Goal: Task Accomplishment & Management: Use online tool/utility

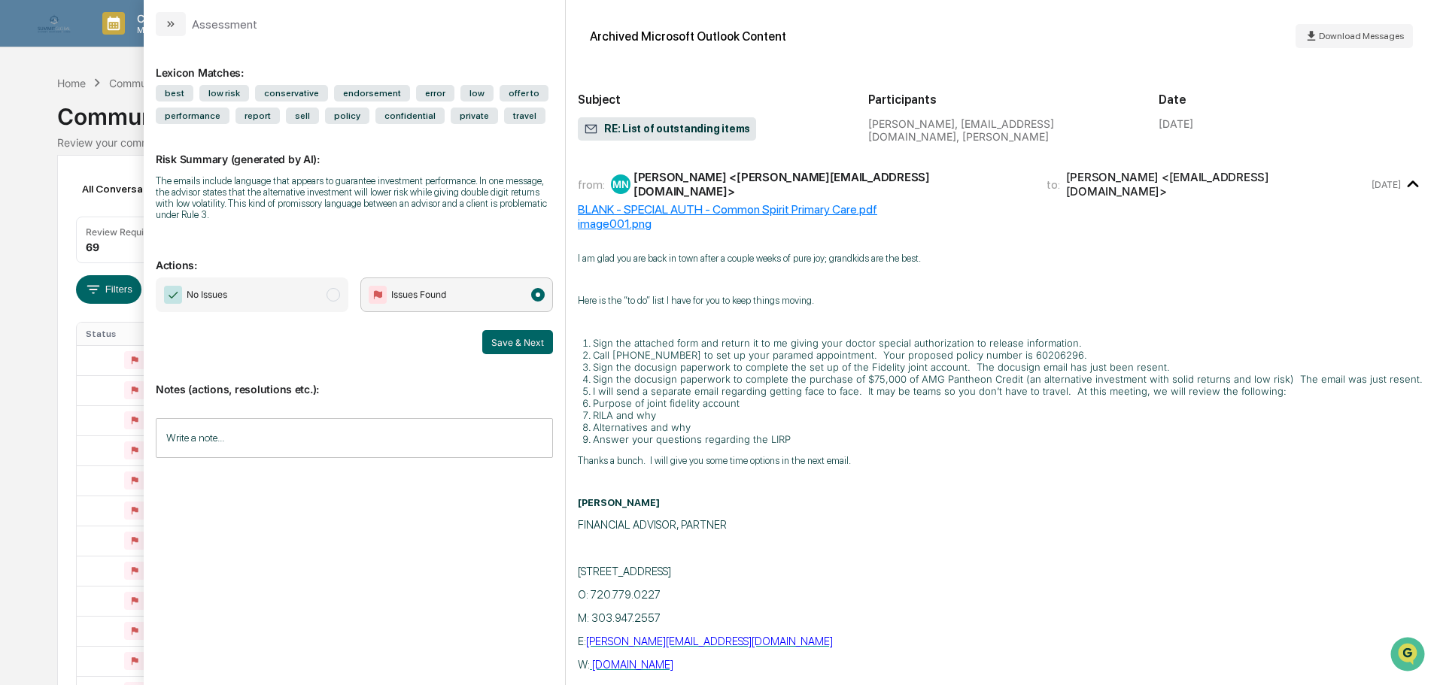
scroll to position [5869, 0]
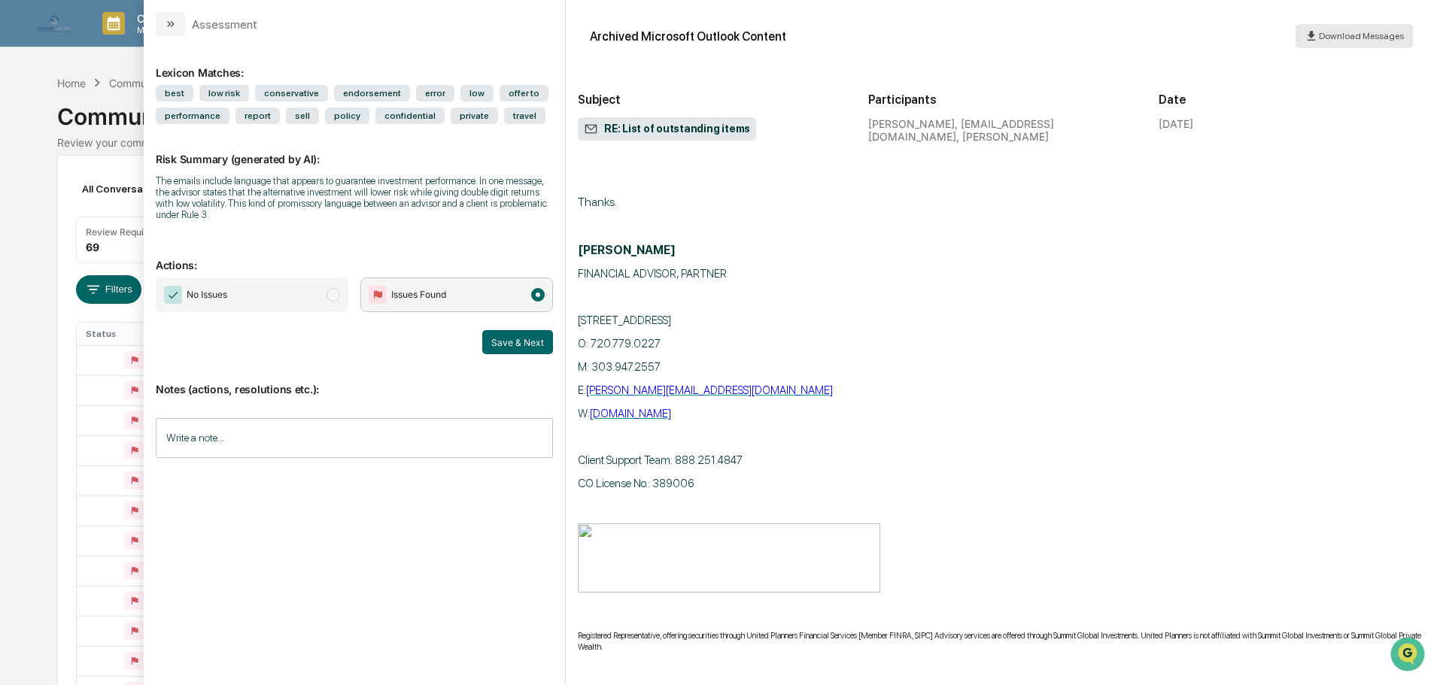
click at [1329, 32] on span "Download Messages" at bounding box center [1361, 36] width 85 height 11
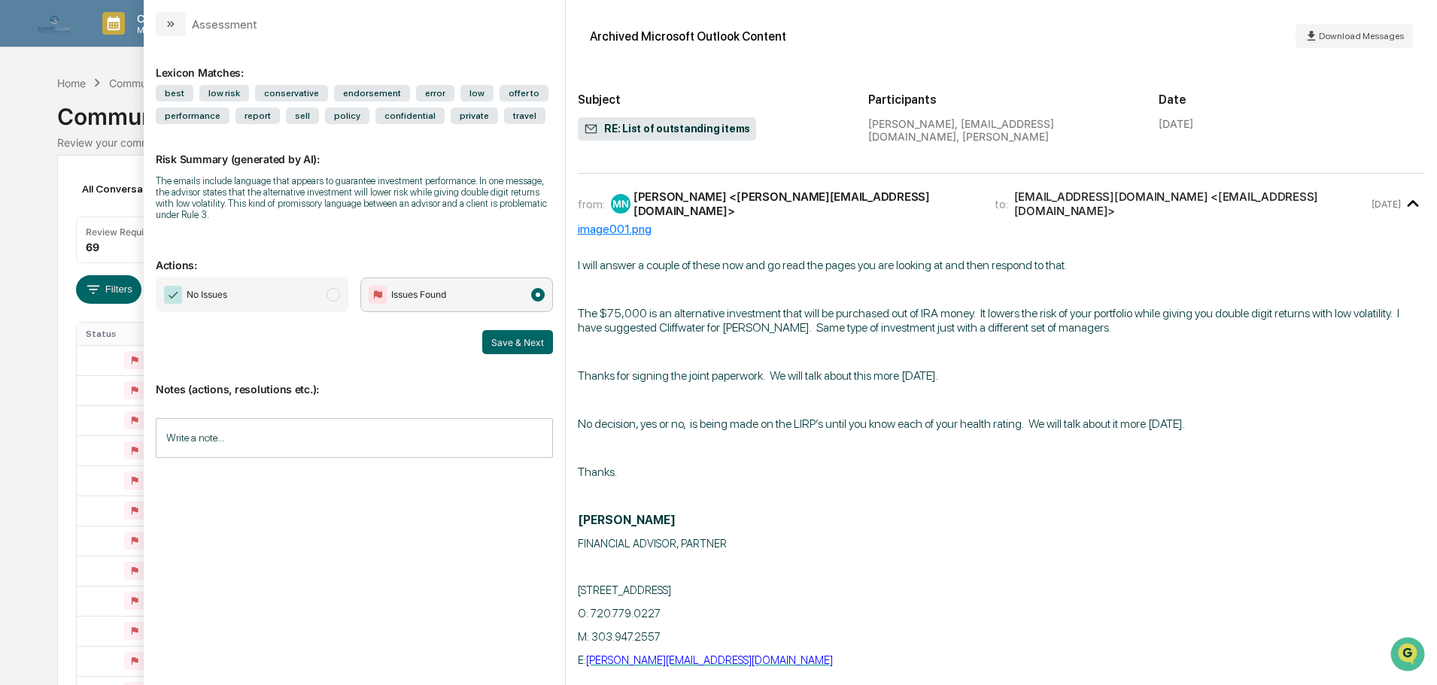
scroll to position [5568, 0]
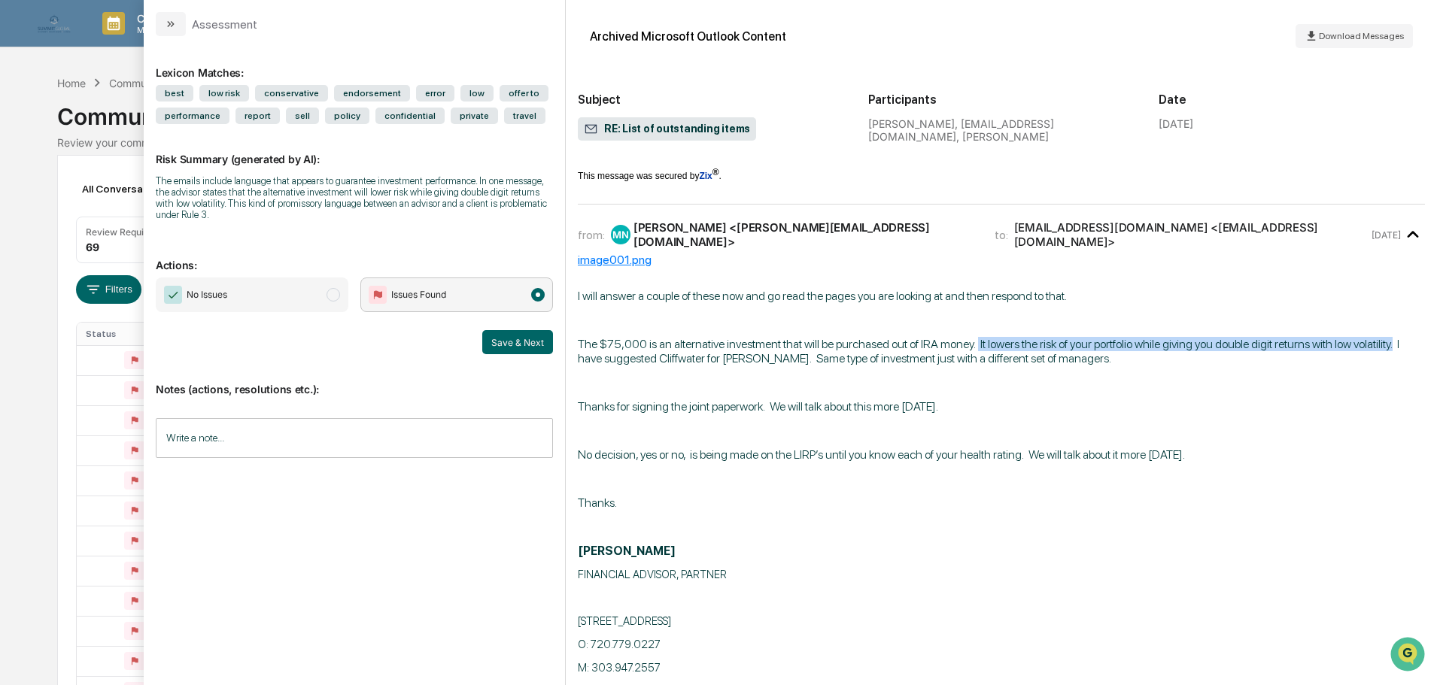
drag, startPoint x: 977, startPoint y: 342, endPoint x: 1399, endPoint y: 346, distance: 422.1
click at [1399, 346] on span "The $75,000 is an alternative investment that will be purchased out of IRA mone…" at bounding box center [989, 351] width 822 height 29
copy span "It lowers the risk of your portfolio while giving you double digit returns with…"
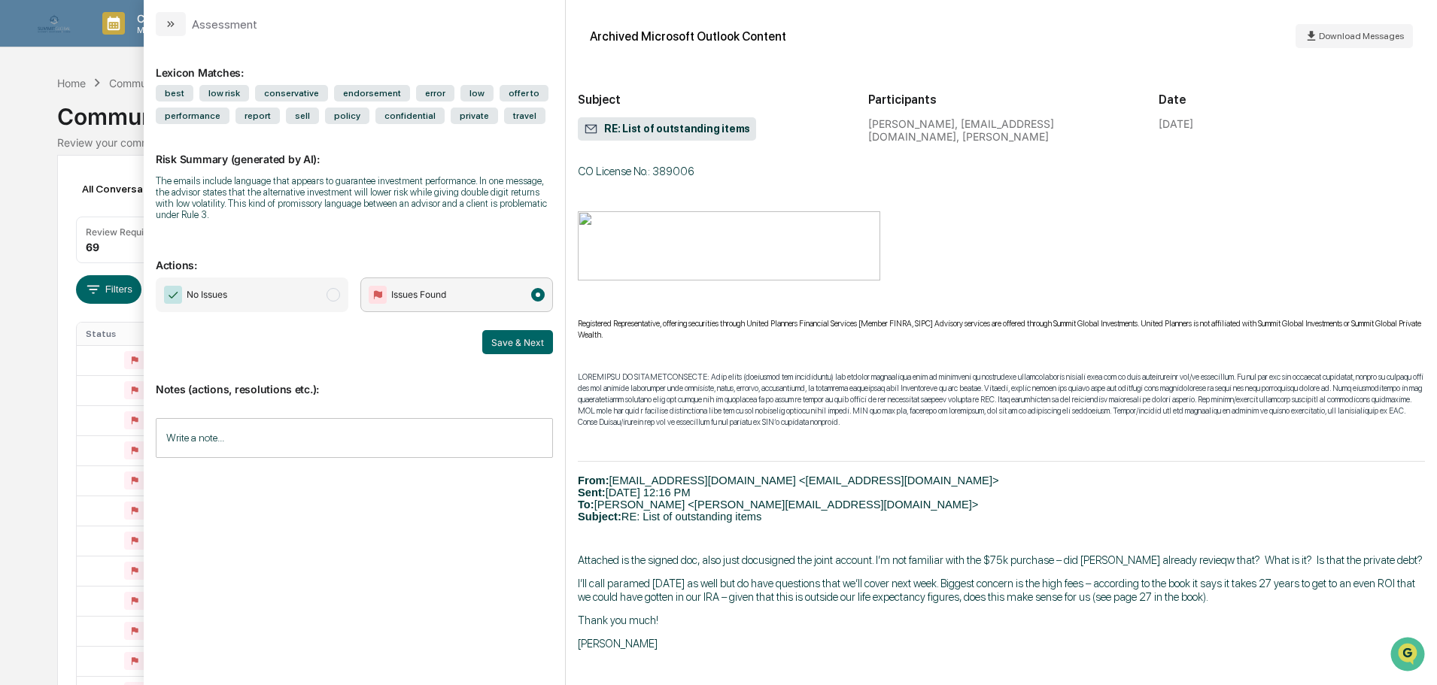
scroll to position [6245, 0]
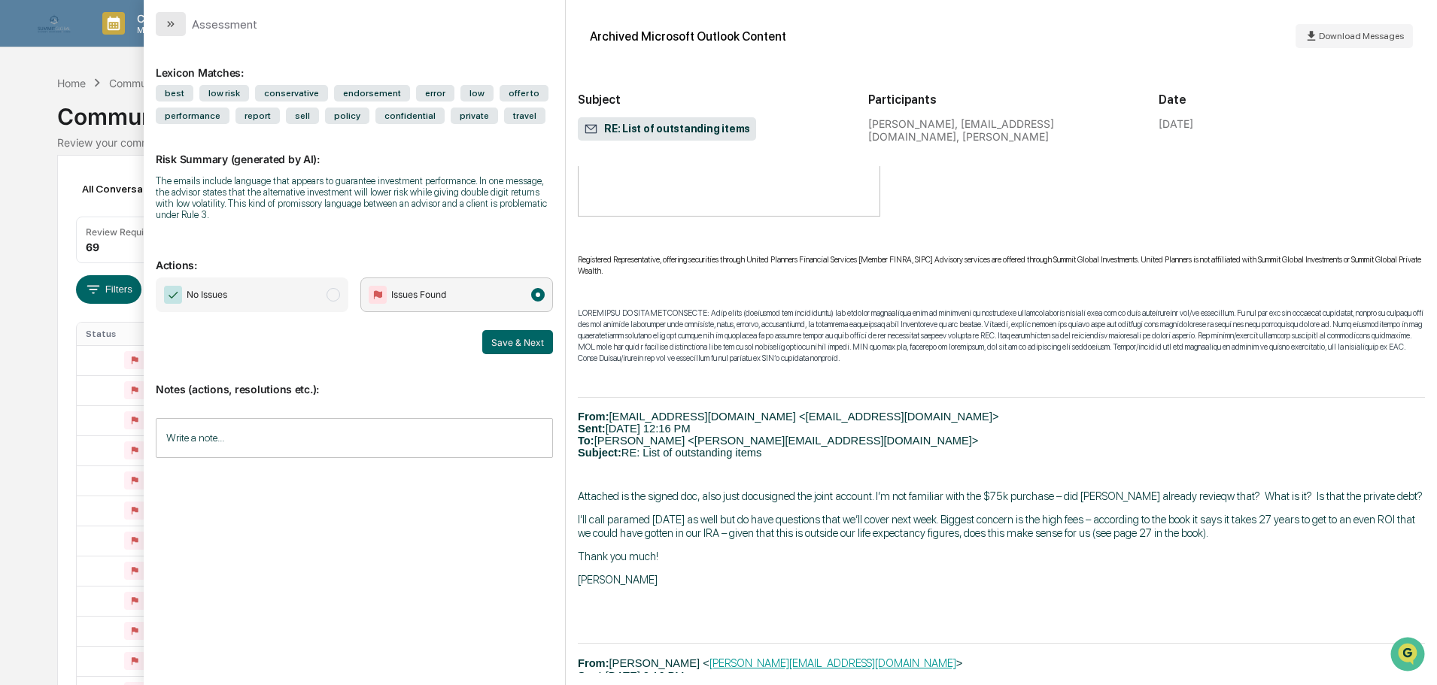
click at [174, 33] on button "modal" at bounding box center [171, 24] width 30 height 24
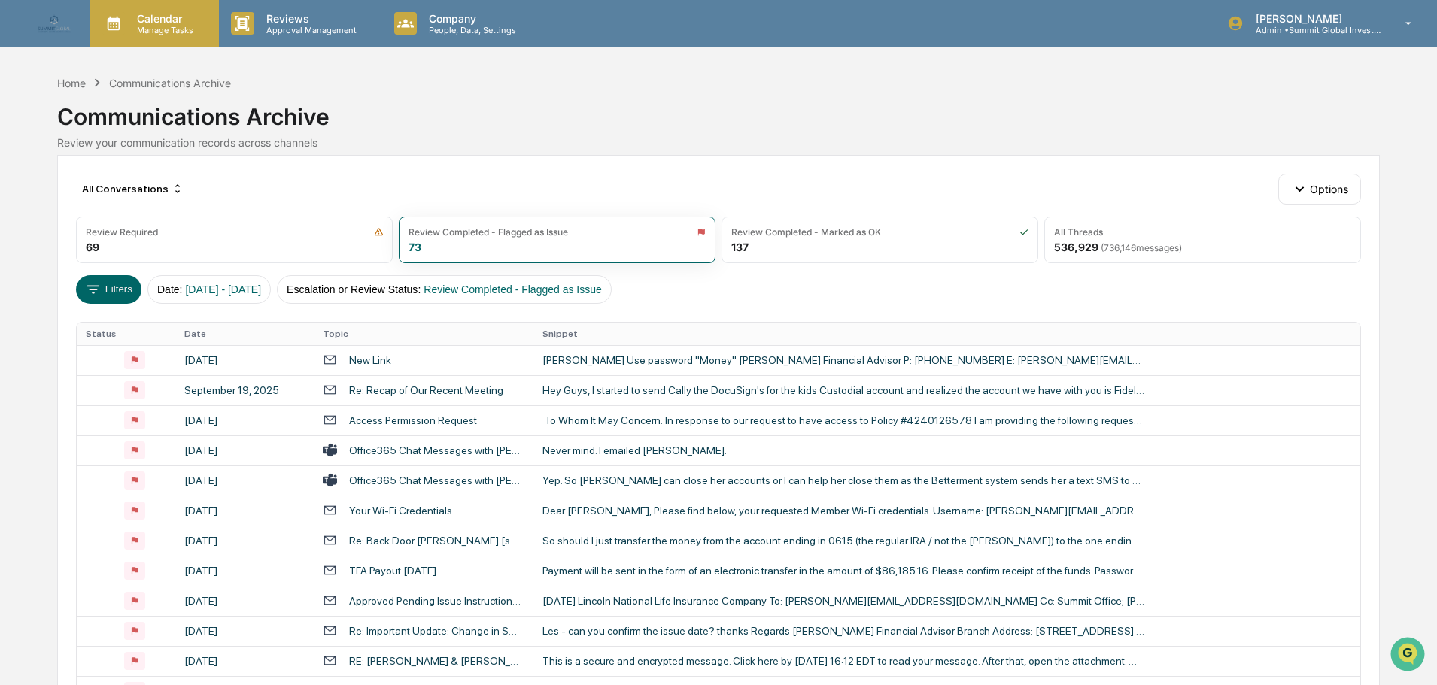
click at [156, 26] on p "Manage Tasks" at bounding box center [163, 30] width 76 height 11
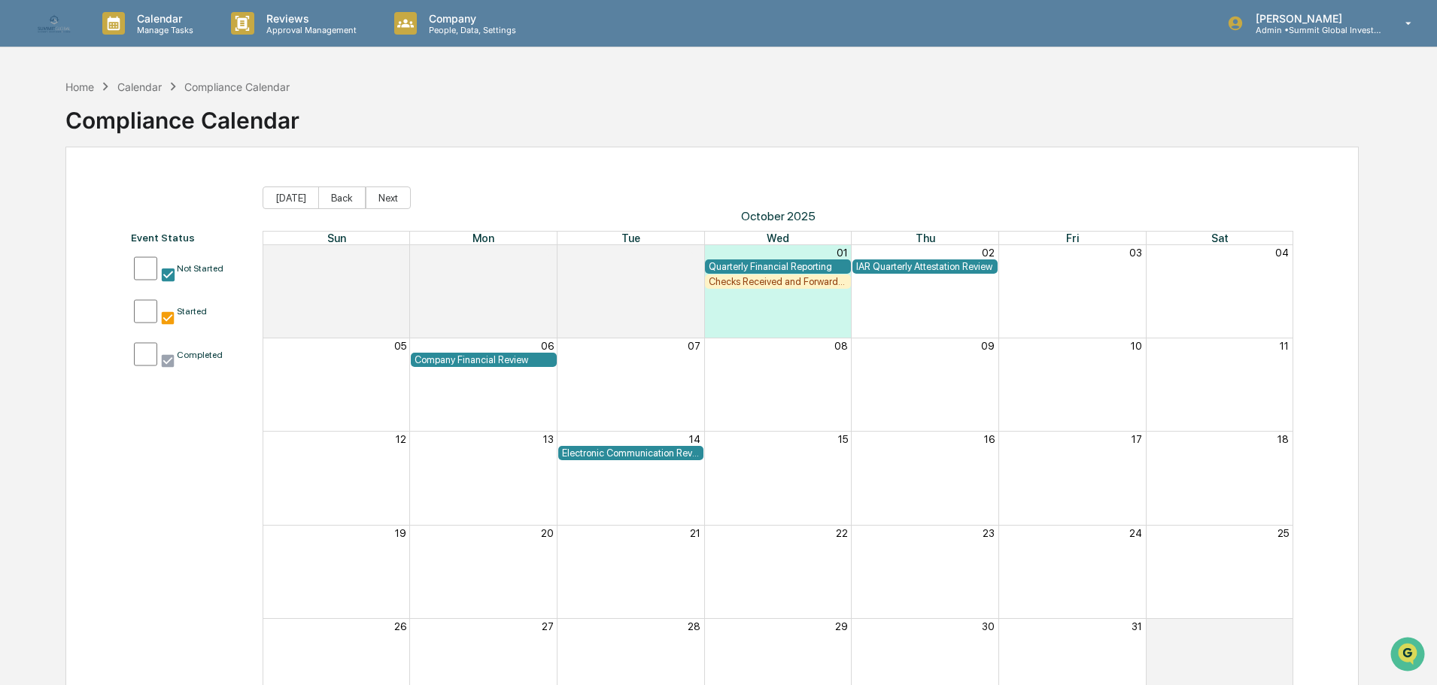
click at [609, 452] on div "Electronic Communication Review" at bounding box center [631, 453] width 138 height 11
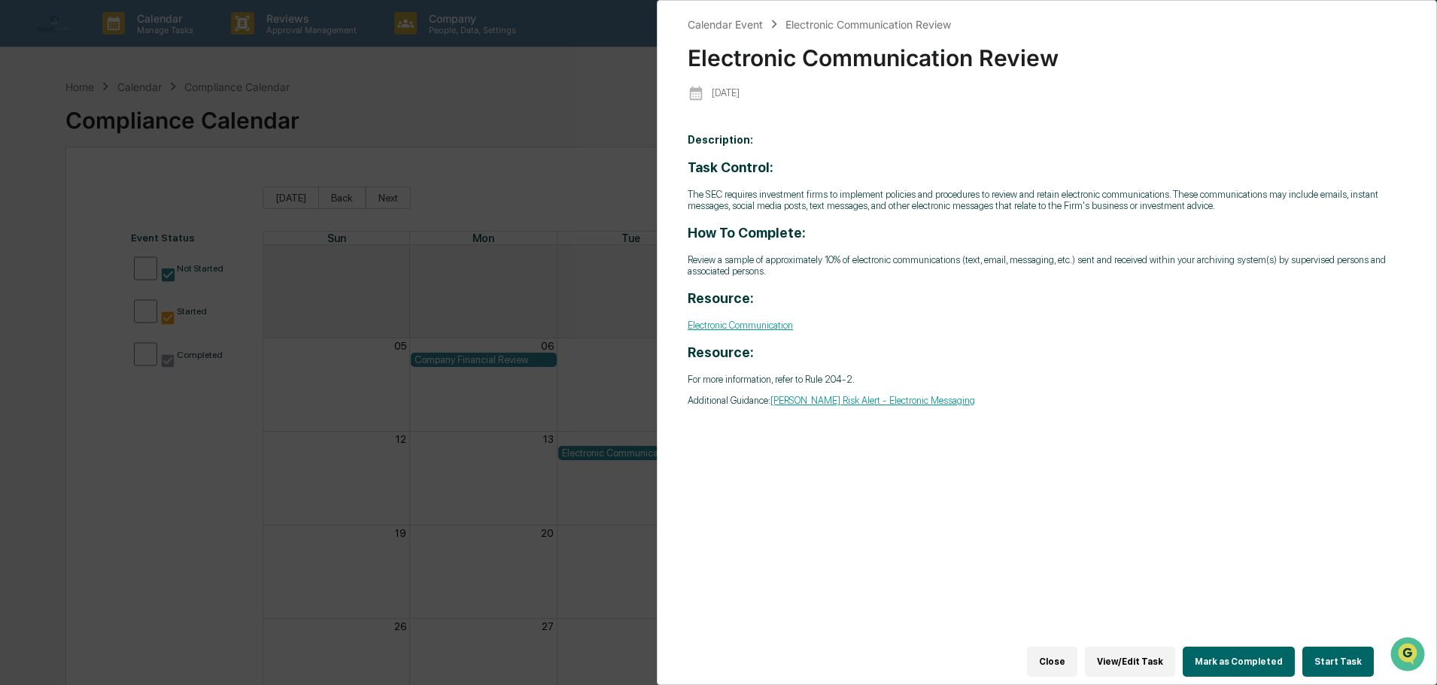
click at [1151, 657] on button "View/Edit Task" at bounding box center [1130, 662] width 90 height 30
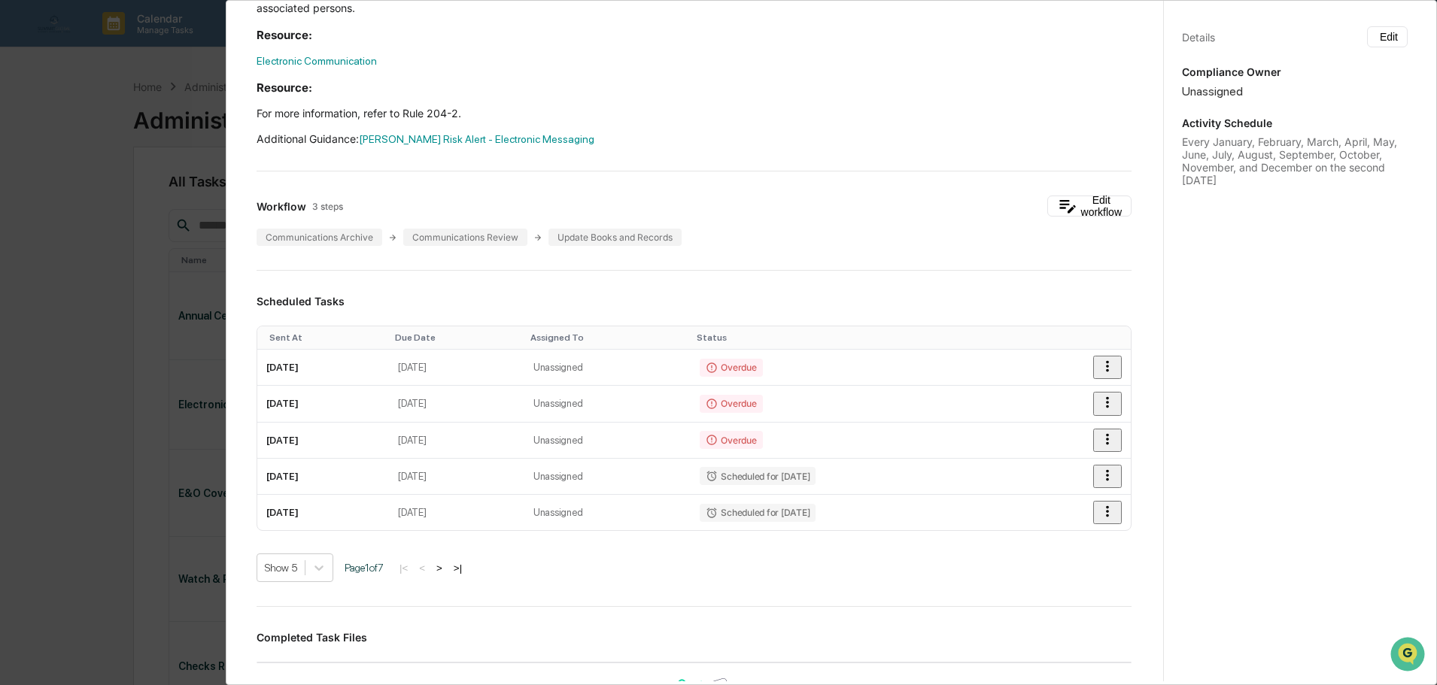
scroll to position [226, 0]
click at [1102, 369] on icon "button" at bounding box center [1107, 365] width 17 height 17
drag, startPoint x: 1137, startPoint y: 399, endPoint x: 942, endPoint y: 467, distance: 206.5
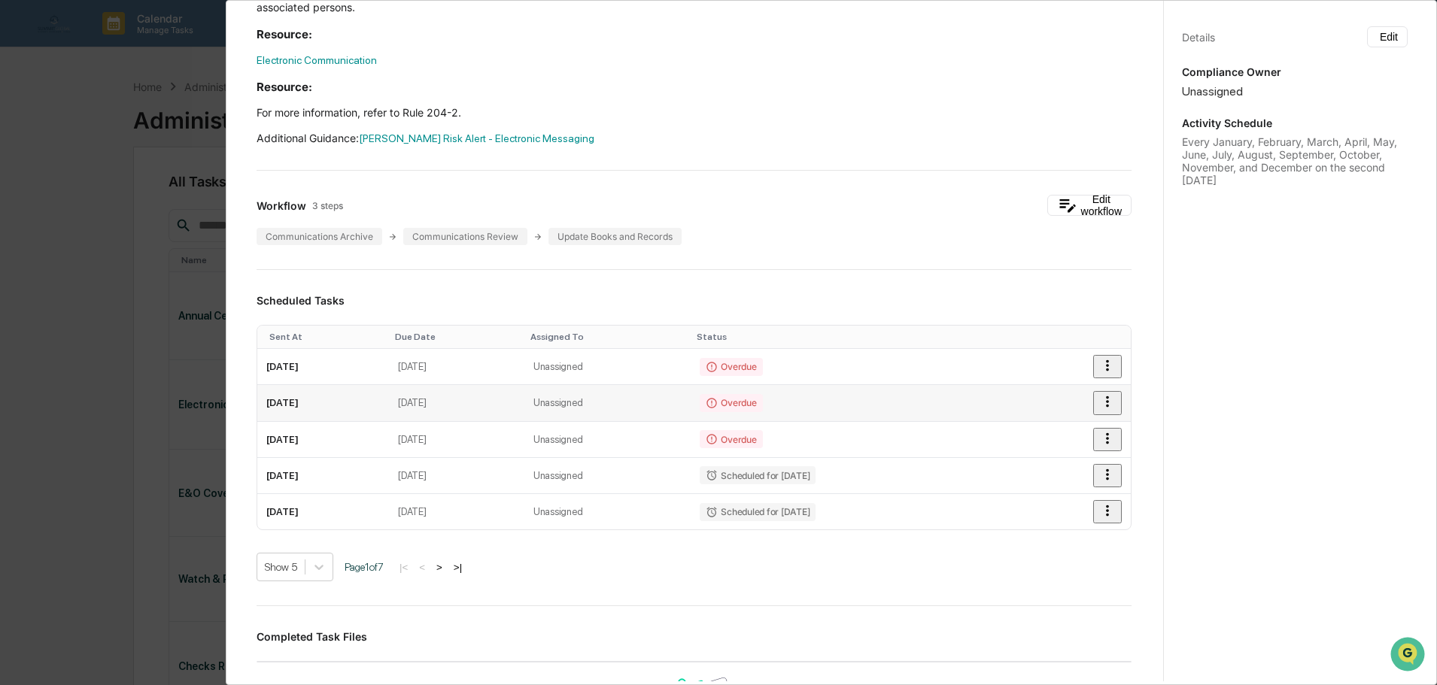
click at [1099, 409] on icon "button" at bounding box center [1107, 402] width 17 height 17
click at [355, 402] on td "August 12, 2025" at bounding box center [323, 403] width 132 height 36
click at [294, 404] on td "August 12, 2025" at bounding box center [323, 403] width 132 height 36
click at [762, 403] on div "Overdue" at bounding box center [731, 403] width 62 height 18
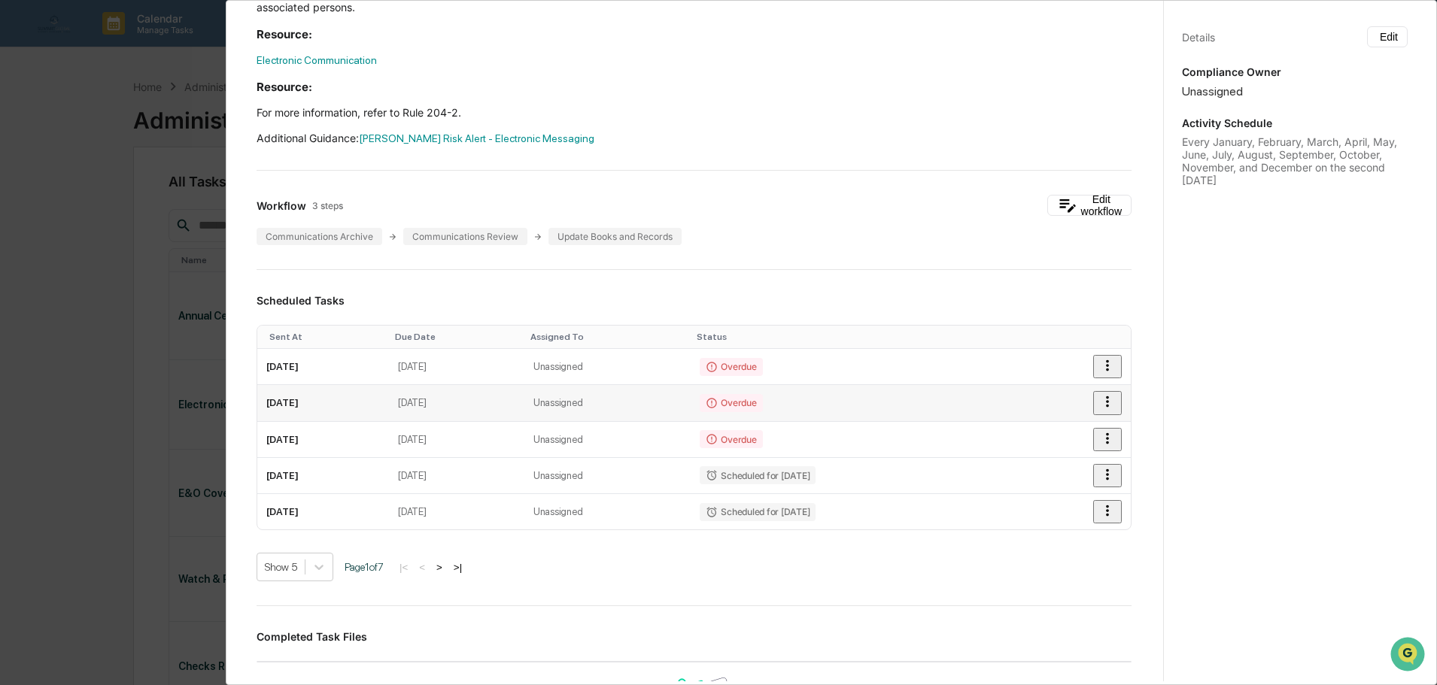
click at [1099, 403] on icon "button" at bounding box center [1107, 402] width 17 height 17
click at [1049, 208] on button "Edit workflow" at bounding box center [1089, 205] width 84 height 21
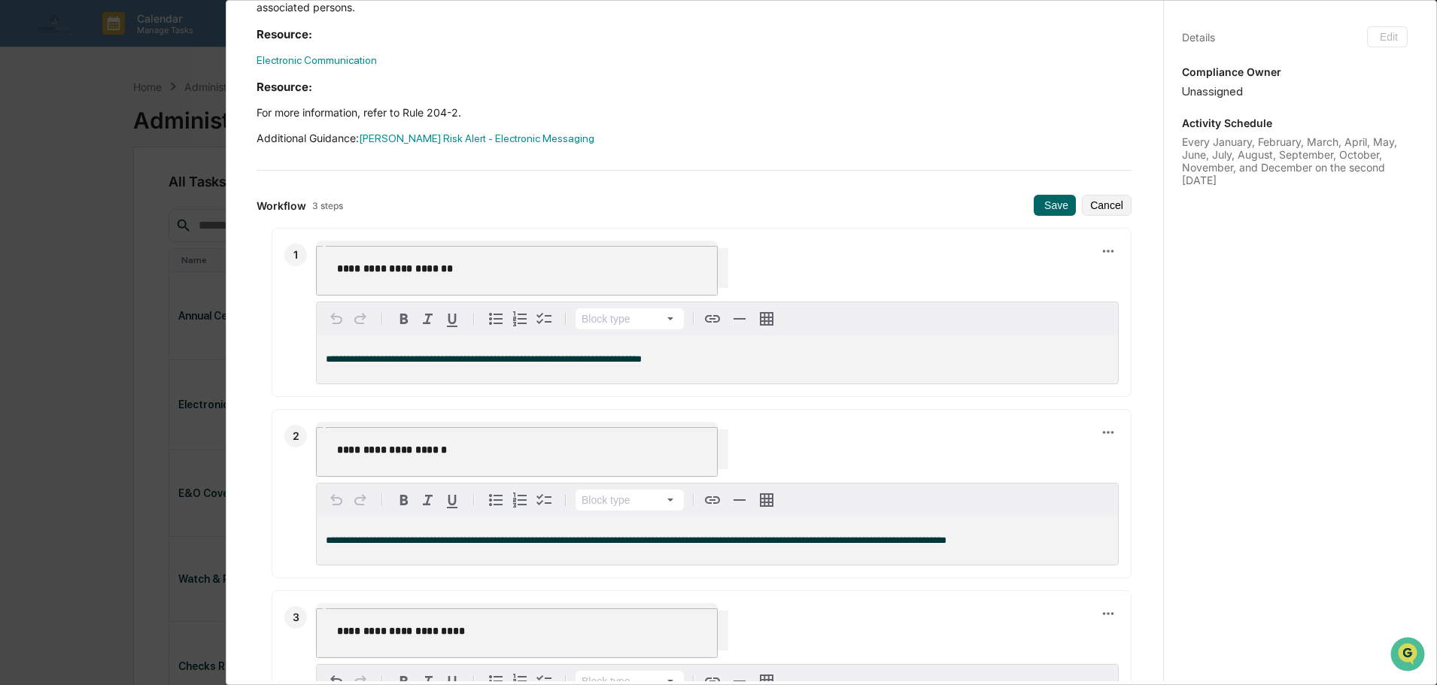
scroll to position [0, 0]
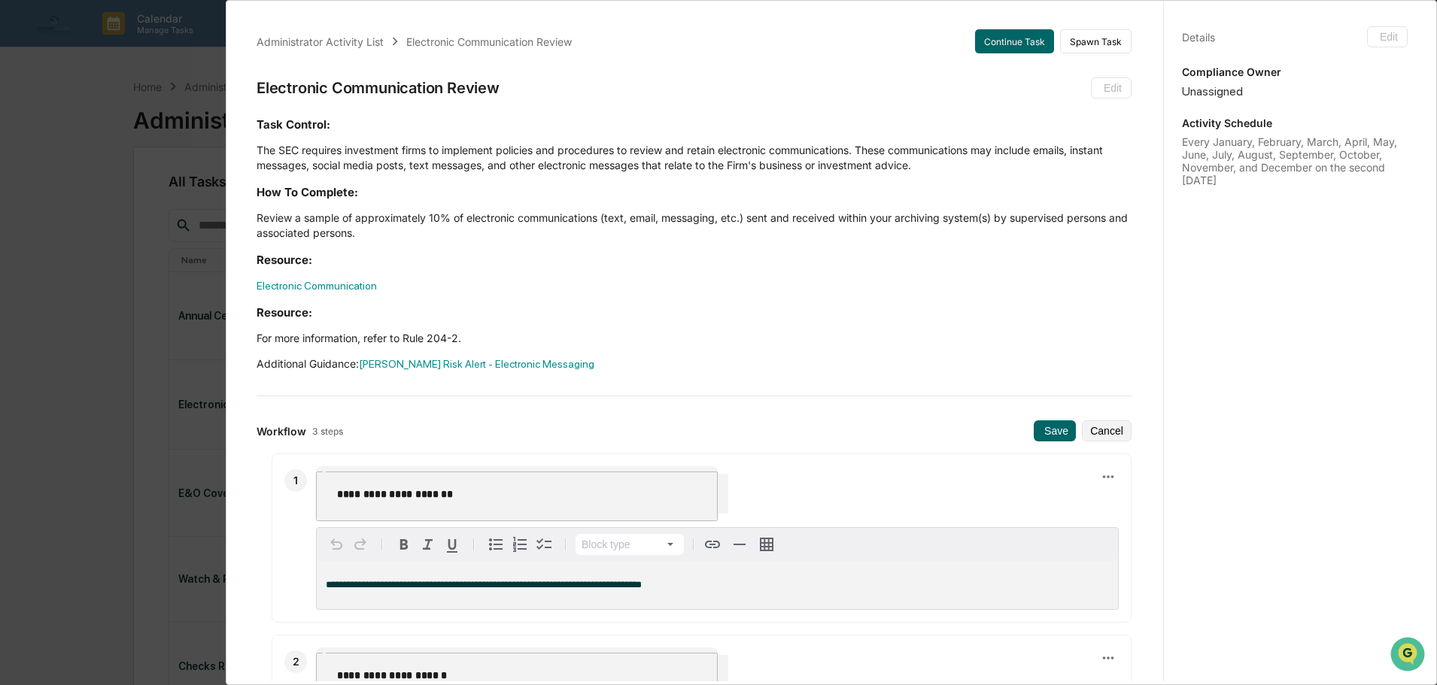
click at [120, 106] on div "**********" at bounding box center [718, 342] width 1437 height 685
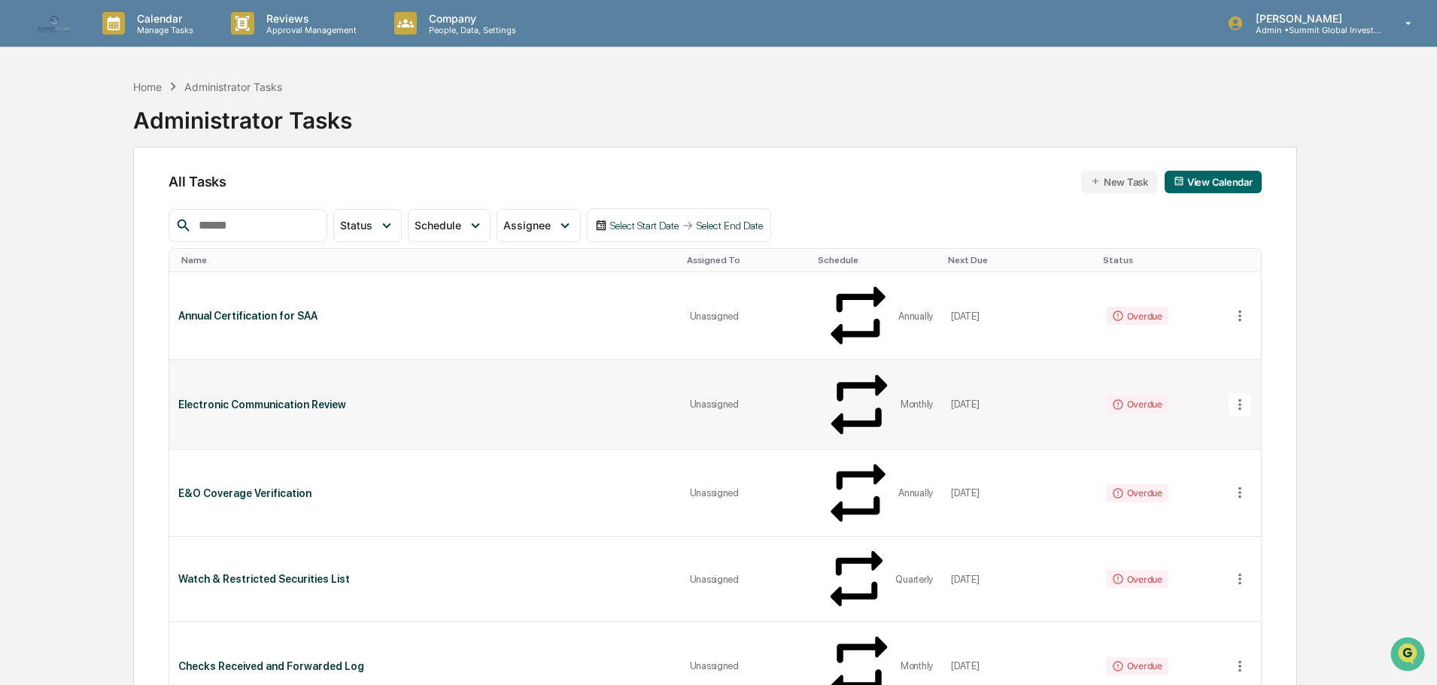
click at [1235, 397] on icon at bounding box center [1240, 405] width 17 height 17
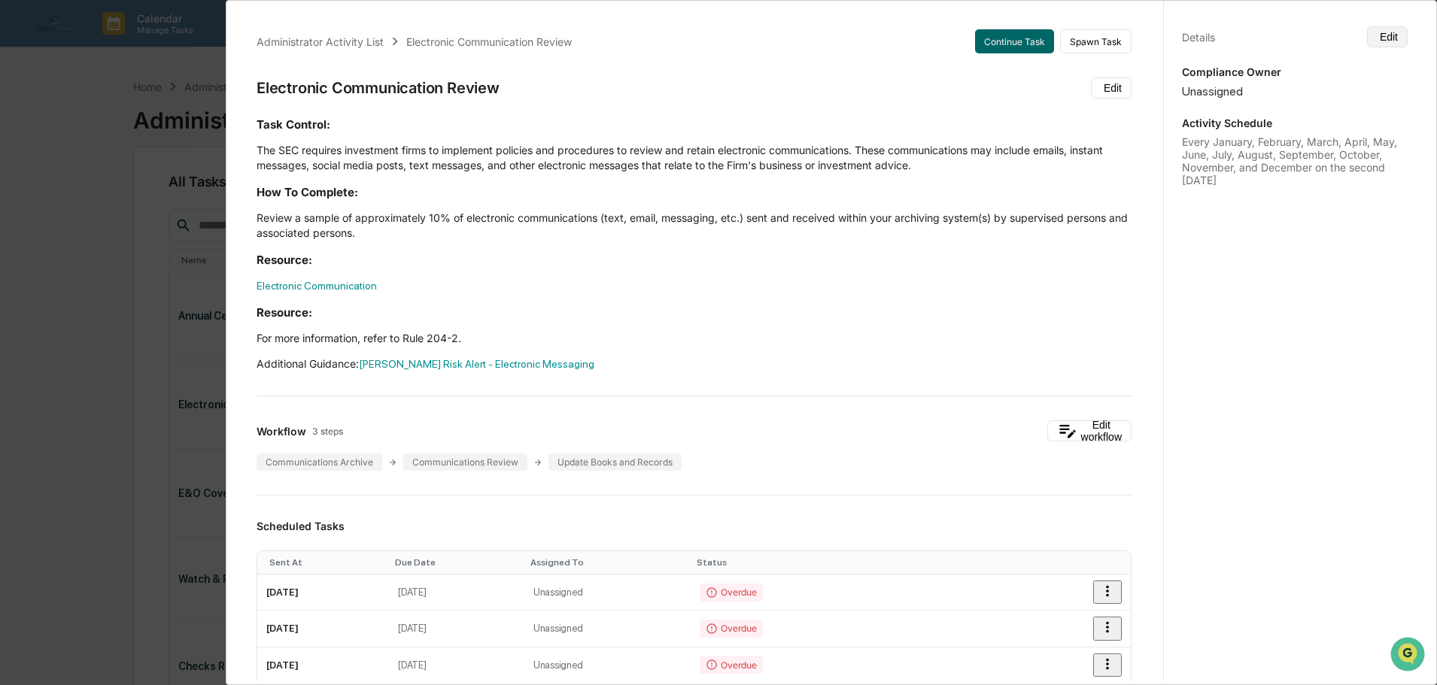
click at [1372, 36] on button "Edit" at bounding box center [1387, 36] width 41 height 21
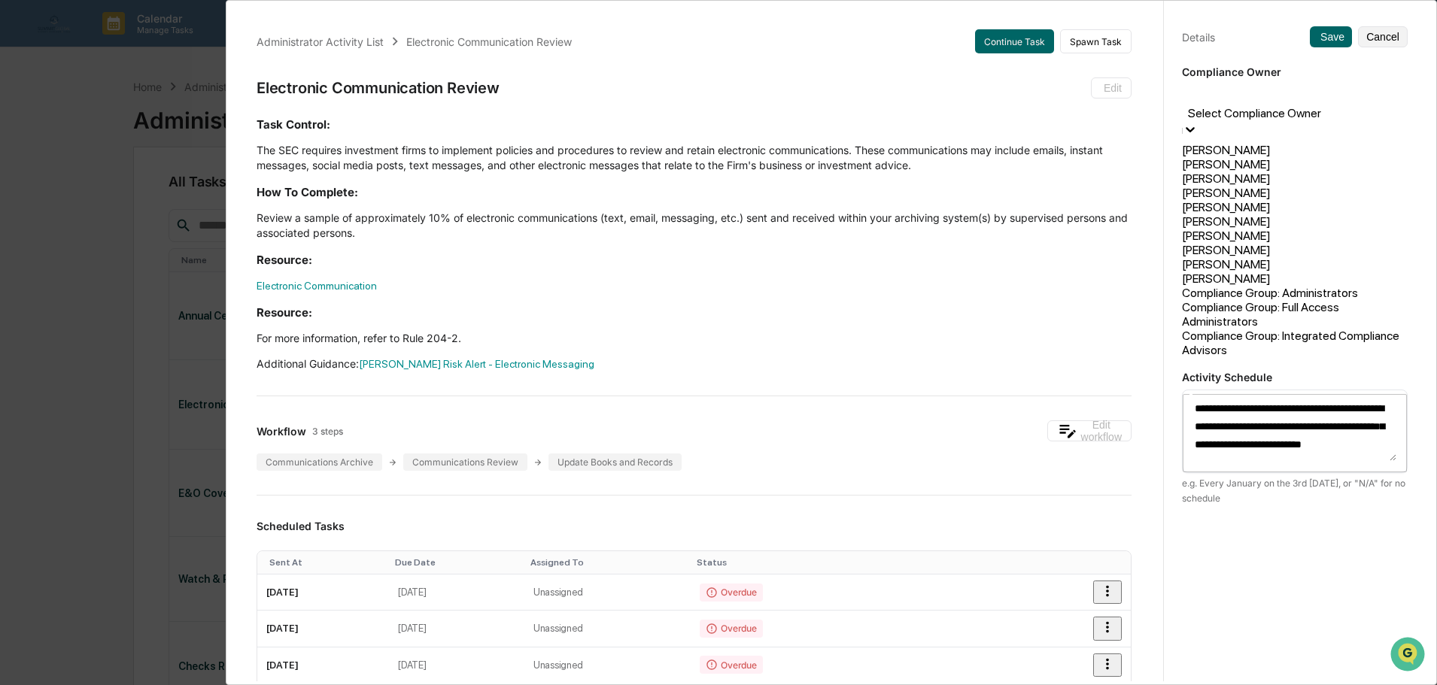
click at [1304, 96] on div at bounding box center [1295, 95] width 211 height 17
click at [1260, 272] on div "[PERSON_NAME]" at bounding box center [1295, 279] width 226 height 14
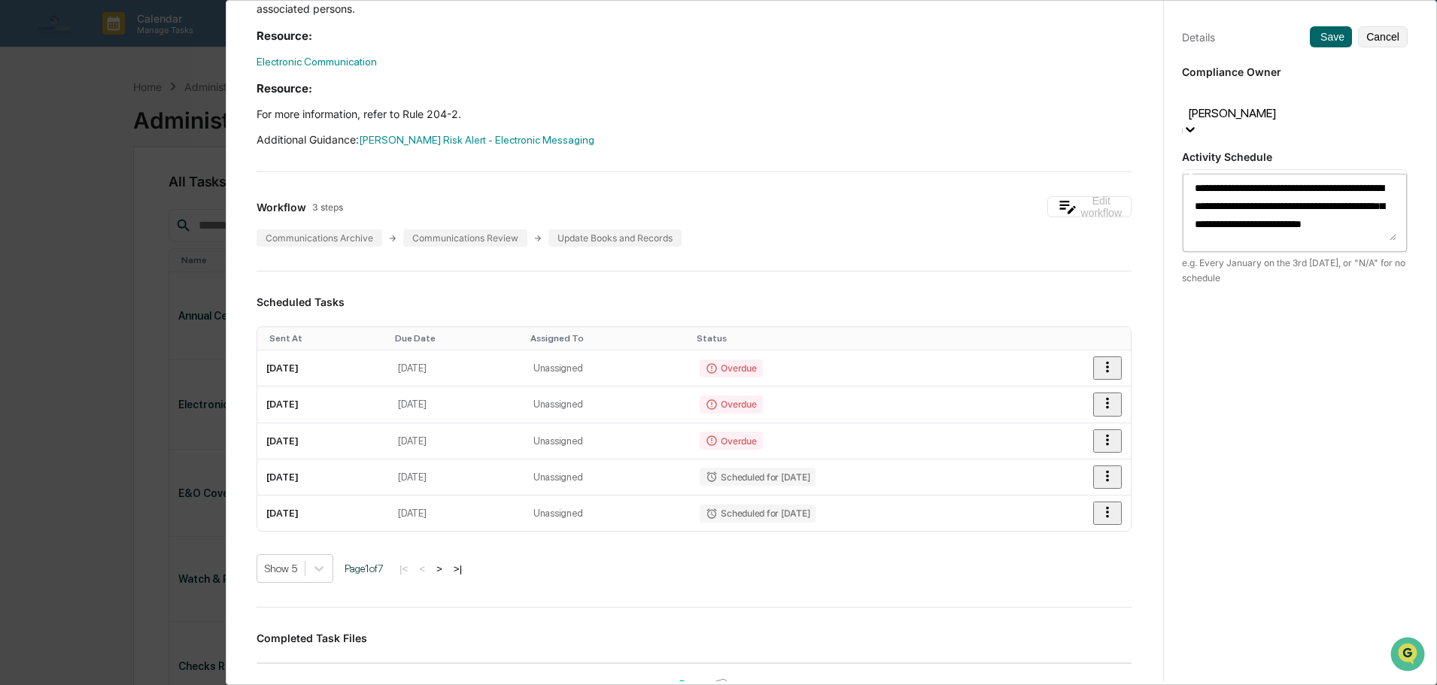
scroll to position [226, 0]
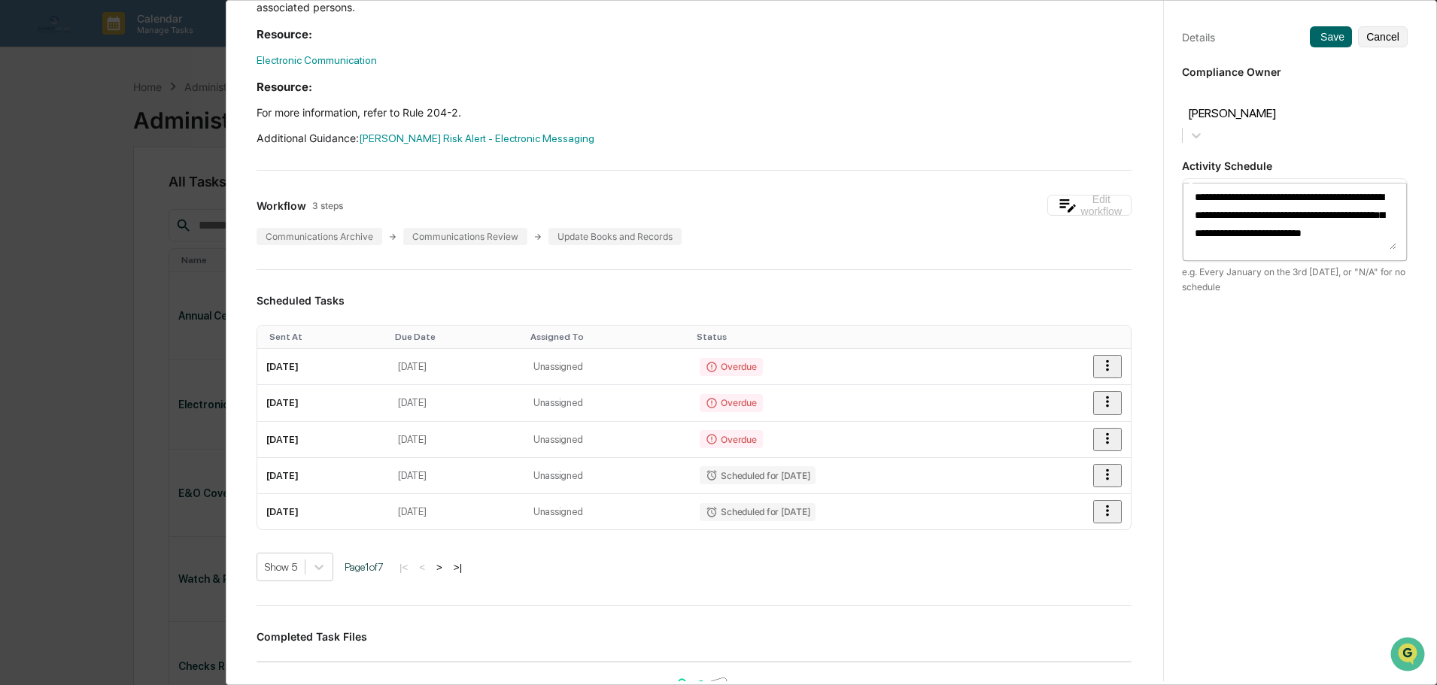
click at [1213, 187] on textarea "**********" at bounding box center [1294, 218] width 203 height 63
click at [1299, 203] on textarea "**********" at bounding box center [1294, 218] width 203 height 63
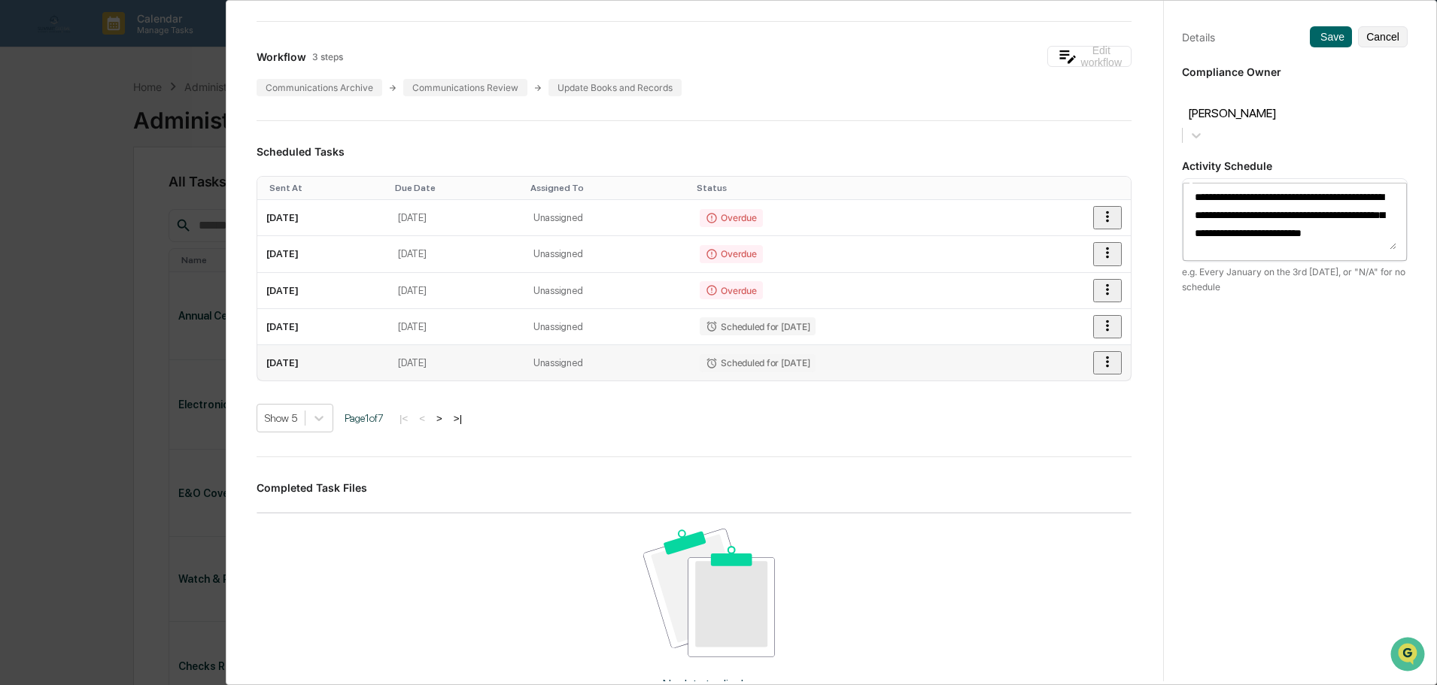
scroll to position [376, 0]
click at [1338, 38] on button "Save" at bounding box center [1331, 36] width 42 height 21
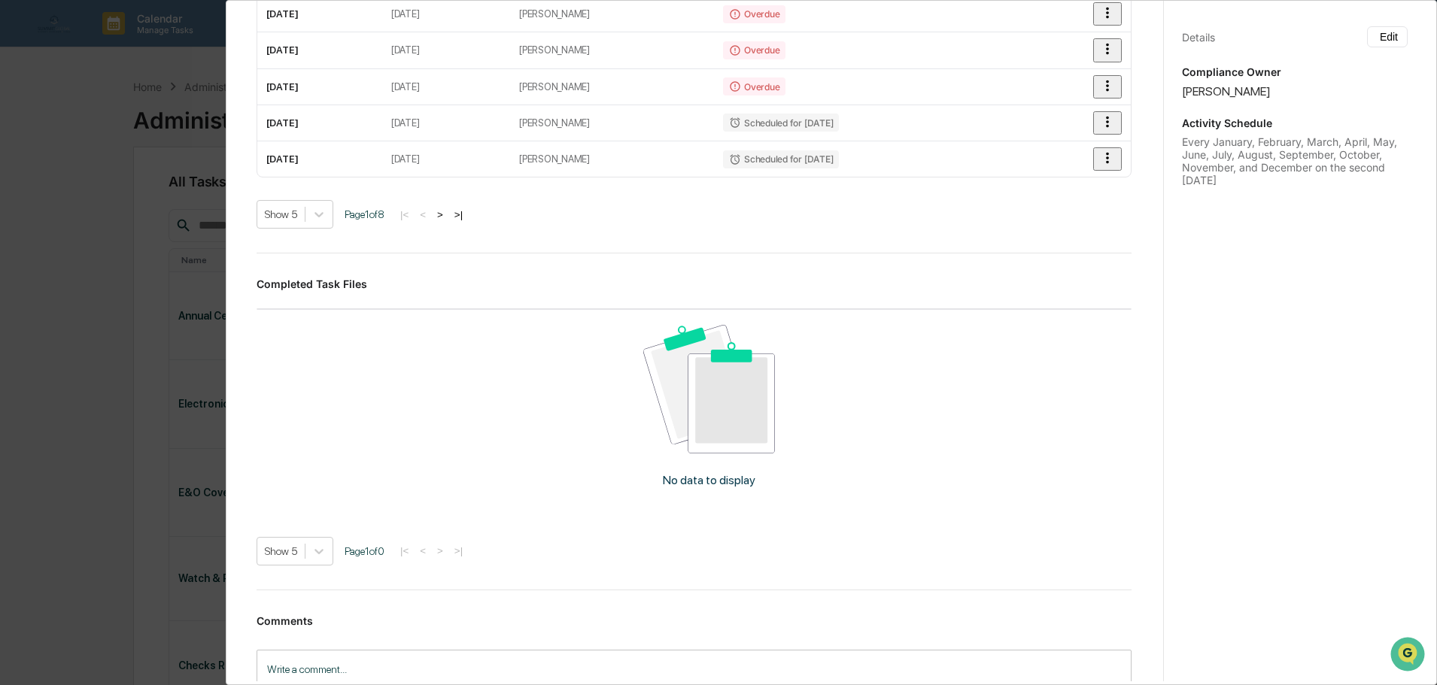
scroll to position [602, 0]
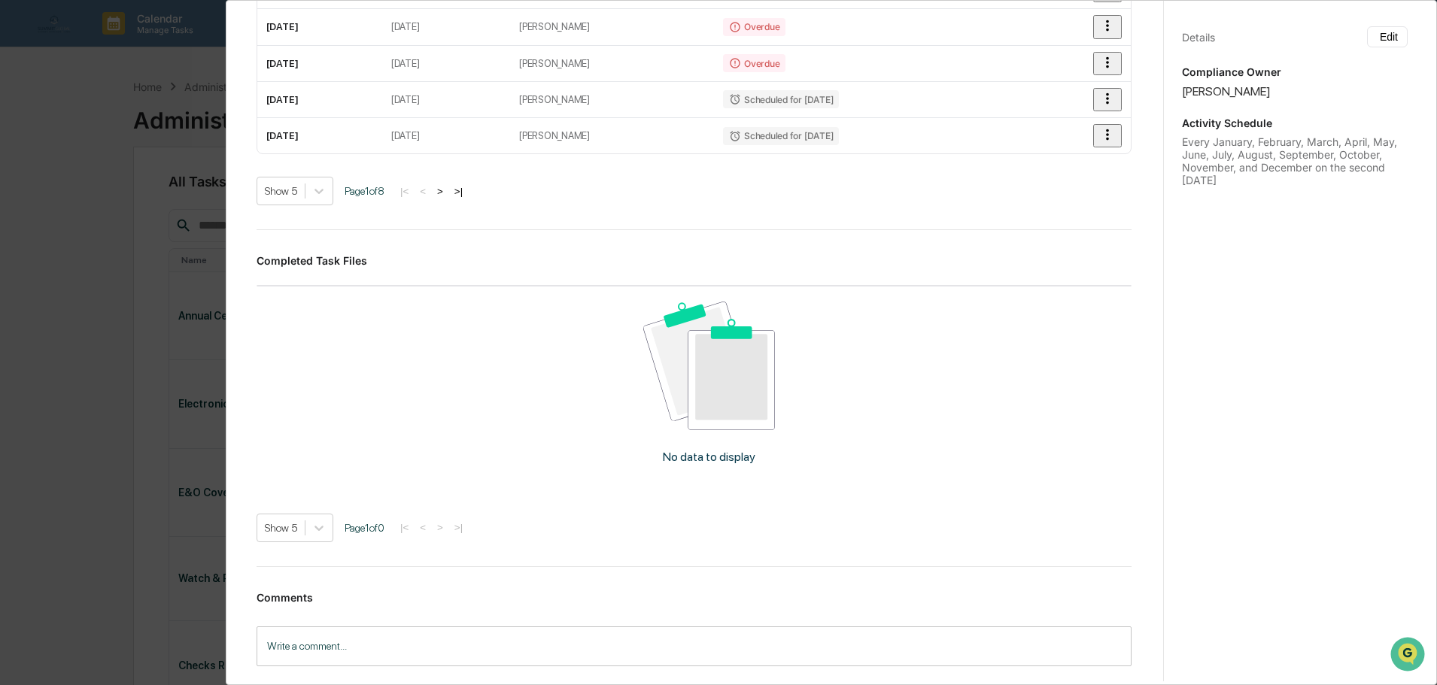
click at [375, 387] on div "No data to display" at bounding box center [709, 389] width 905 height 204
click at [719, 397] on img at bounding box center [708, 366] width 131 height 128
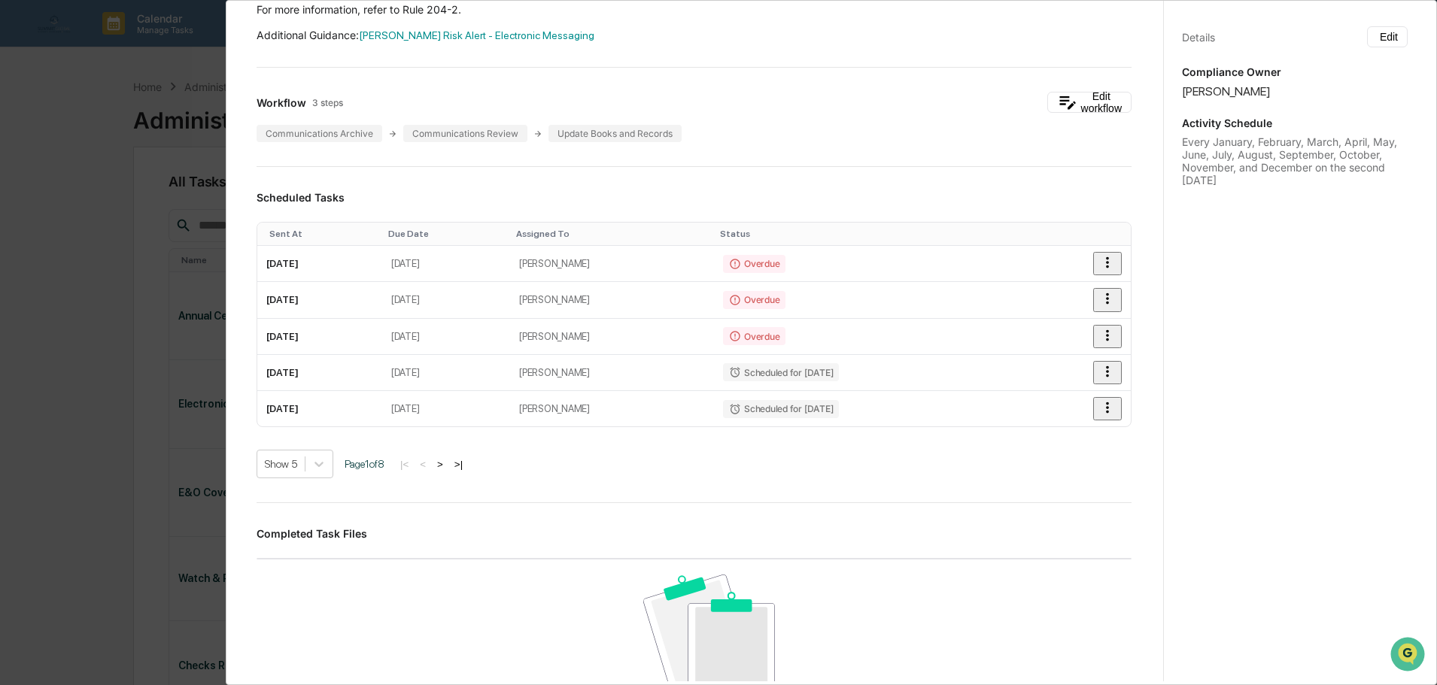
scroll to position [319, 0]
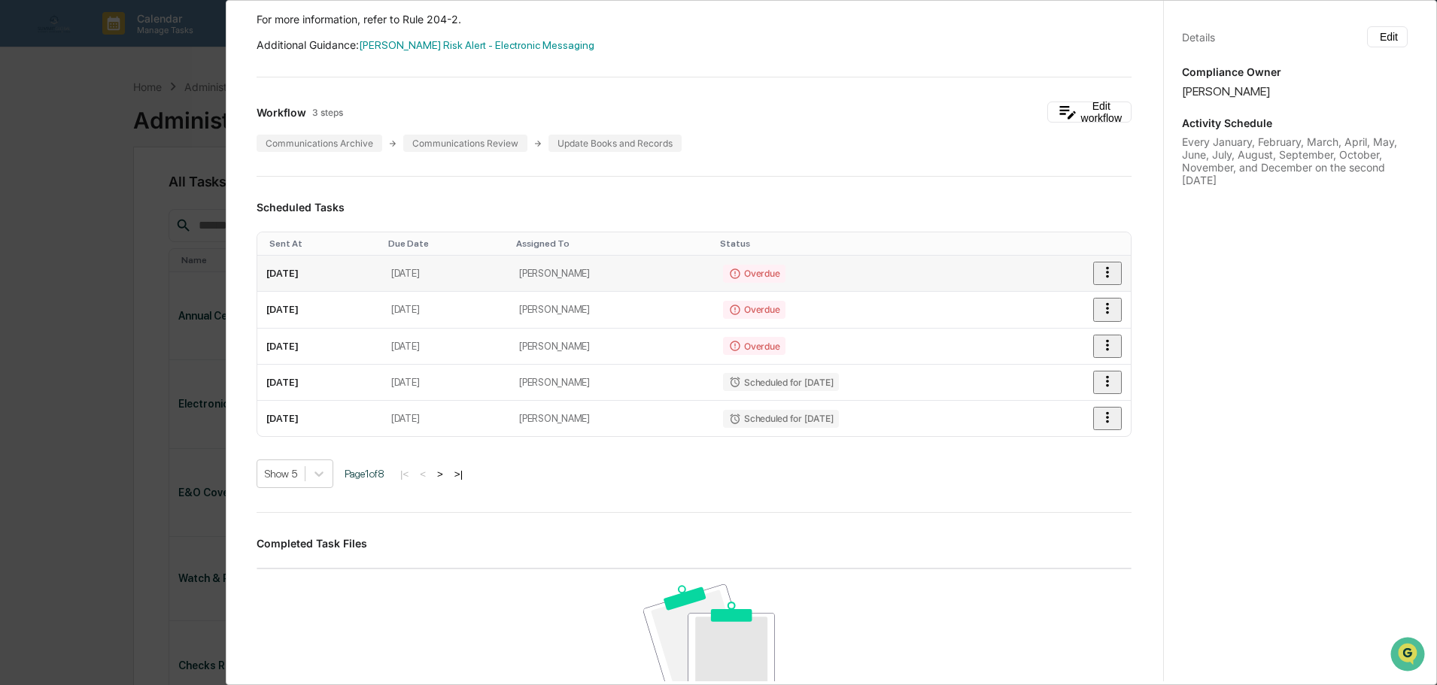
click at [1099, 266] on icon "button" at bounding box center [1107, 272] width 17 height 17
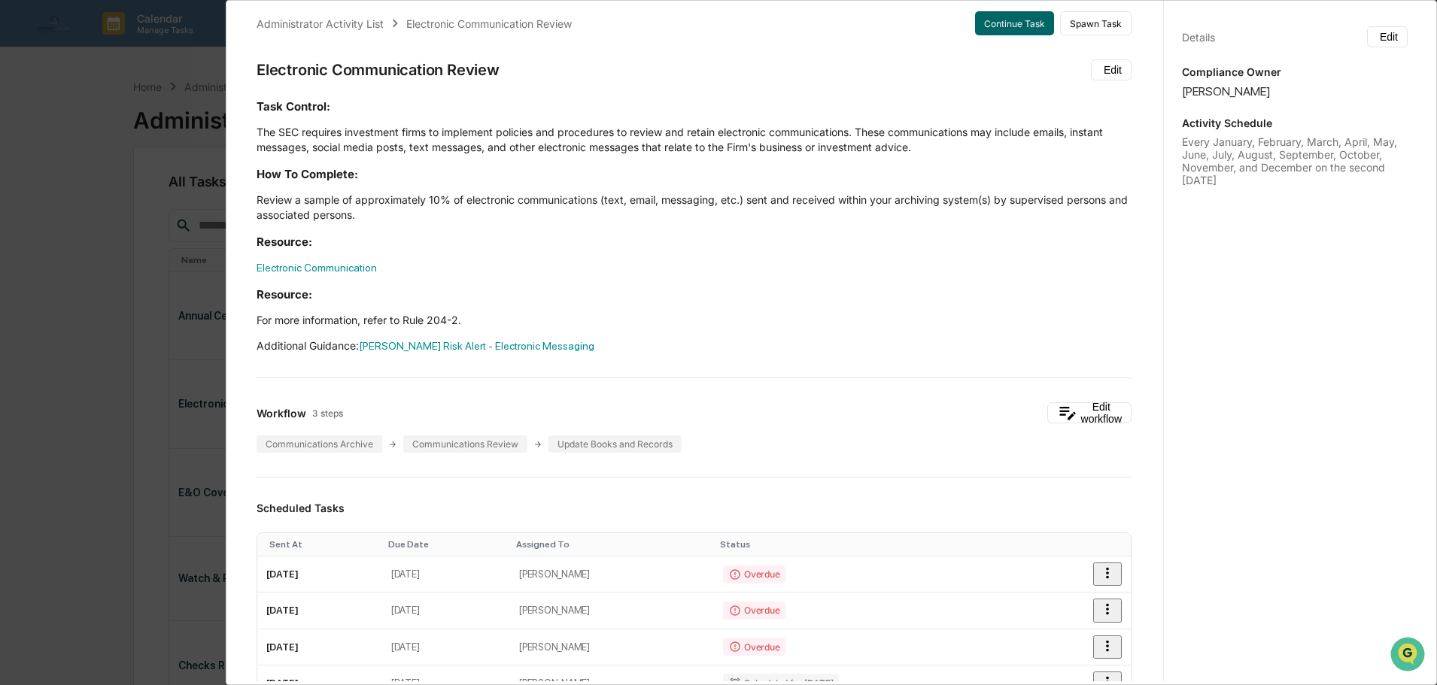
scroll to position [0, 0]
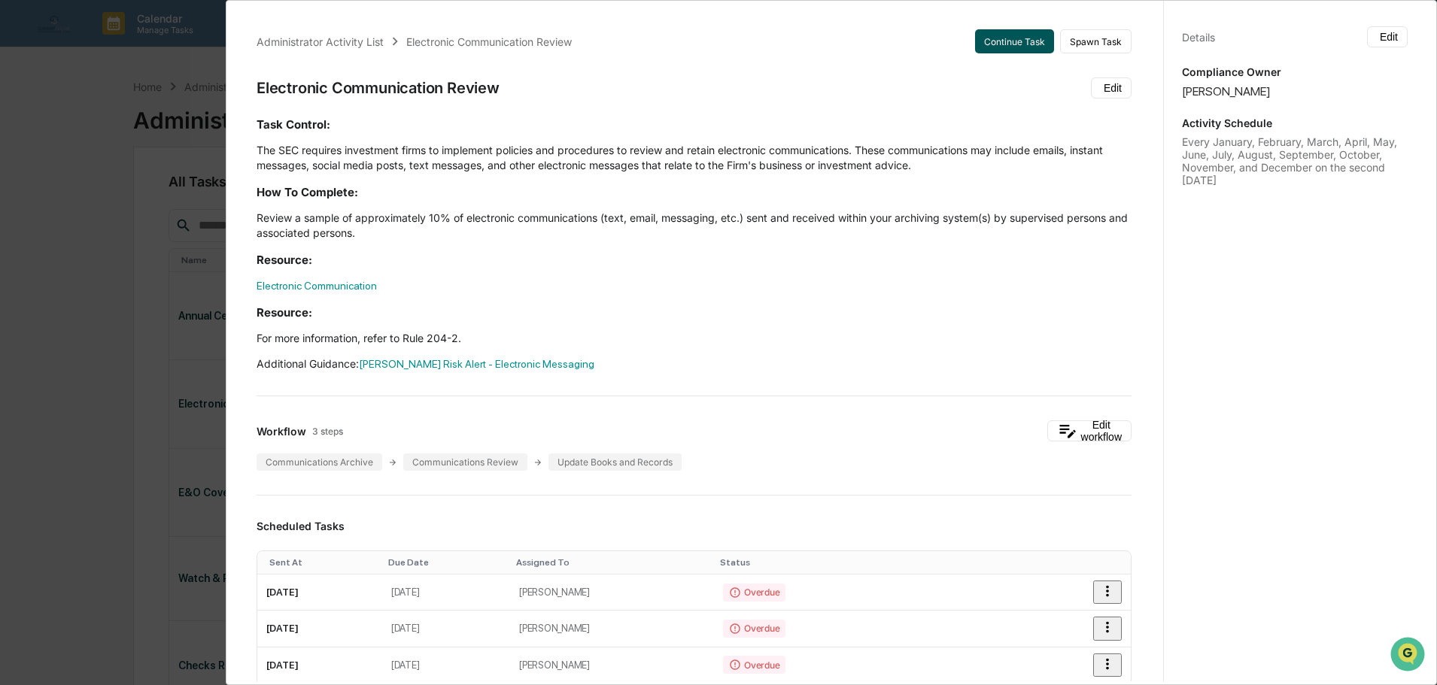
click at [983, 38] on button "Continue Task" at bounding box center [1014, 41] width 79 height 24
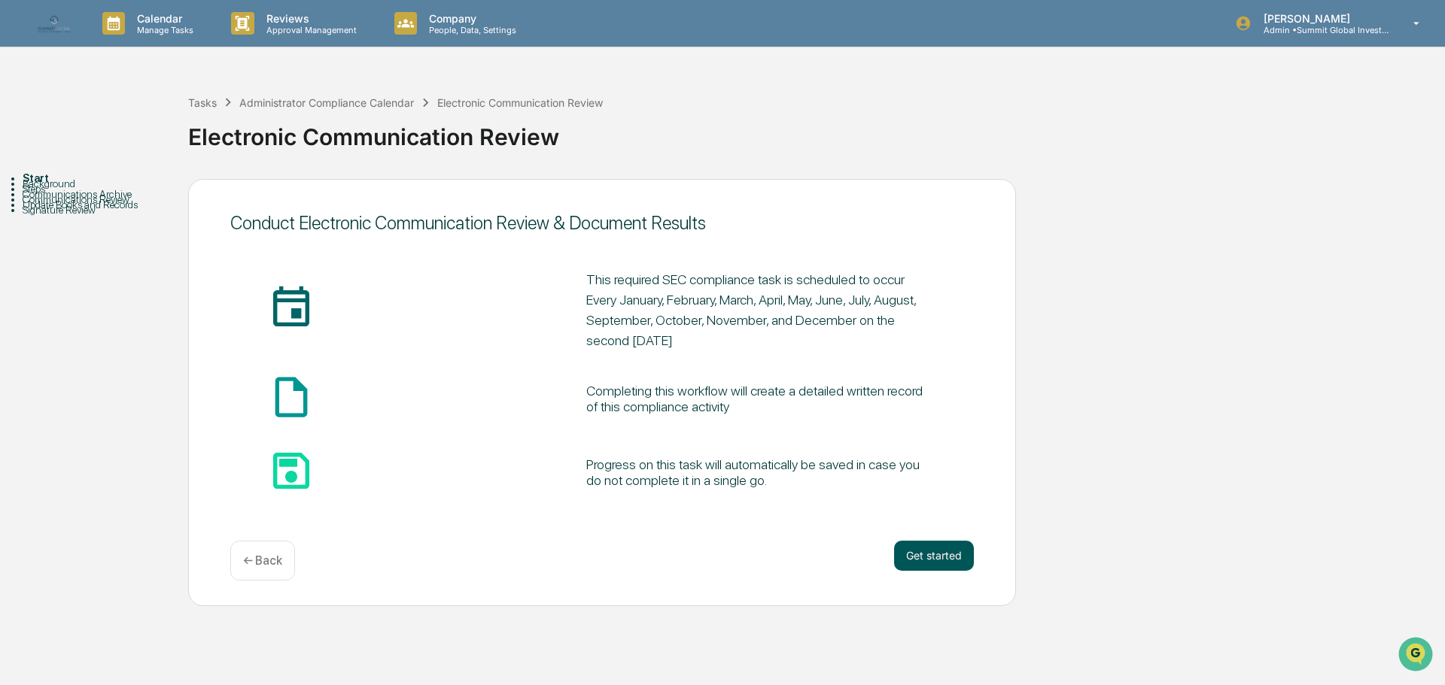
click at [939, 555] on button "Get started" at bounding box center [934, 556] width 80 height 30
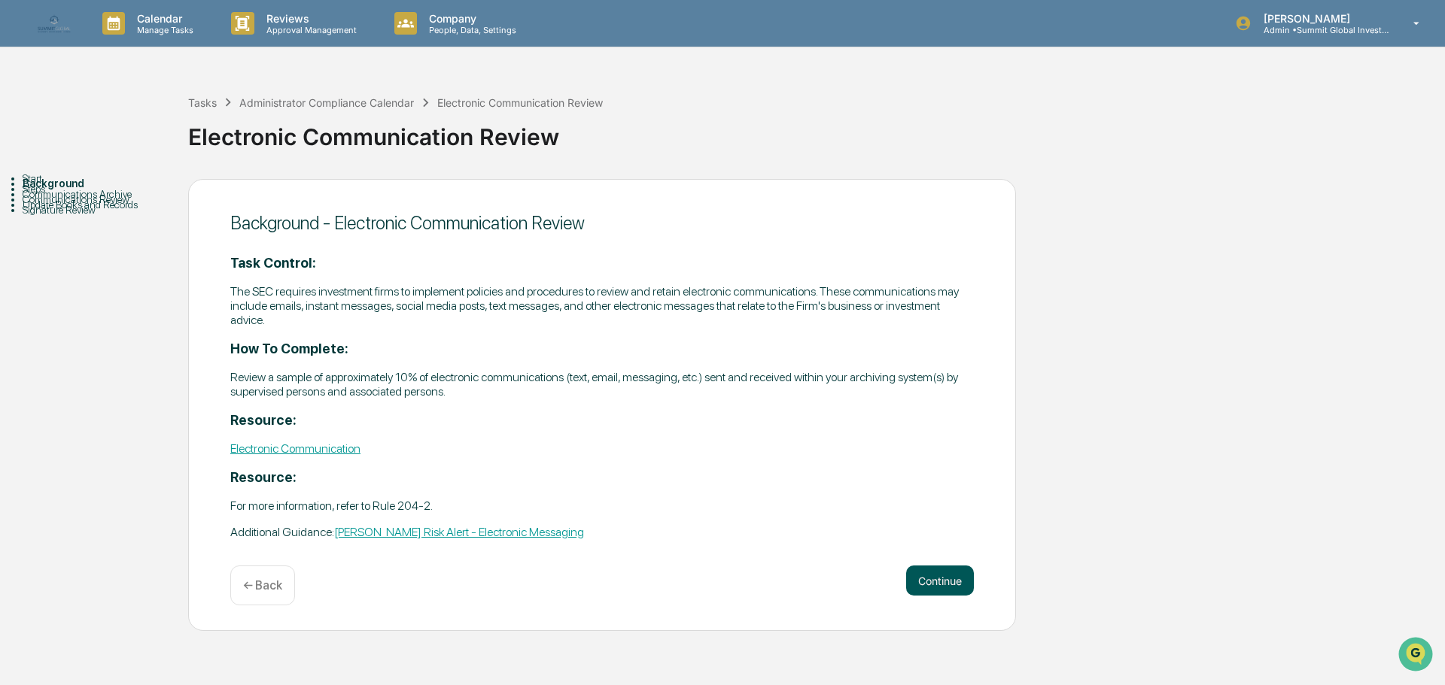
click at [931, 580] on button "Continue" at bounding box center [940, 581] width 68 height 30
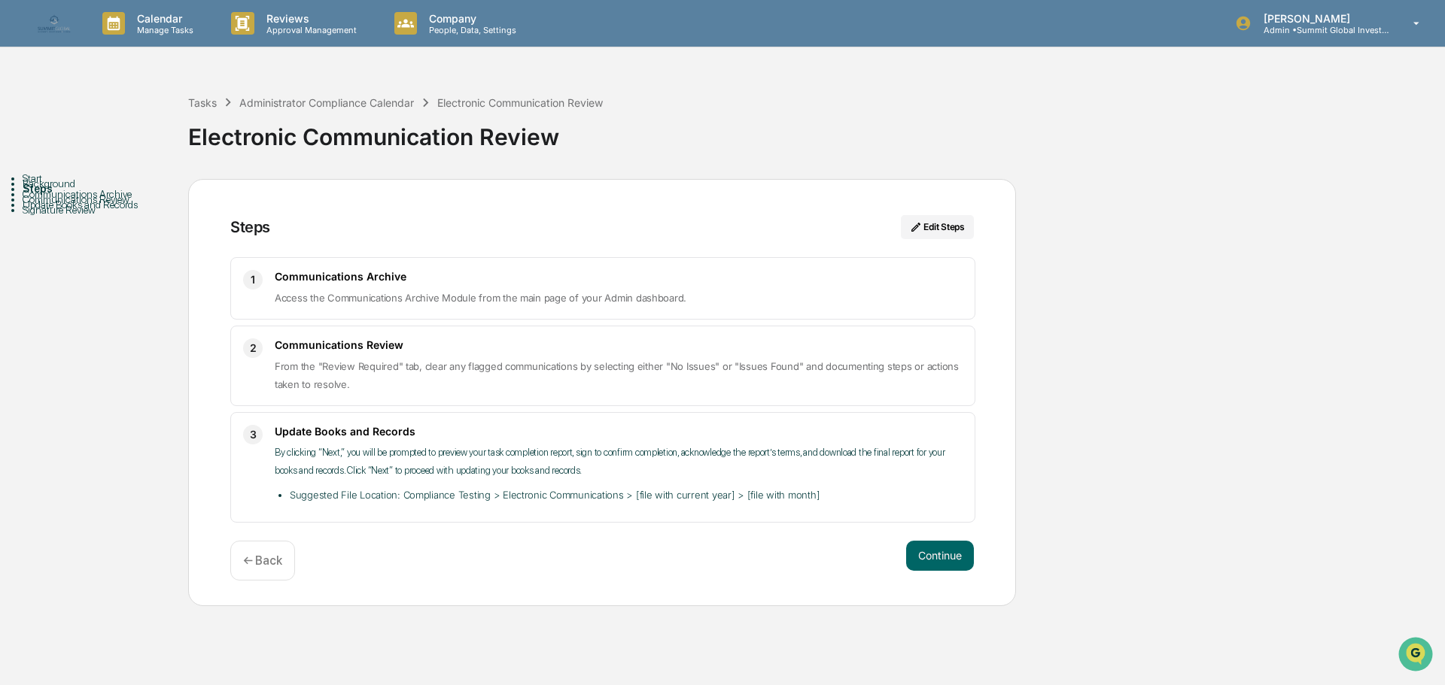
click at [257, 561] on p "← Back" at bounding box center [262, 561] width 39 height 14
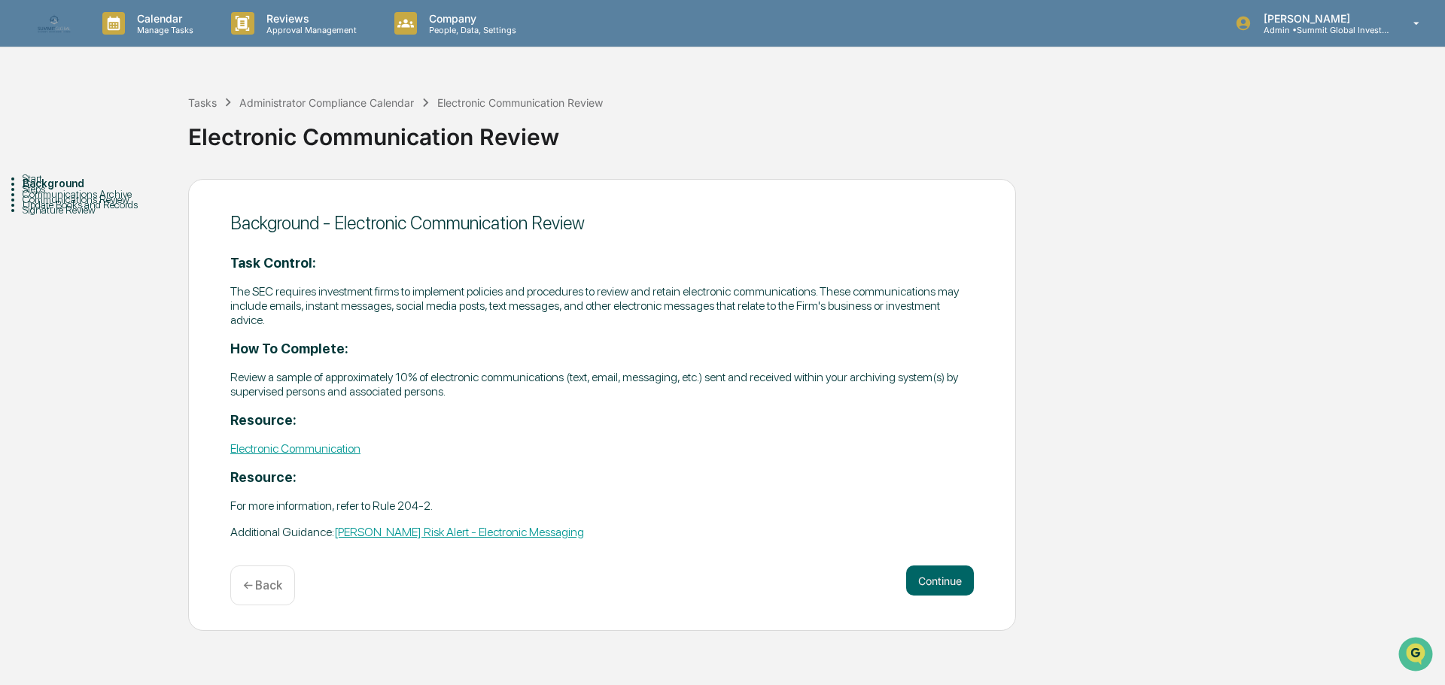
click at [257, 561] on div "Background - Electronic Communication Review Task Control: The SEC requires inv…" at bounding box center [602, 405] width 828 height 453
click at [255, 589] on p "← Back" at bounding box center [262, 586] width 39 height 14
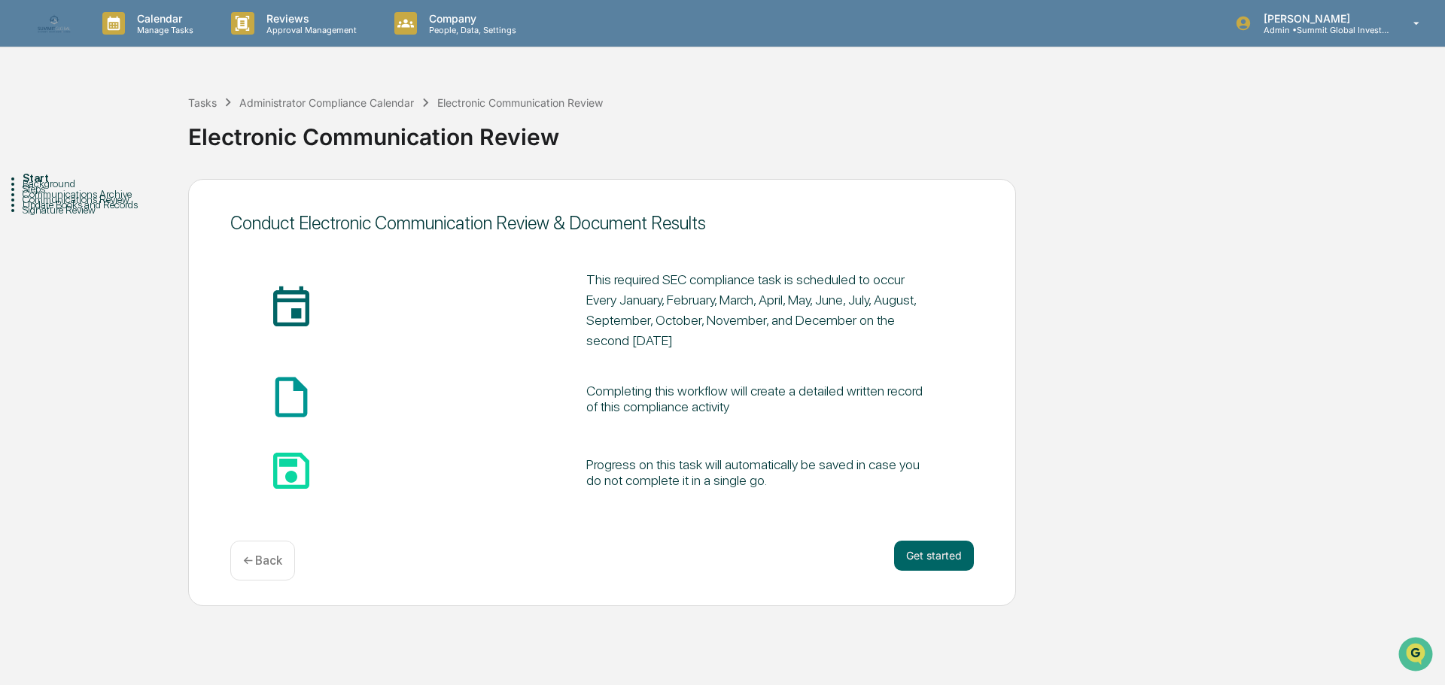
click at [257, 561] on p "← Back" at bounding box center [262, 561] width 39 height 14
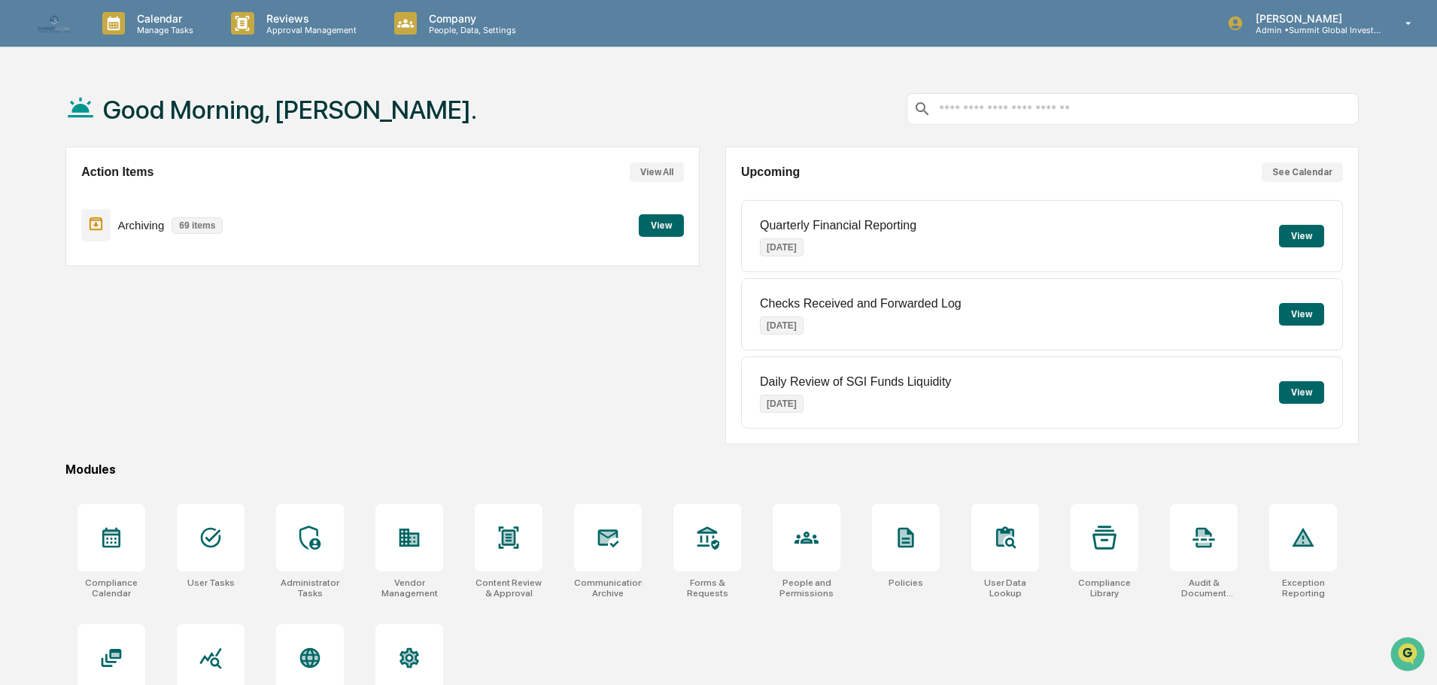
click at [1299, 167] on button "See Calendar" at bounding box center [1302, 173] width 81 height 20
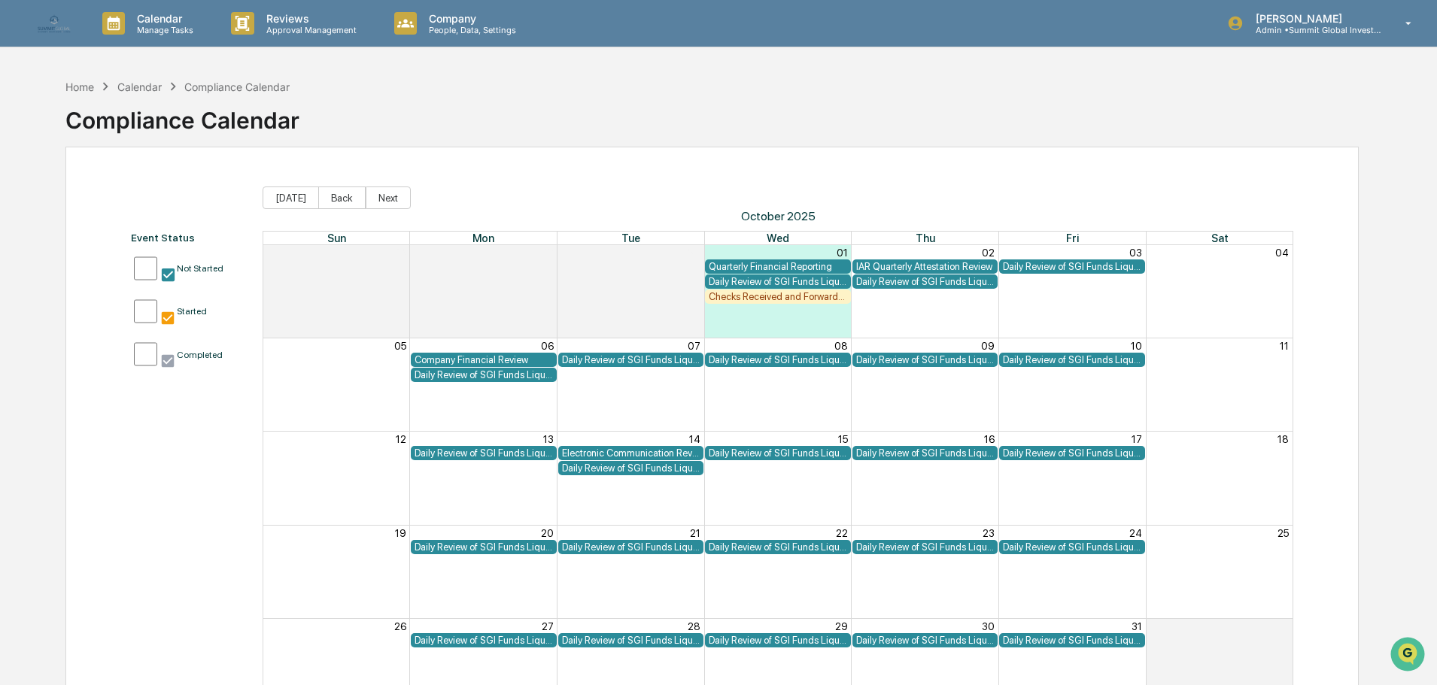
click at [651, 451] on div "Electronic Communication Review" at bounding box center [631, 453] width 138 height 11
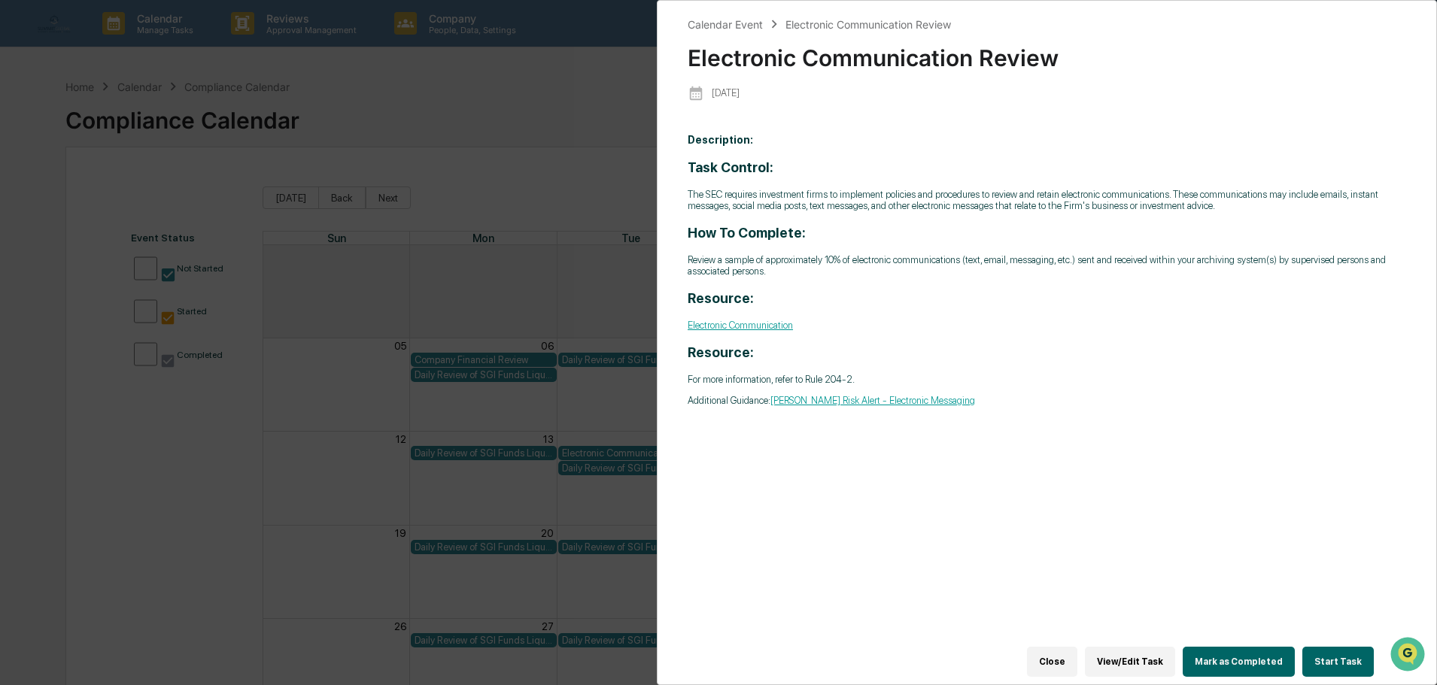
click at [1339, 658] on button "Start Task" at bounding box center [1337, 662] width 71 height 30
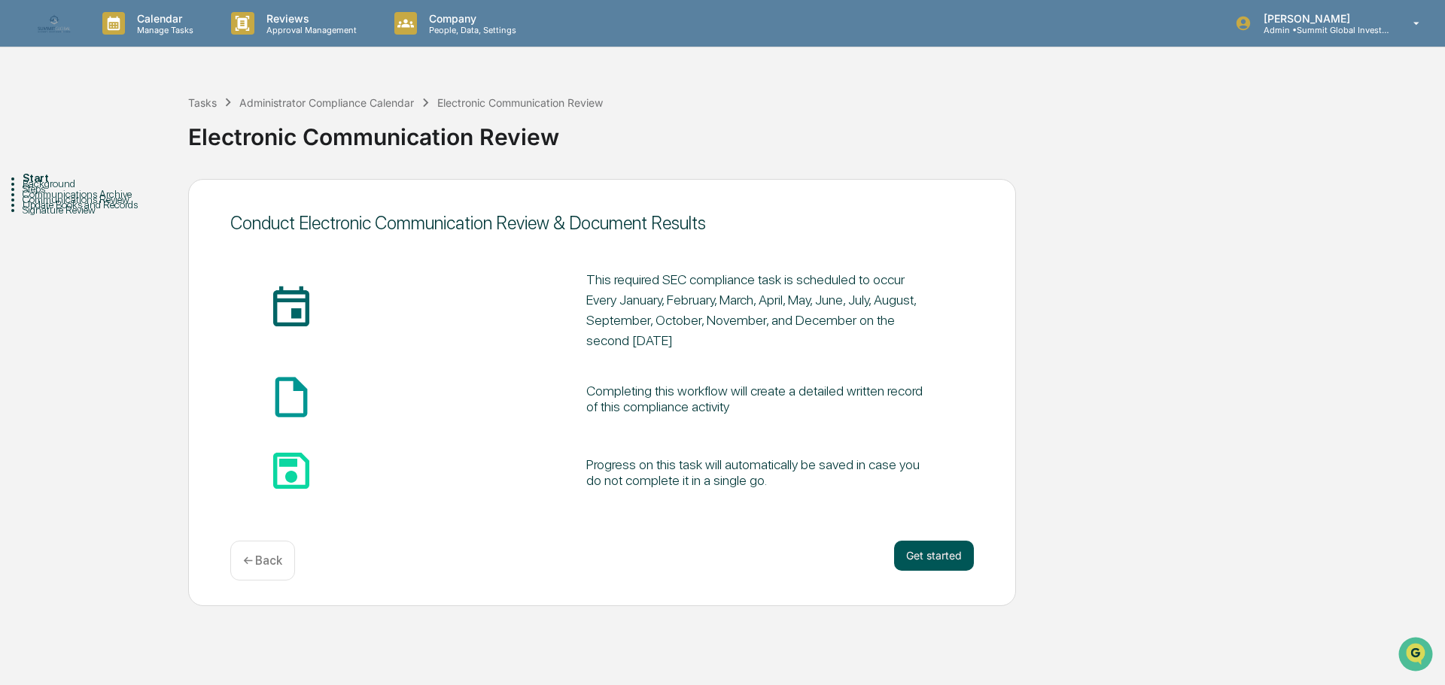
click at [930, 564] on button "Get started" at bounding box center [934, 556] width 80 height 30
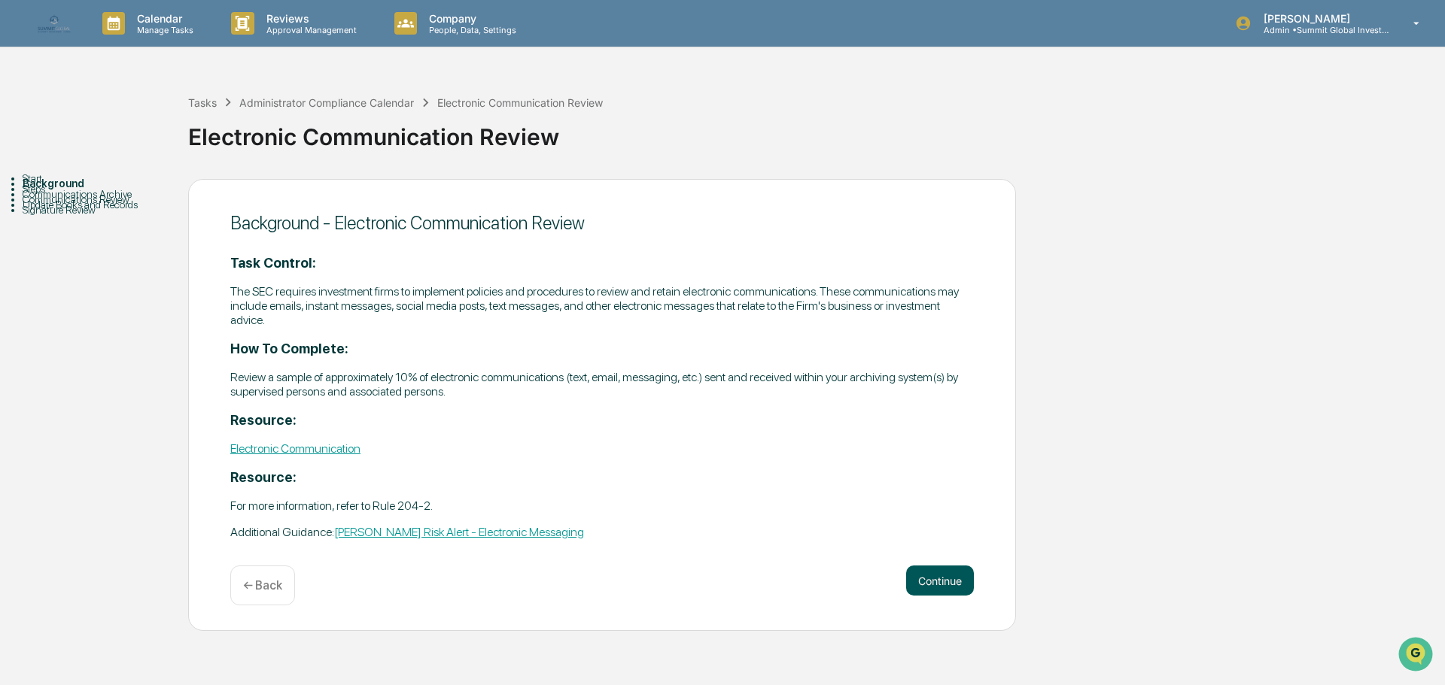
click at [934, 590] on button "Continue" at bounding box center [940, 581] width 68 height 30
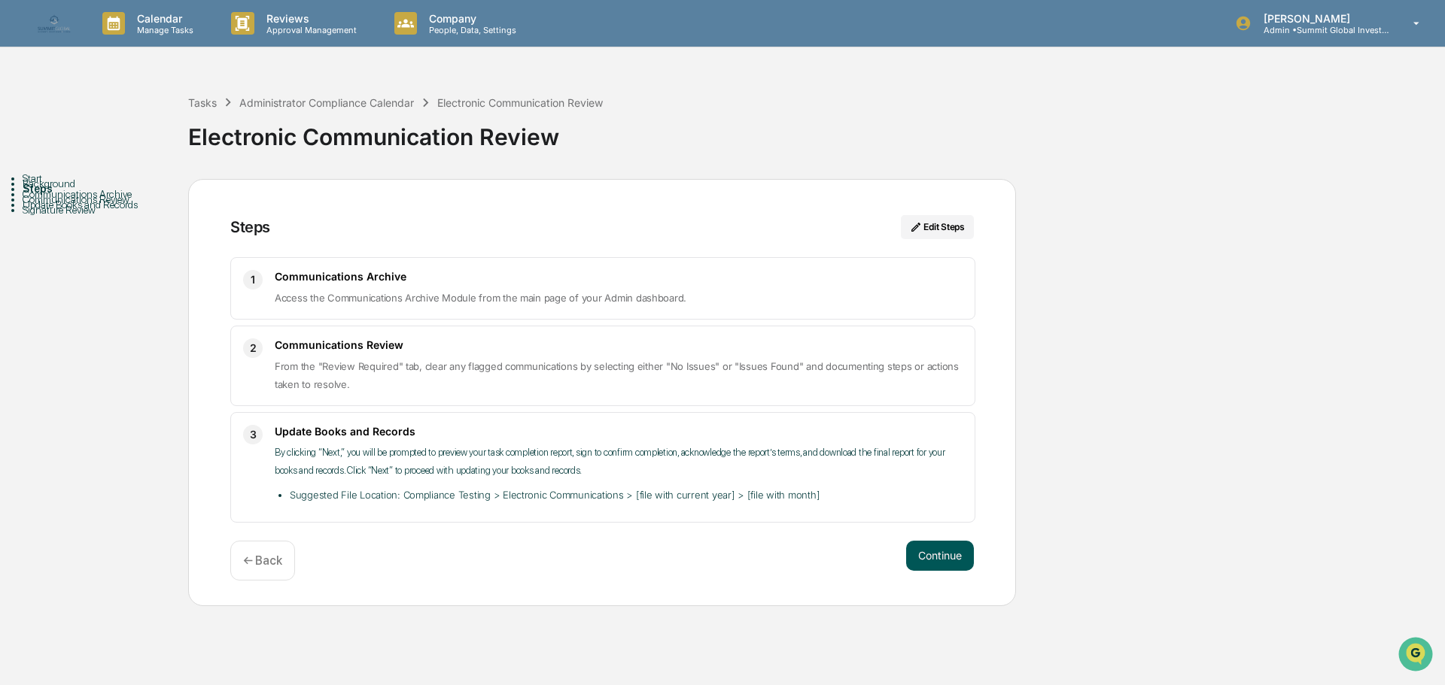
click at [937, 555] on button "Continue" at bounding box center [940, 556] width 68 height 30
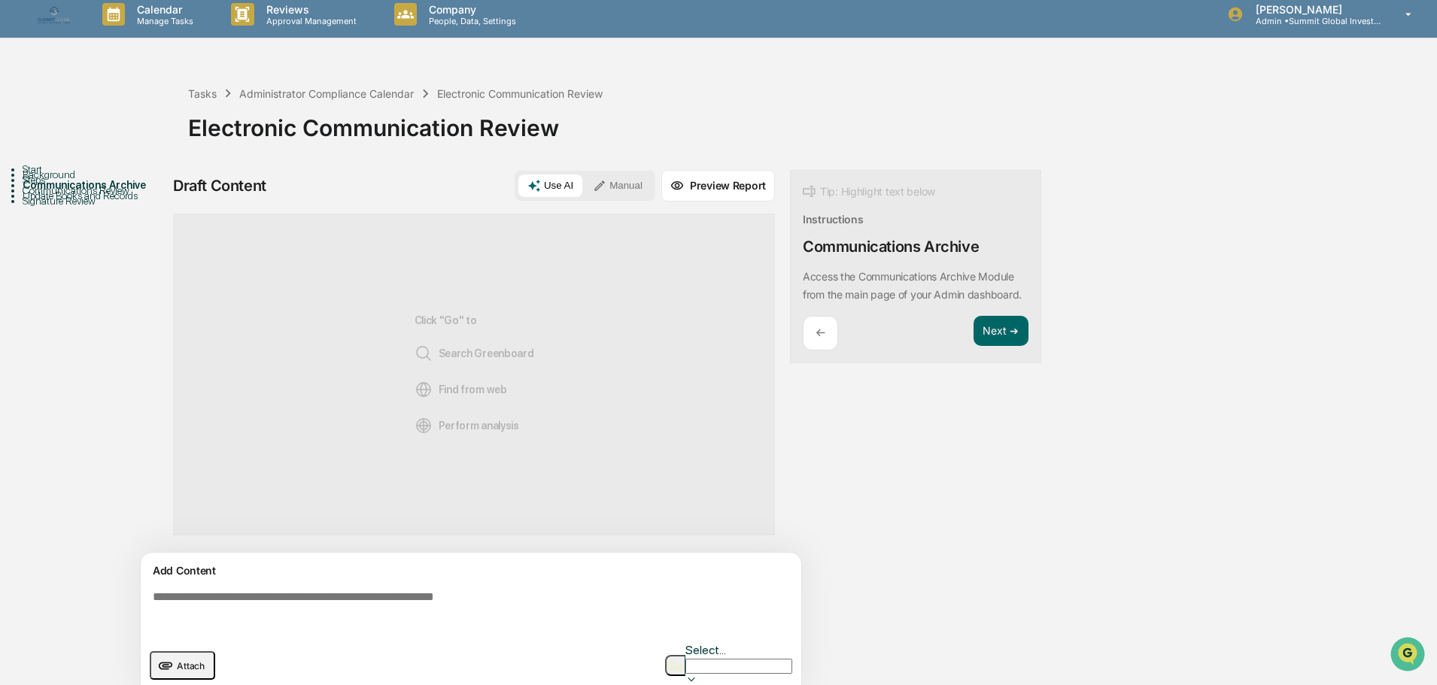
scroll to position [11, 0]
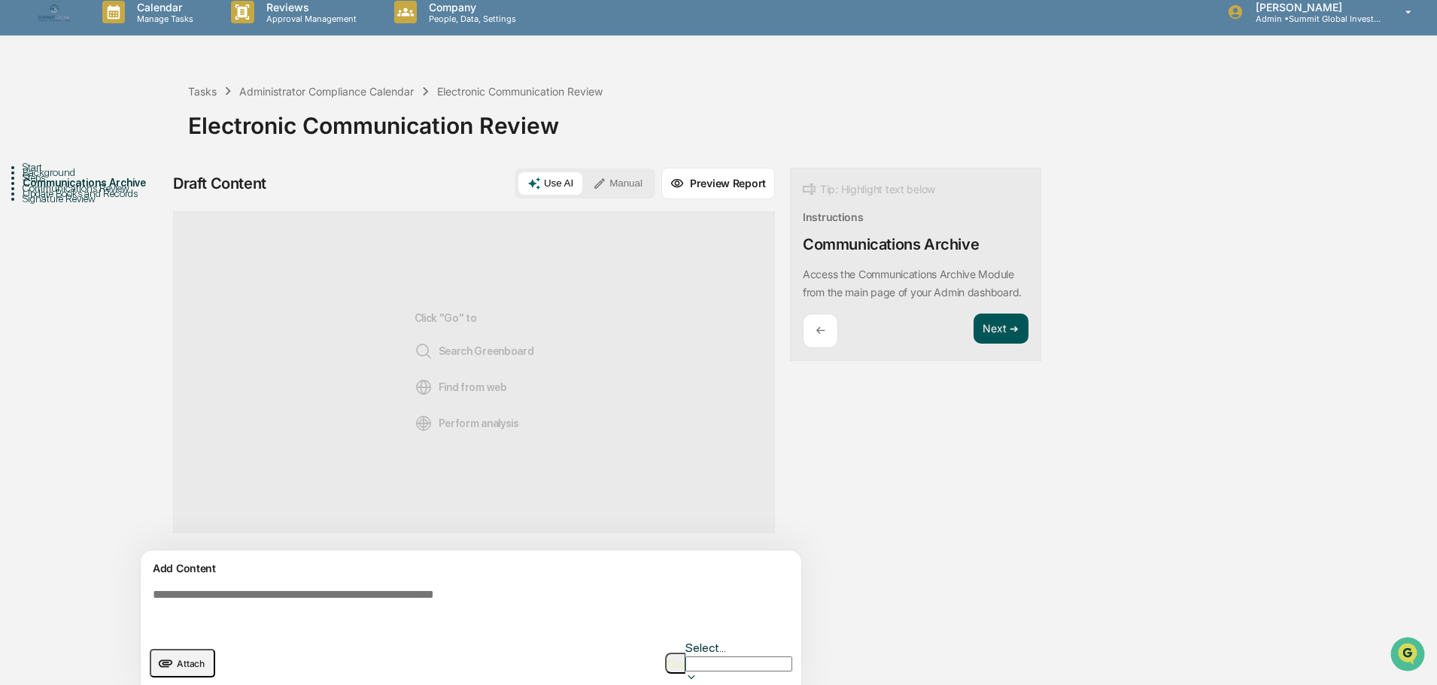
click at [1004, 345] on button "Next ➔" at bounding box center [1001, 329] width 55 height 31
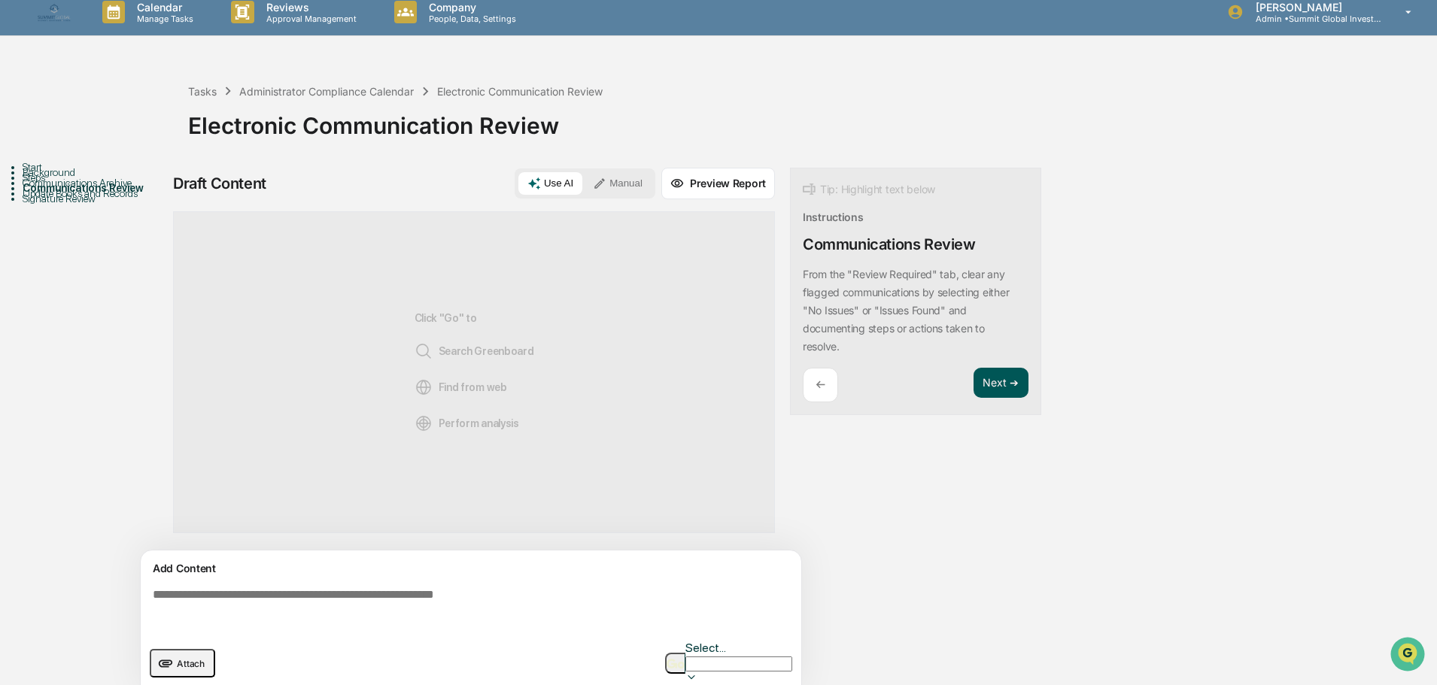
click at [992, 379] on button "Next ➔" at bounding box center [1001, 383] width 55 height 31
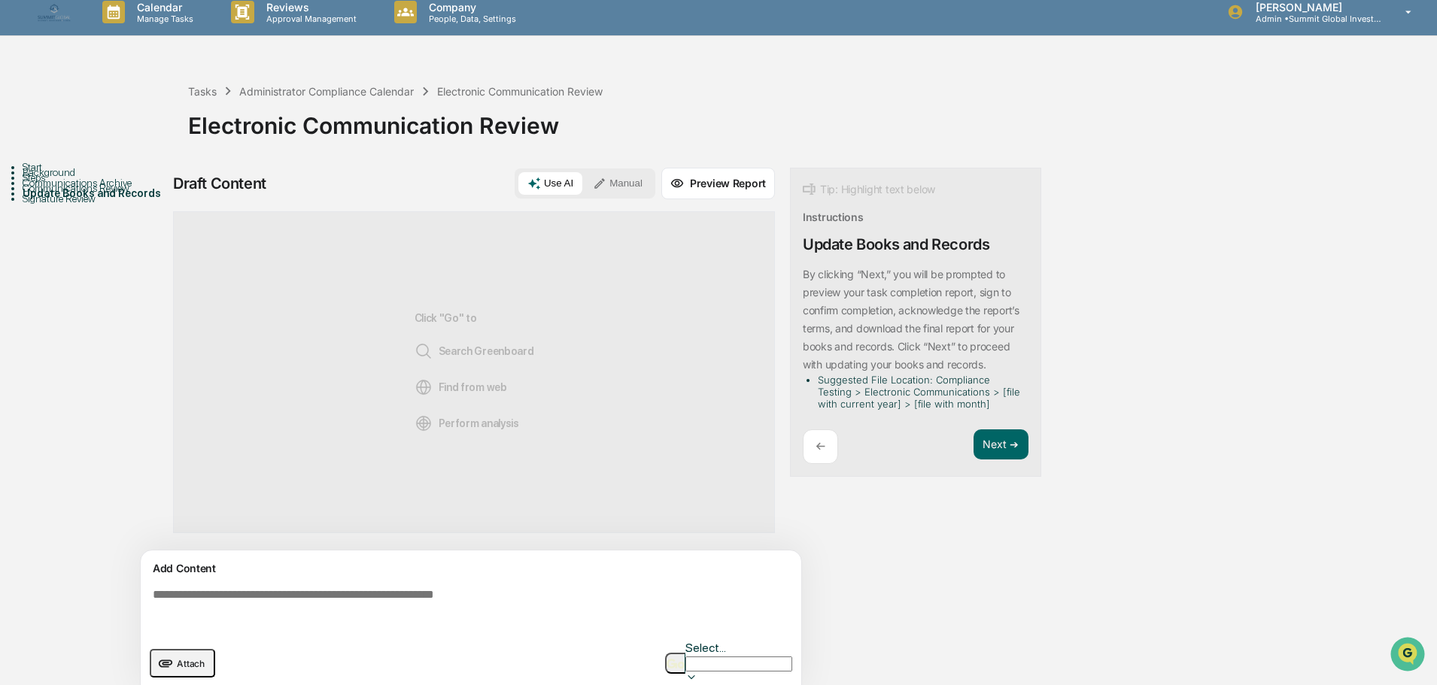
click at [474, 603] on textarea at bounding box center [474, 609] width 655 height 54
click at [631, 184] on button "Manual" at bounding box center [618, 183] width 68 height 23
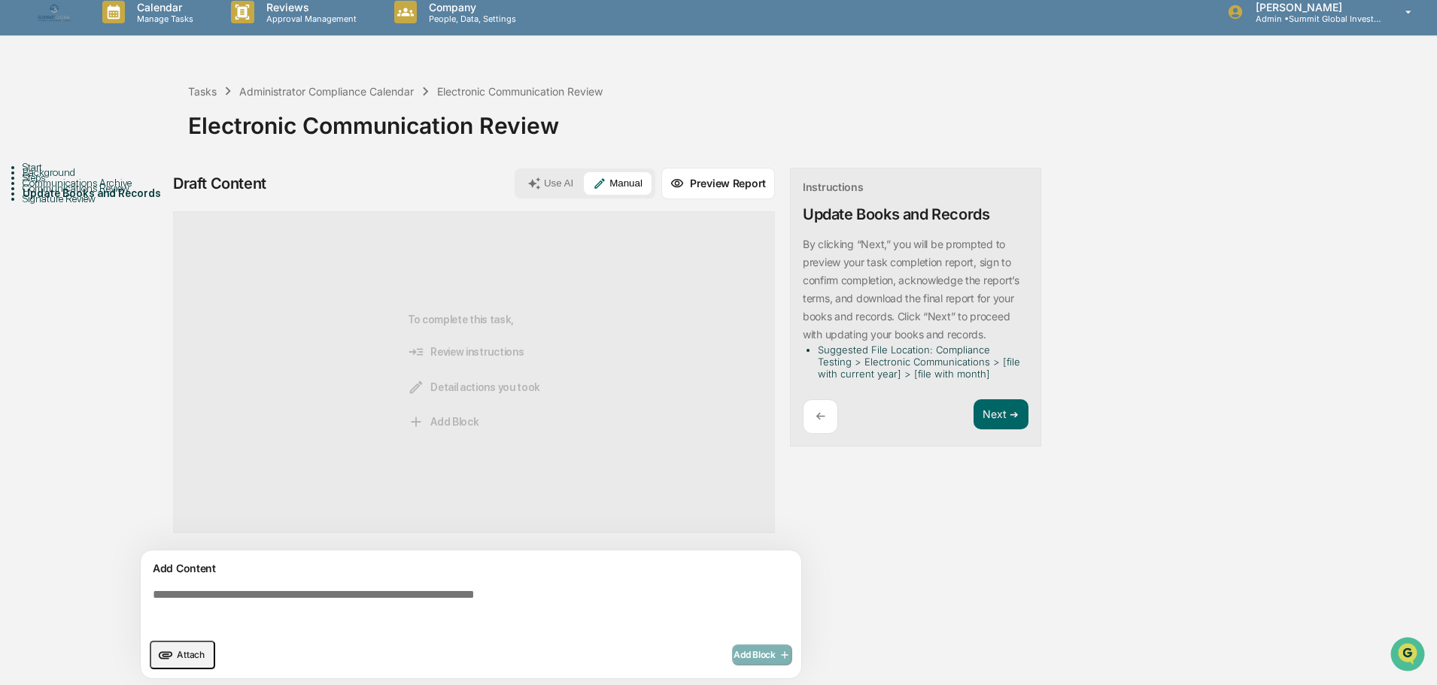
click at [42, 173] on div "Start" at bounding box center [106, 167] width 166 height 12
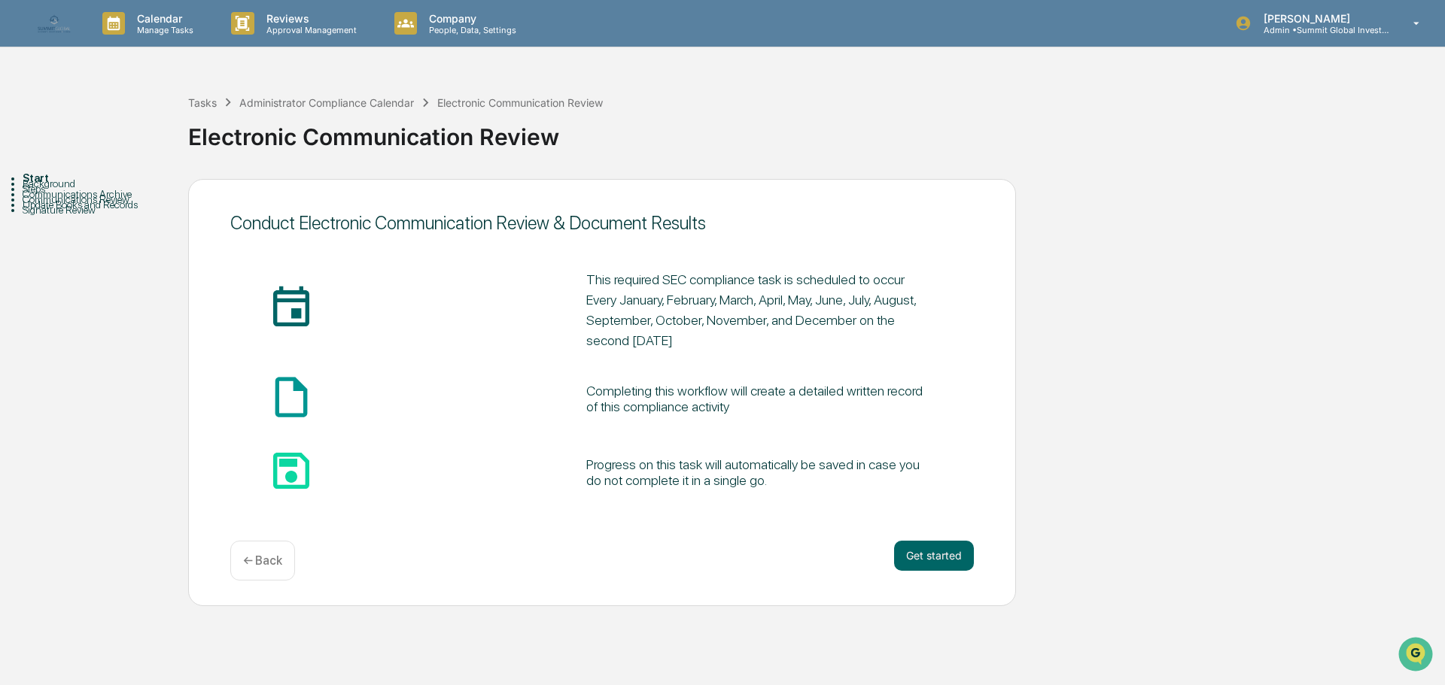
click at [255, 564] on p "← Back" at bounding box center [262, 561] width 39 height 14
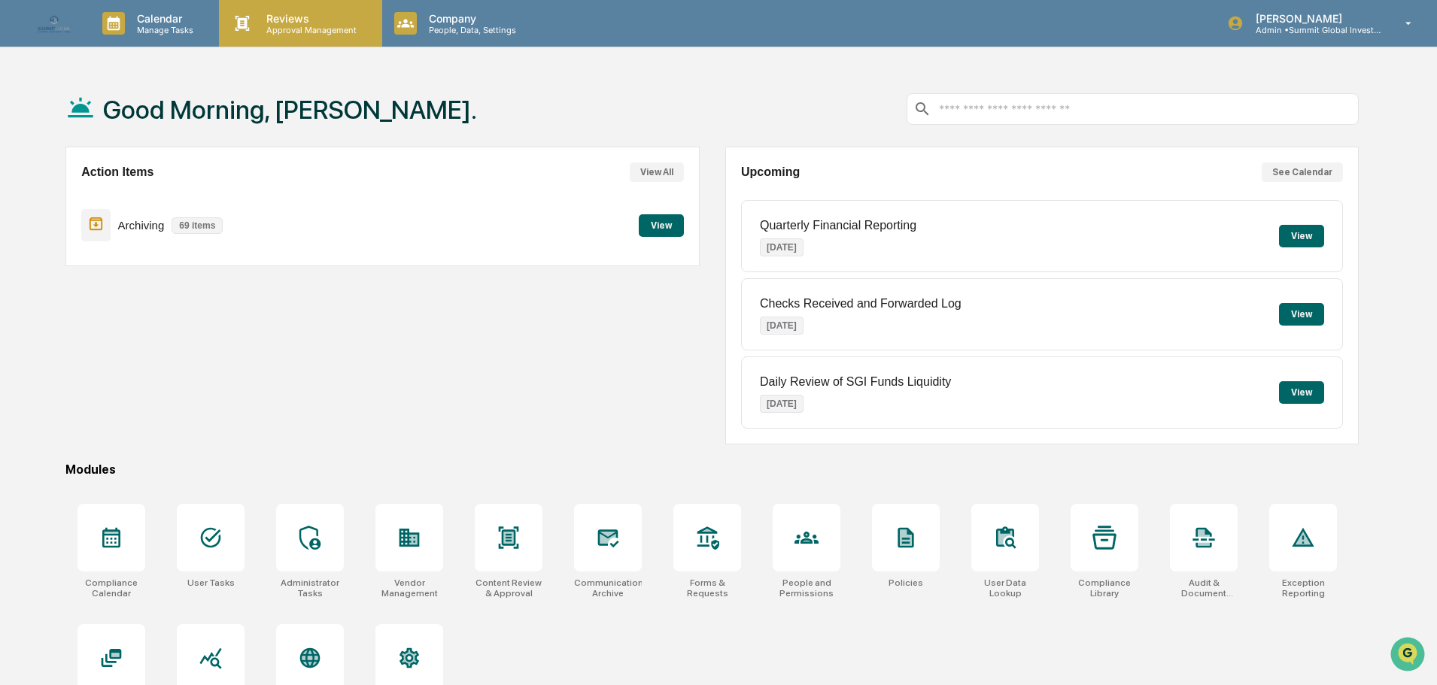
click at [284, 25] on p "Approval Management" at bounding box center [309, 30] width 110 height 11
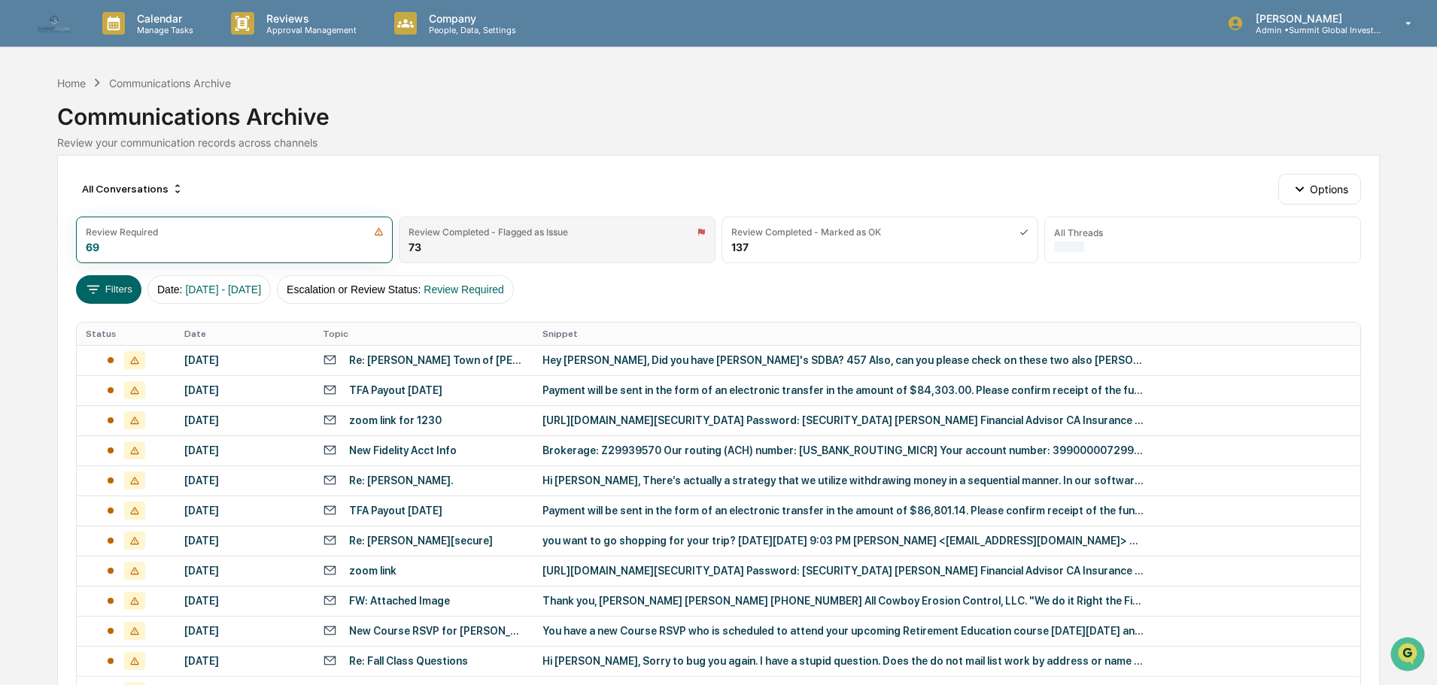
click at [458, 244] on div "Review Completed - Flagged as Issue 73" at bounding box center [557, 240] width 317 height 47
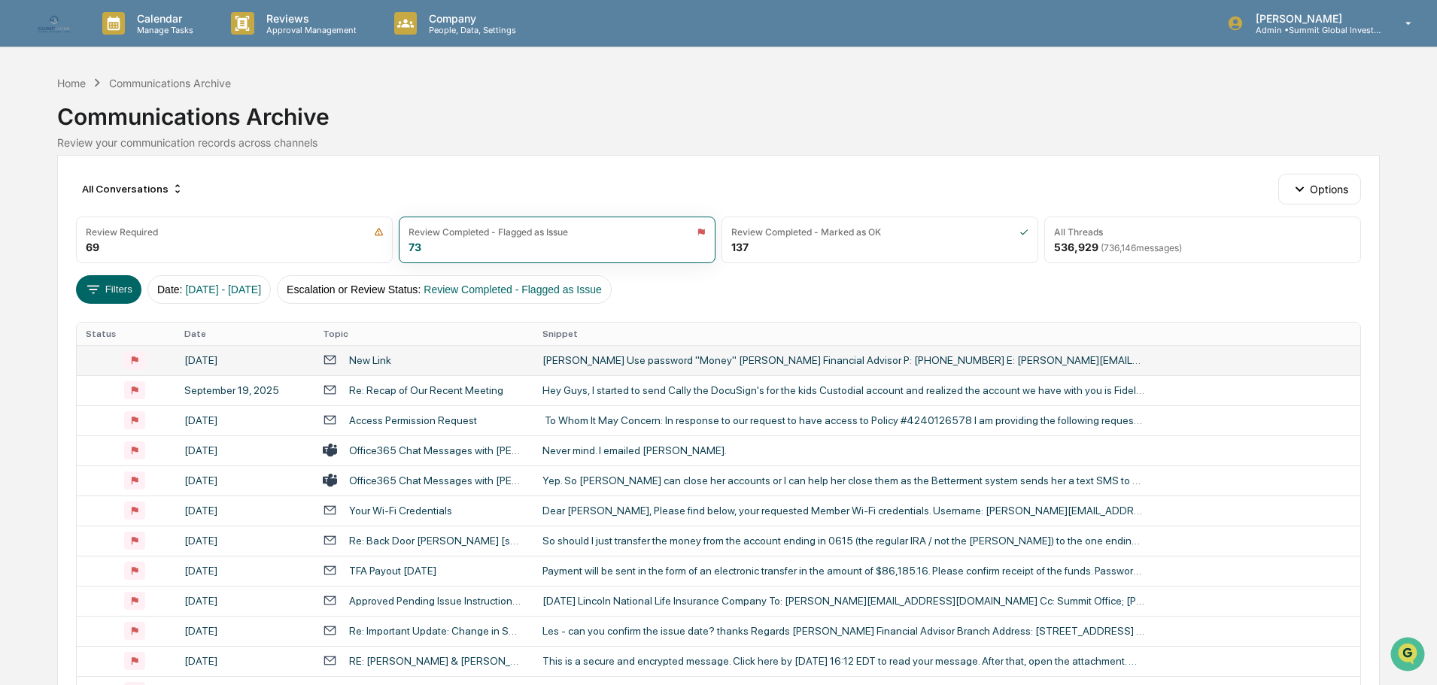
click at [248, 363] on div "September 24, 2025" at bounding box center [244, 360] width 120 height 12
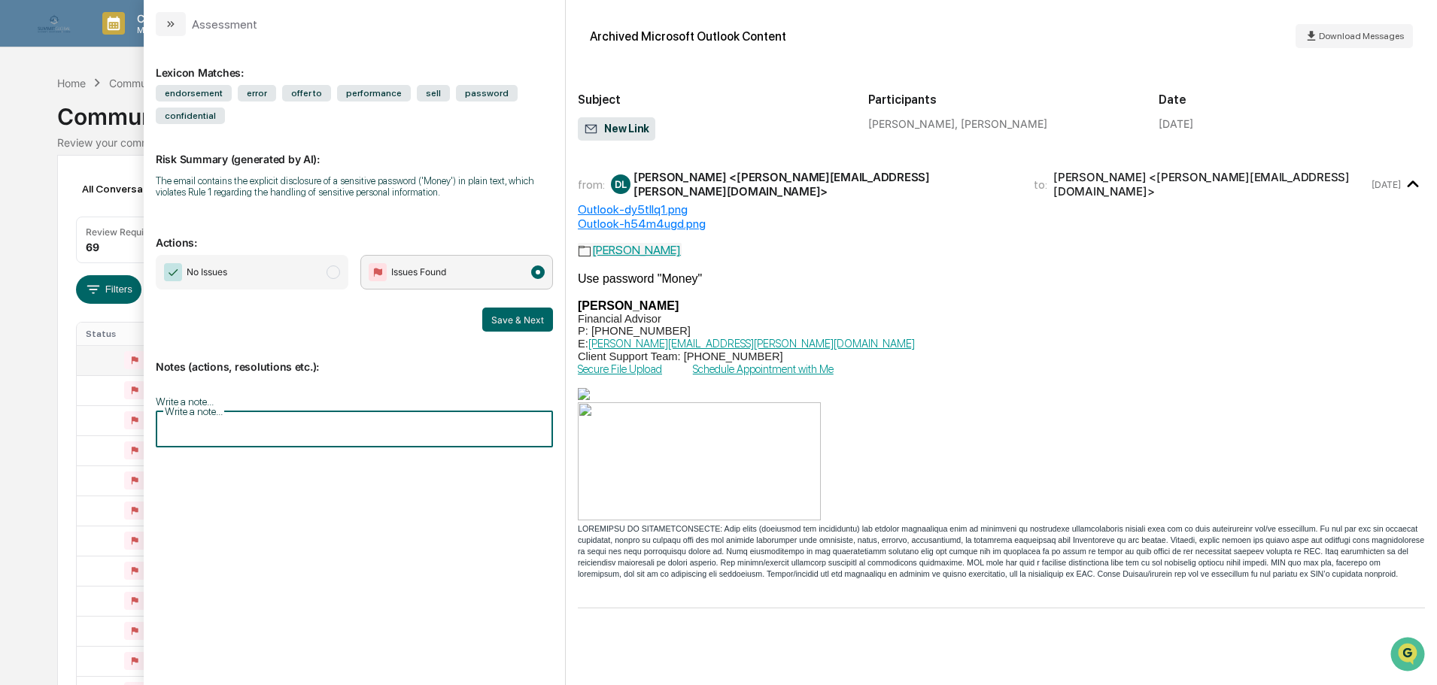
click at [288, 410] on input "Write a note..." at bounding box center [354, 428] width 397 height 40
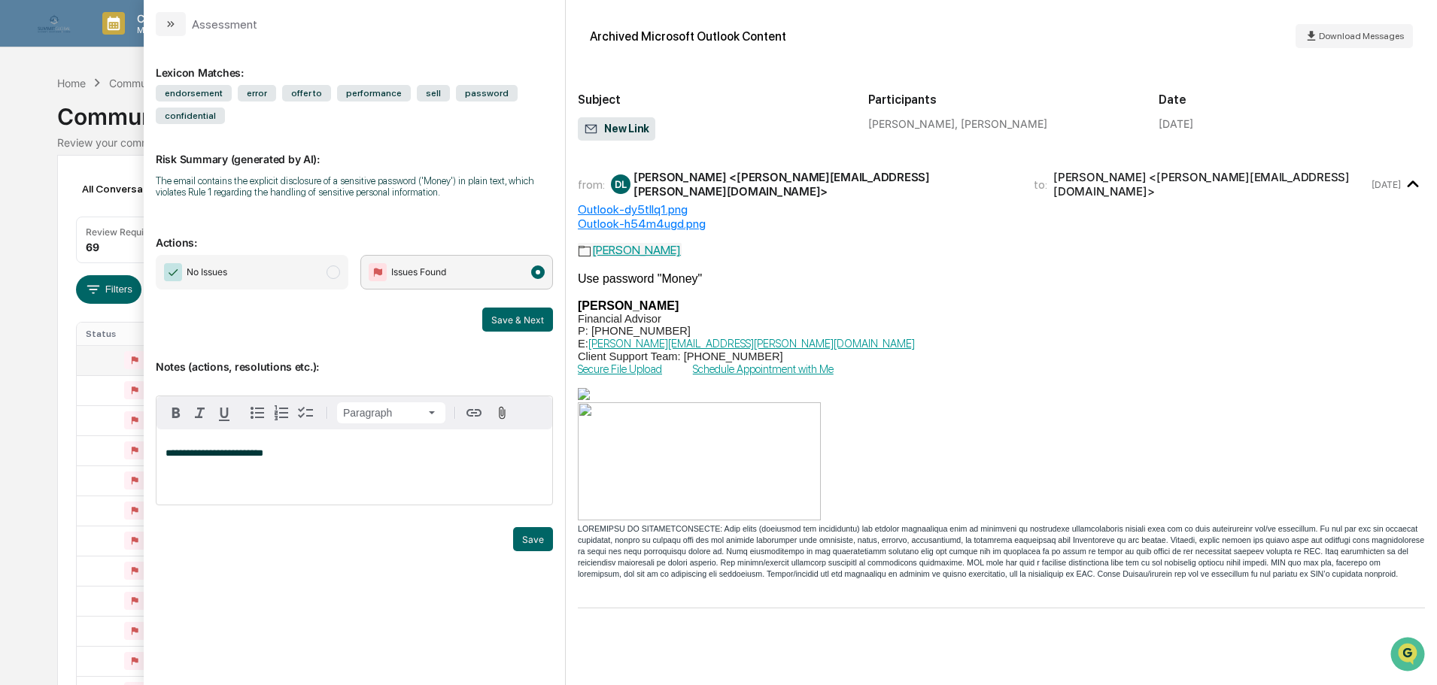
click at [613, 218] on div "Outlook-h54m4ugd.png" at bounding box center [1001, 224] width 847 height 14
click at [632, 245] on link "Bradyn Stark" at bounding box center [630, 250] width 104 height 14
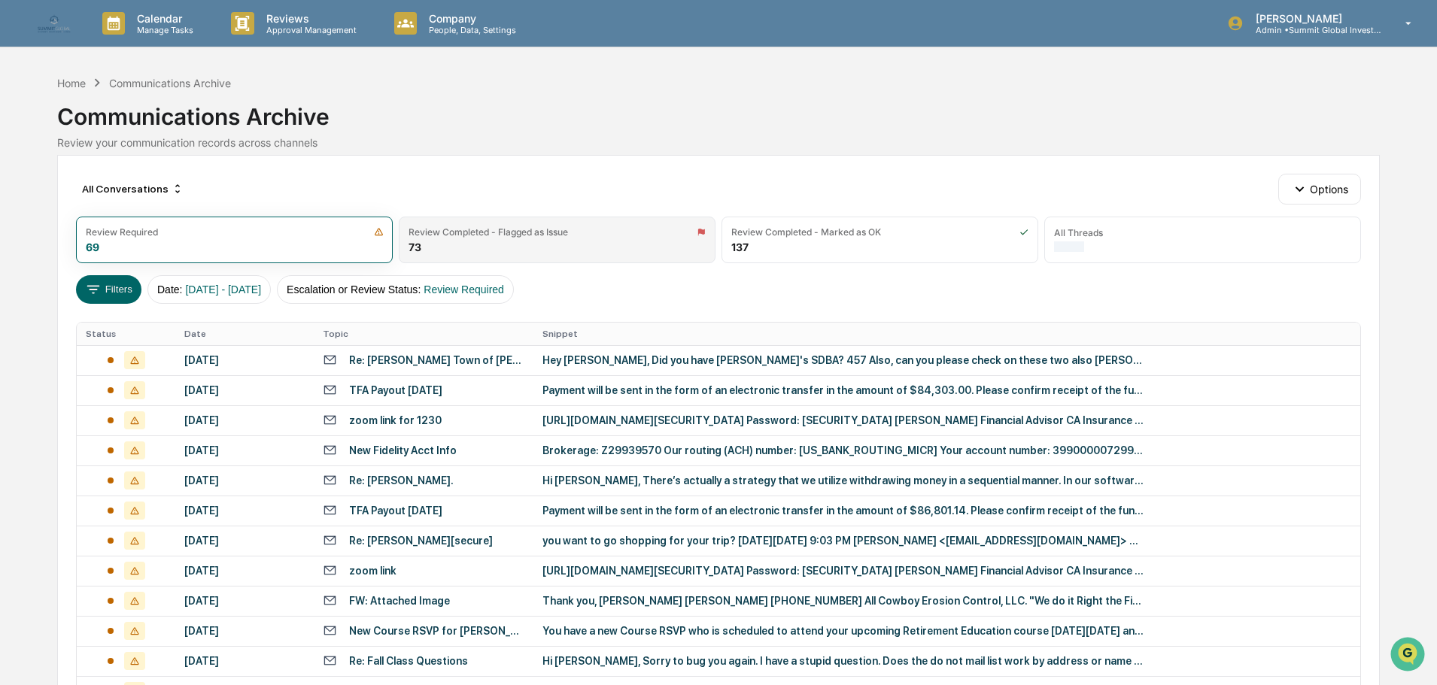
click at [587, 239] on div "Review Completed - Flagged as Issue 73" at bounding box center [557, 240] width 317 height 47
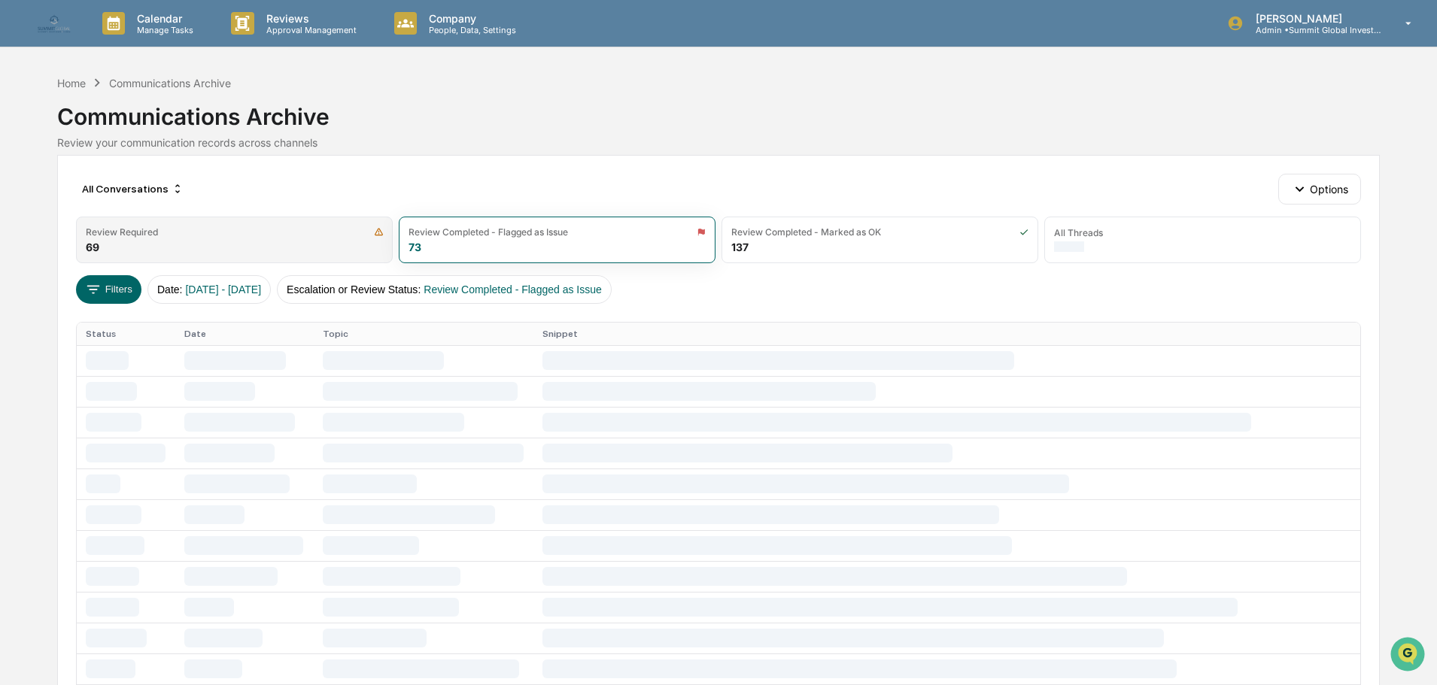
click at [277, 239] on div "Review Required 69" at bounding box center [234, 240] width 317 height 47
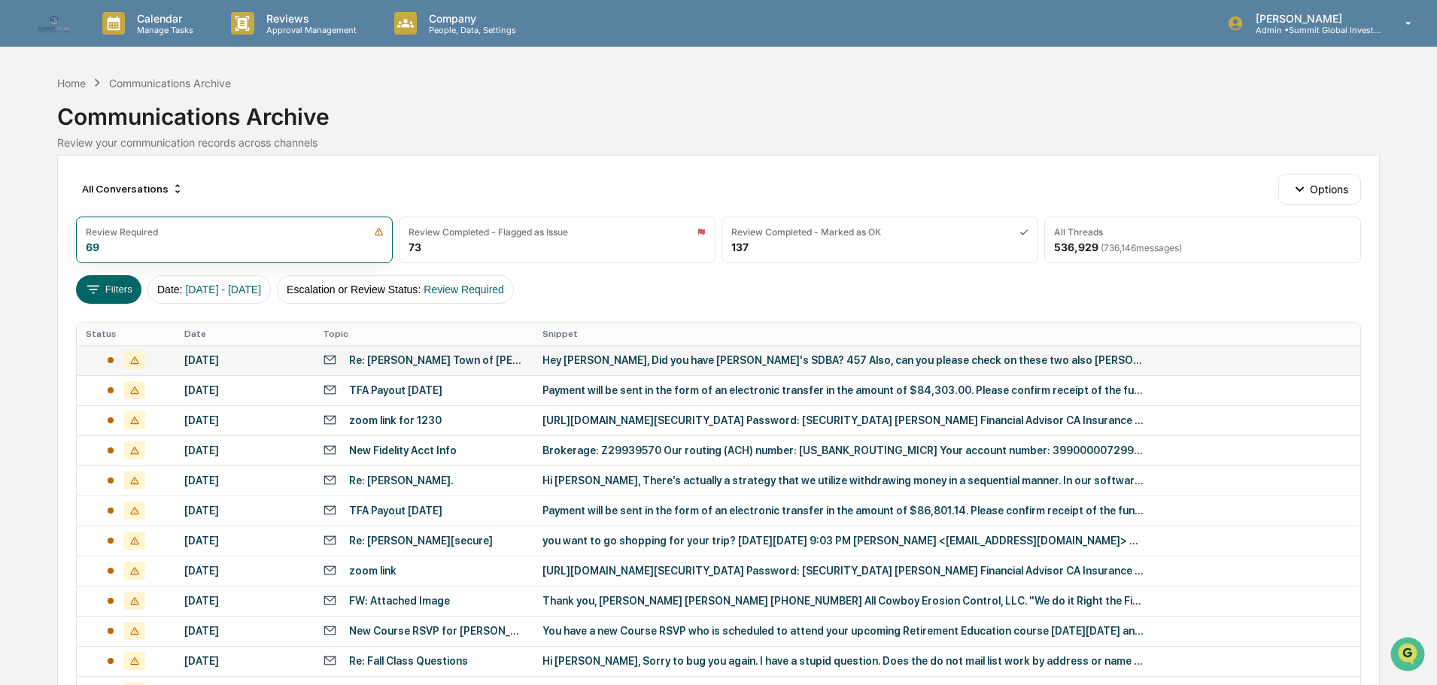
click at [390, 367] on div "Re: [PERSON_NAME] Town of [PERSON_NAME]" at bounding box center [424, 360] width 202 height 14
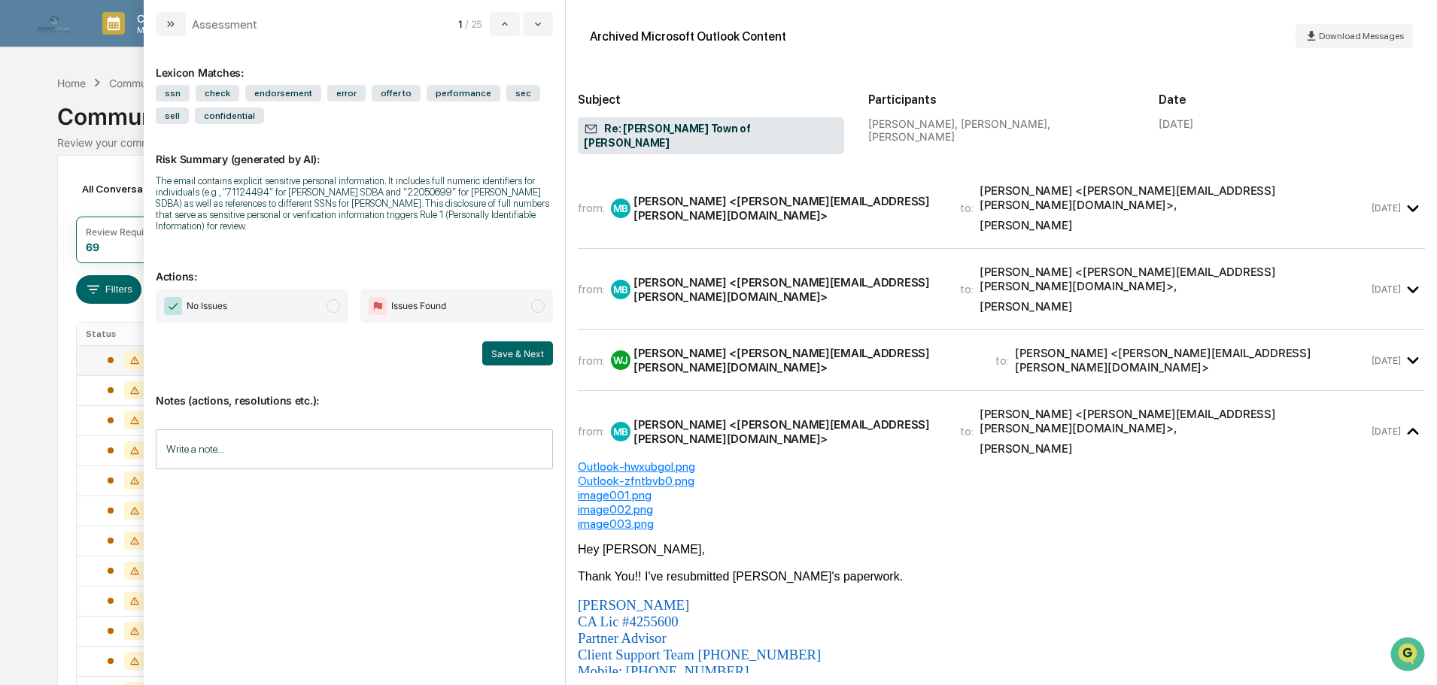
click at [719, 194] on div "[PERSON_NAME] <[PERSON_NAME][EMAIL_ADDRESS][PERSON_NAME][DOMAIN_NAME]>" at bounding box center [788, 208] width 308 height 29
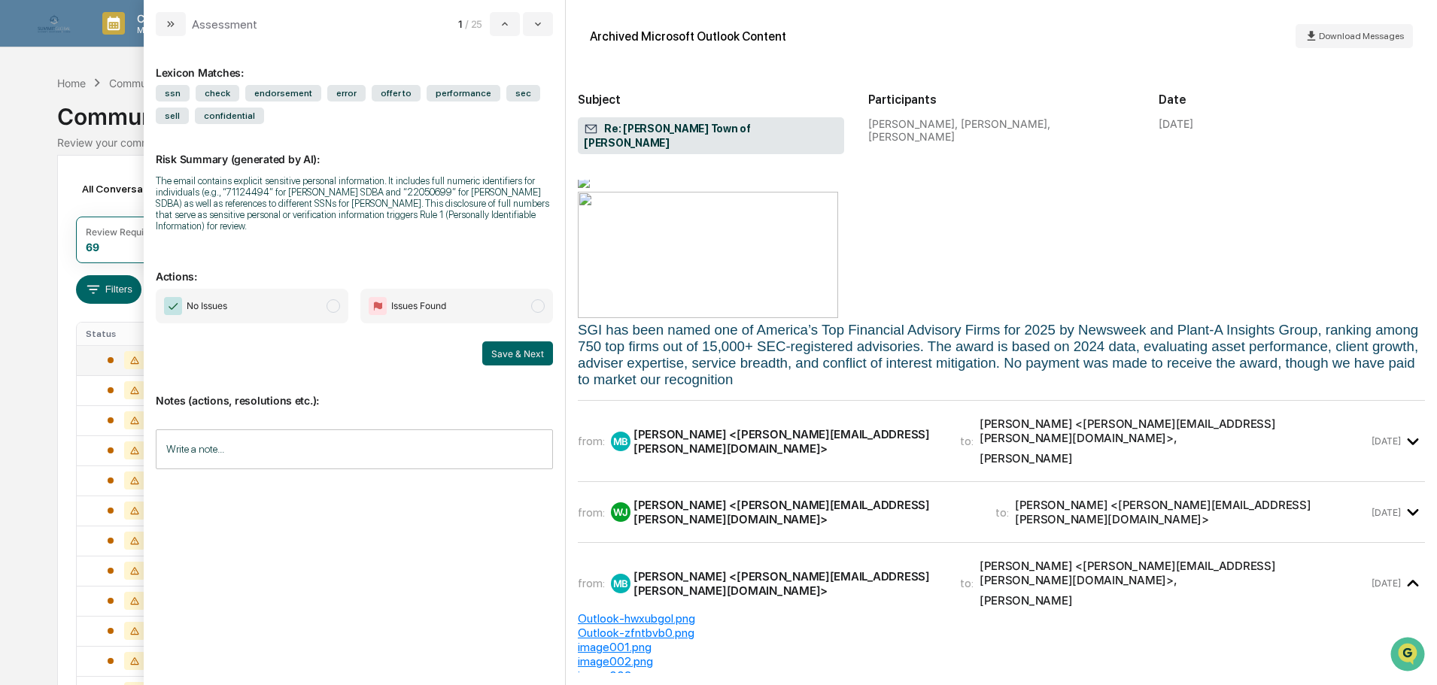
scroll to position [376, 0]
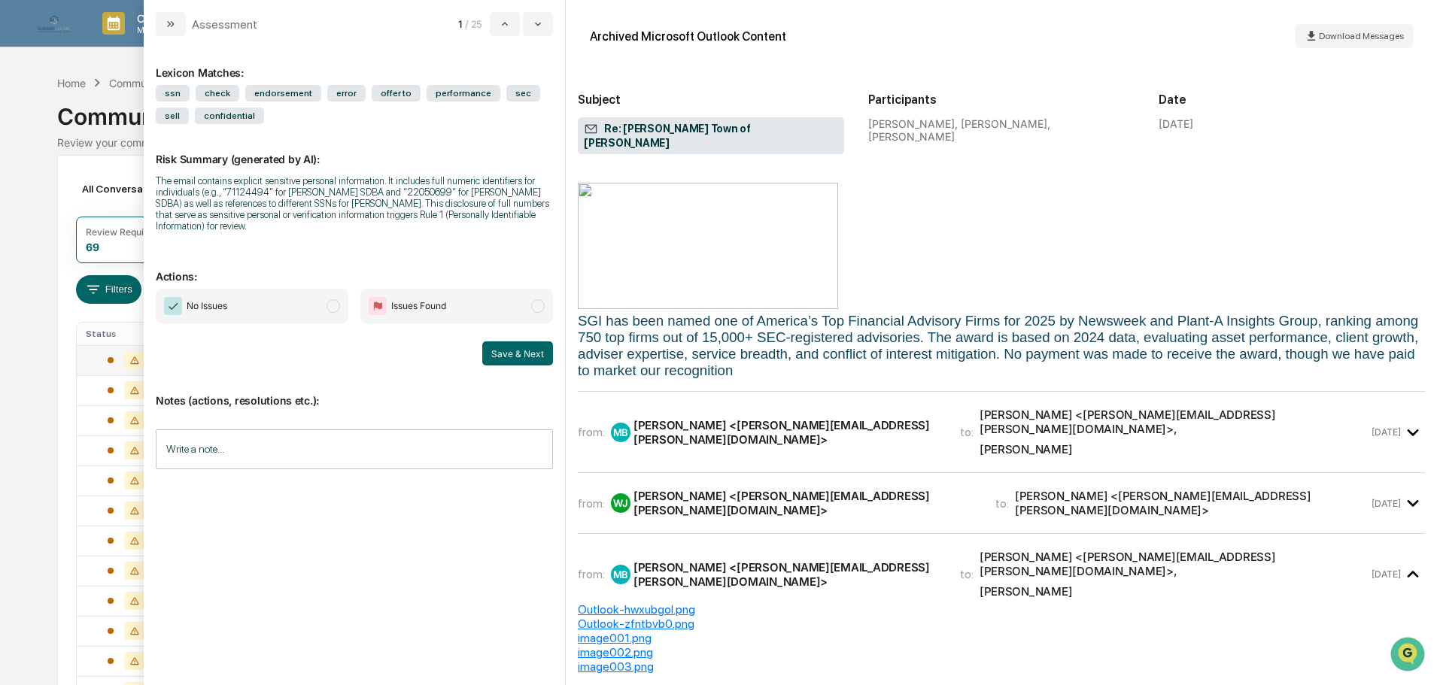
click at [980, 408] on div "[PERSON_NAME] <[PERSON_NAME][EMAIL_ADDRESS][PERSON_NAME][DOMAIN_NAME]> ," at bounding box center [1174, 422] width 389 height 29
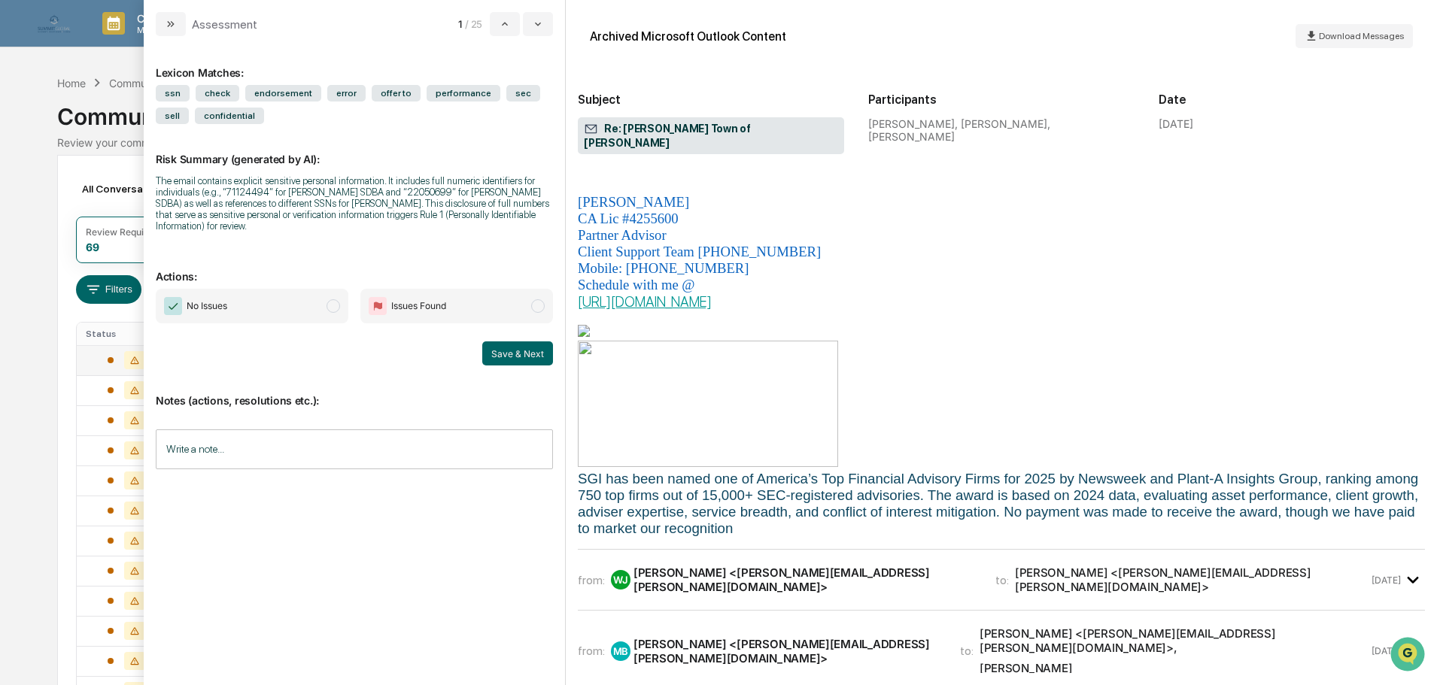
scroll to position [1655, 0]
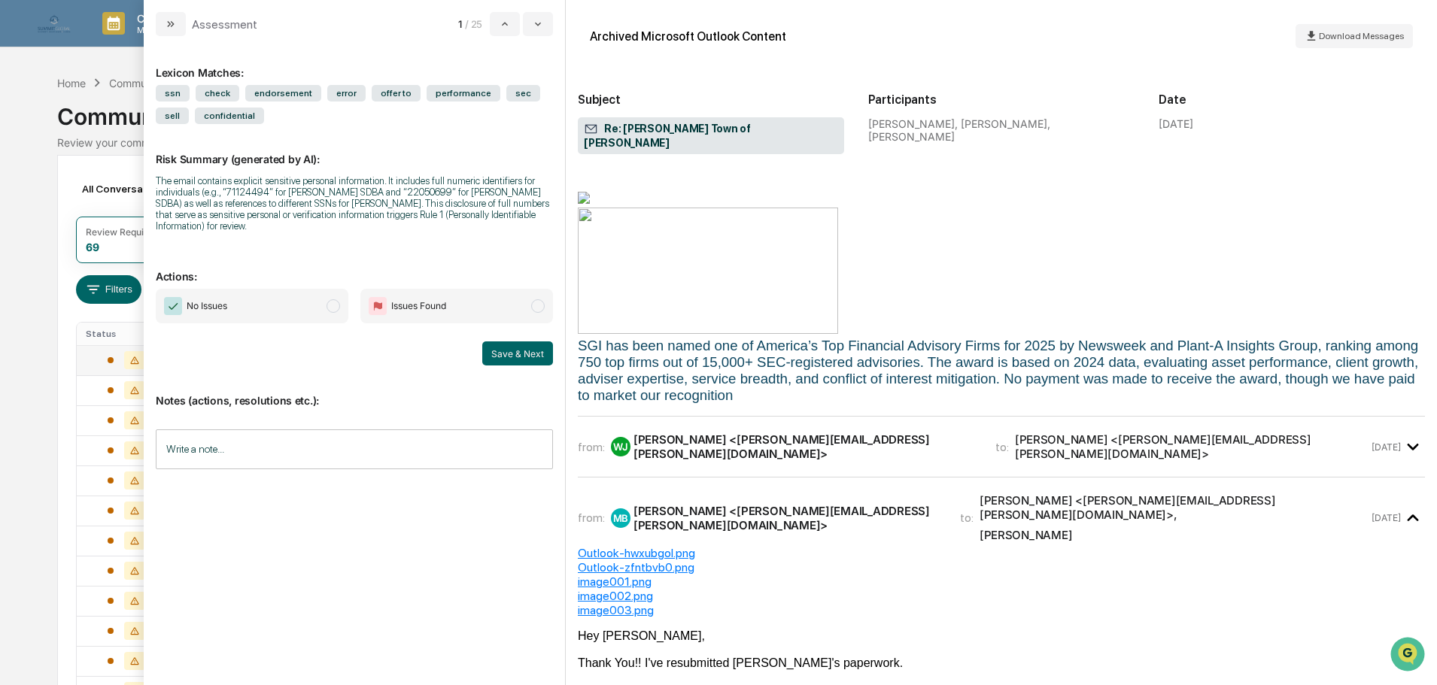
click at [787, 429] on div "from: [PERSON_NAME], [PERSON_NAME] <[PERSON_NAME][EMAIL_ADDRESS][PERSON_NAME][D…" at bounding box center [1001, 447] width 847 height 36
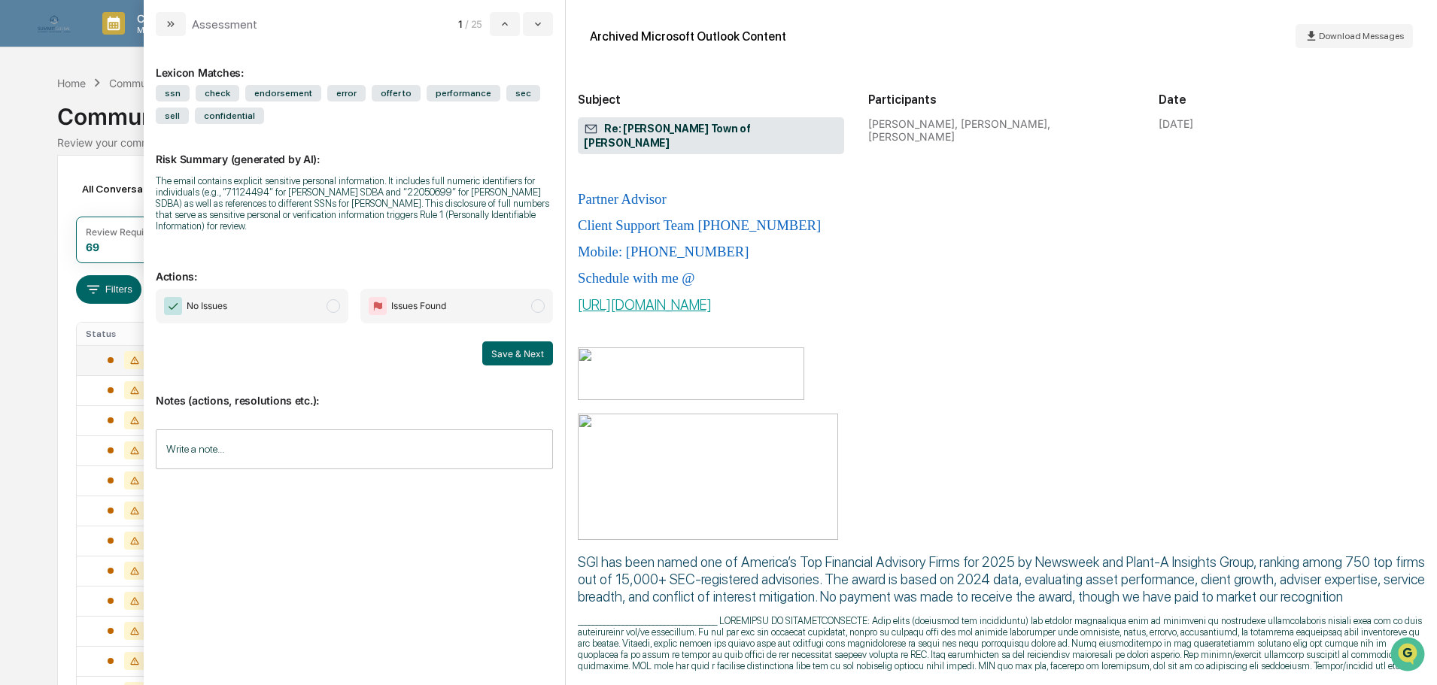
scroll to position [6851, 0]
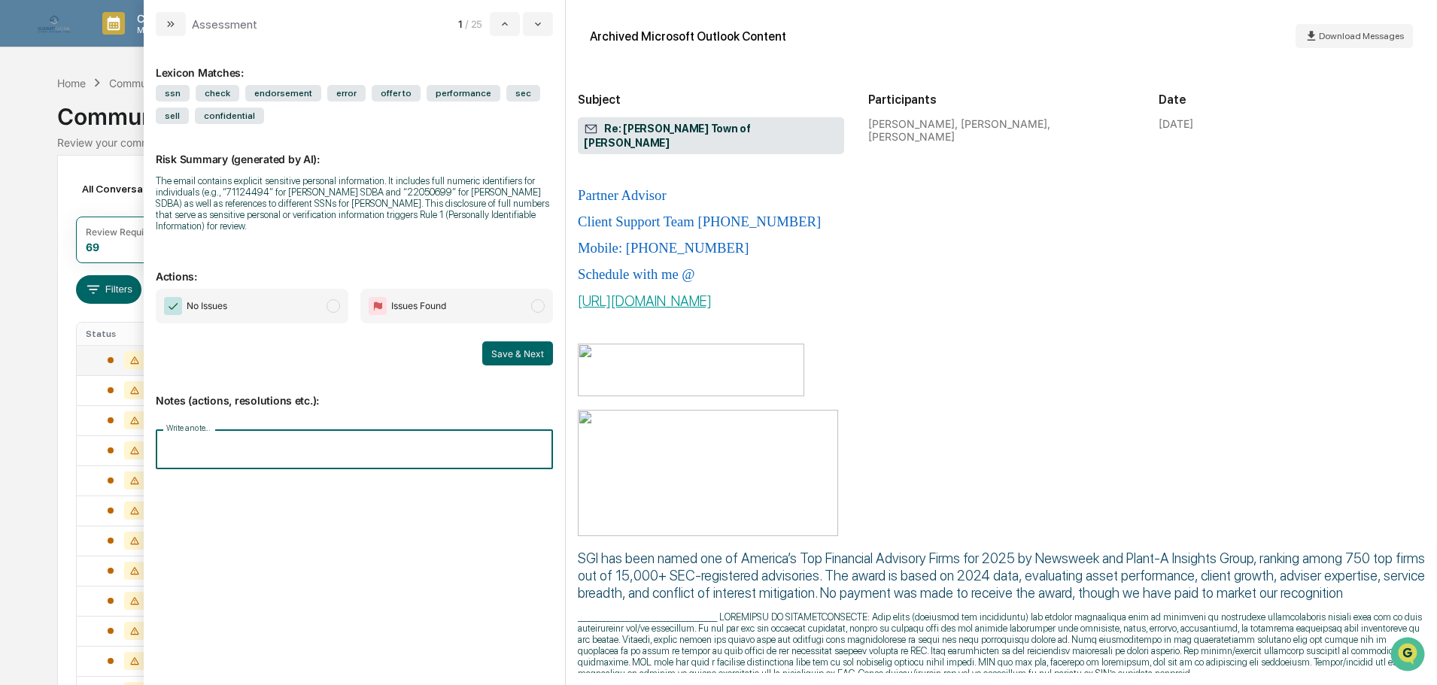
click at [386, 430] on input "Write a note..." at bounding box center [354, 450] width 397 height 40
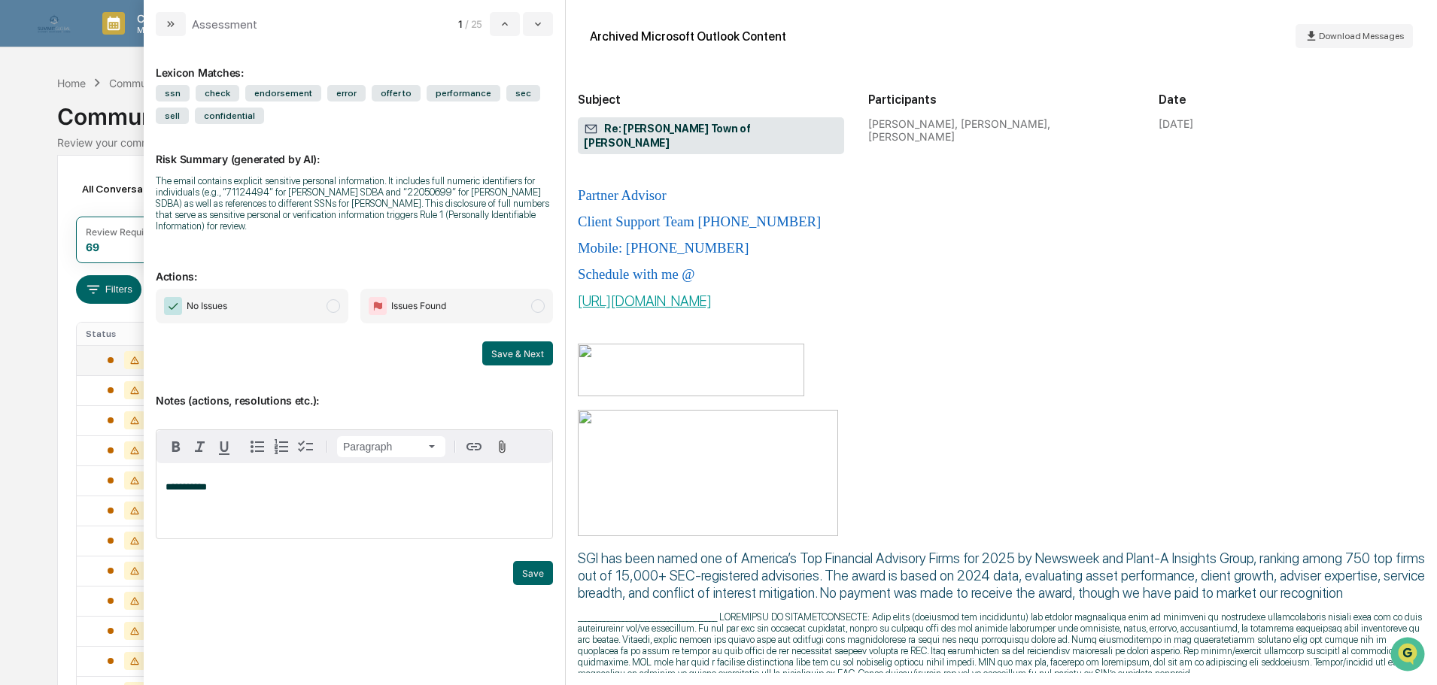
click at [504, 299] on span "Issues Found" at bounding box center [456, 306] width 193 height 35
click at [255, 493] on p "**********" at bounding box center [355, 487] width 378 height 11
click at [327, 311] on span "No Issues" at bounding box center [252, 306] width 193 height 35
click at [450, 309] on span "Issues Found" at bounding box center [456, 306] width 193 height 35
click at [282, 501] on div "modal" at bounding box center [354, 500] width 396 height 75
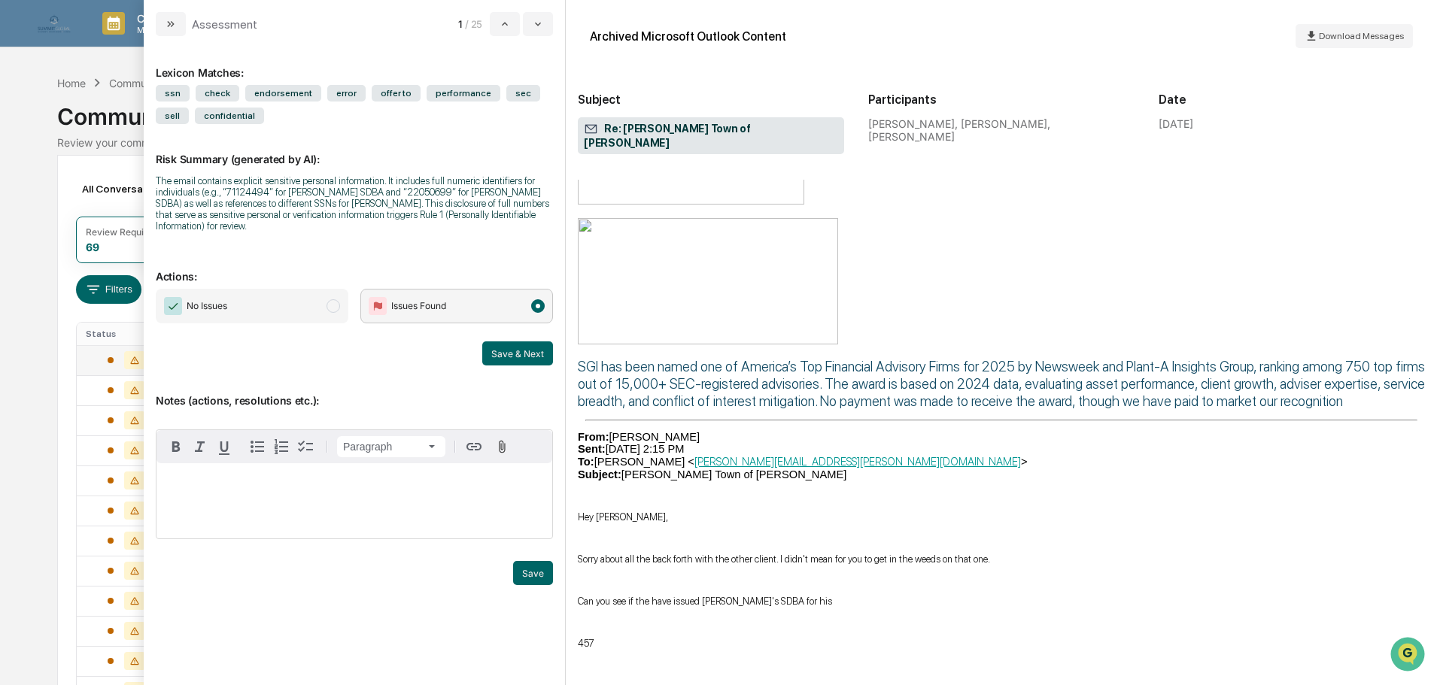
scroll to position [6249, 0]
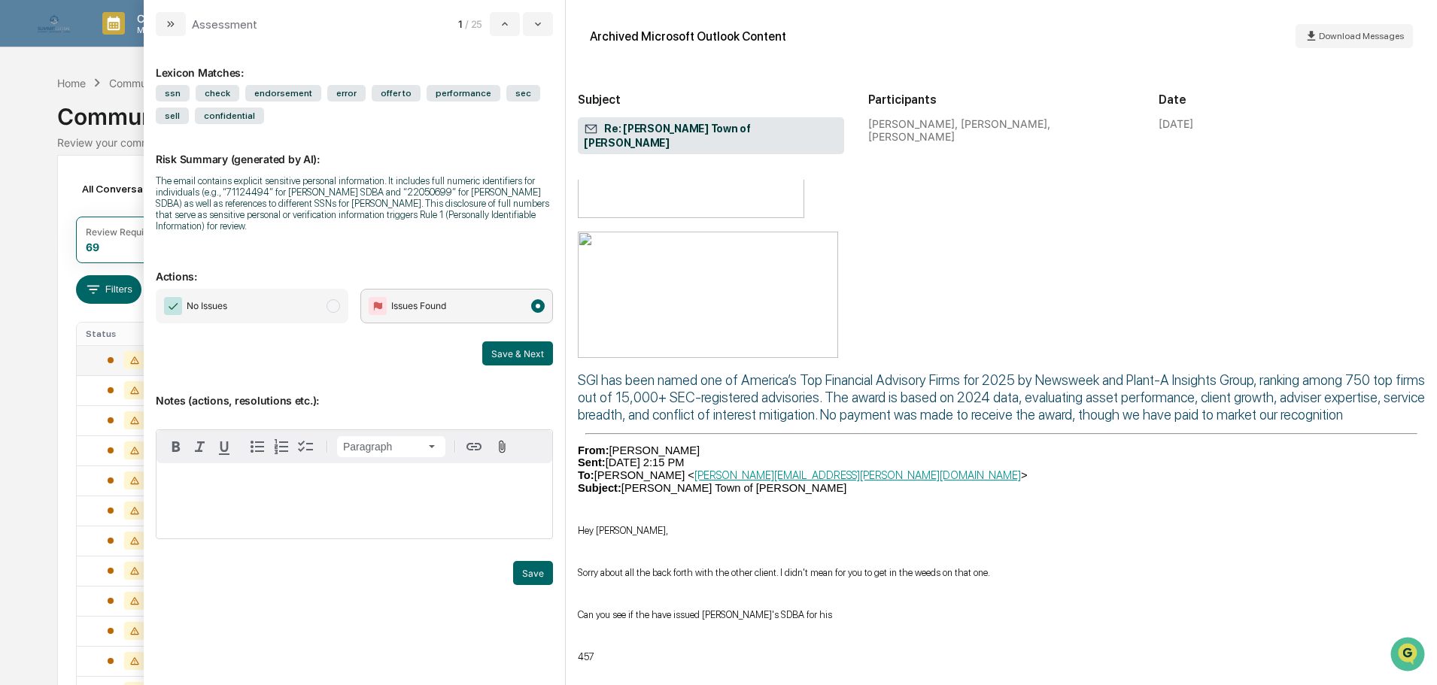
click at [218, 481] on div "modal" at bounding box center [354, 500] width 396 height 75
click at [530, 345] on button "Save & Next" at bounding box center [517, 354] width 71 height 24
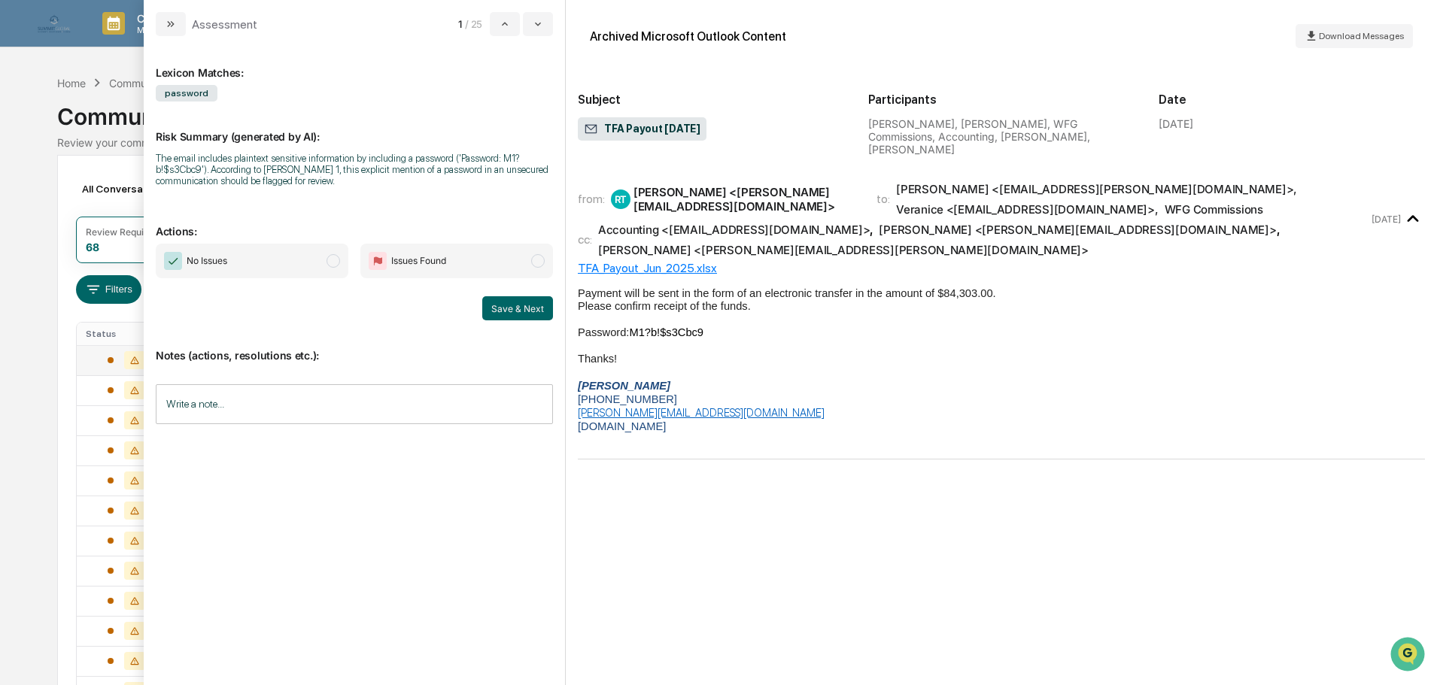
click at [525, 251] on span "Issues Found" at bounding box center [456, 261] width 193 height 35
click at [248, 400] on input "Write a note..." at bounding box center [354, 404] width 397 height 40
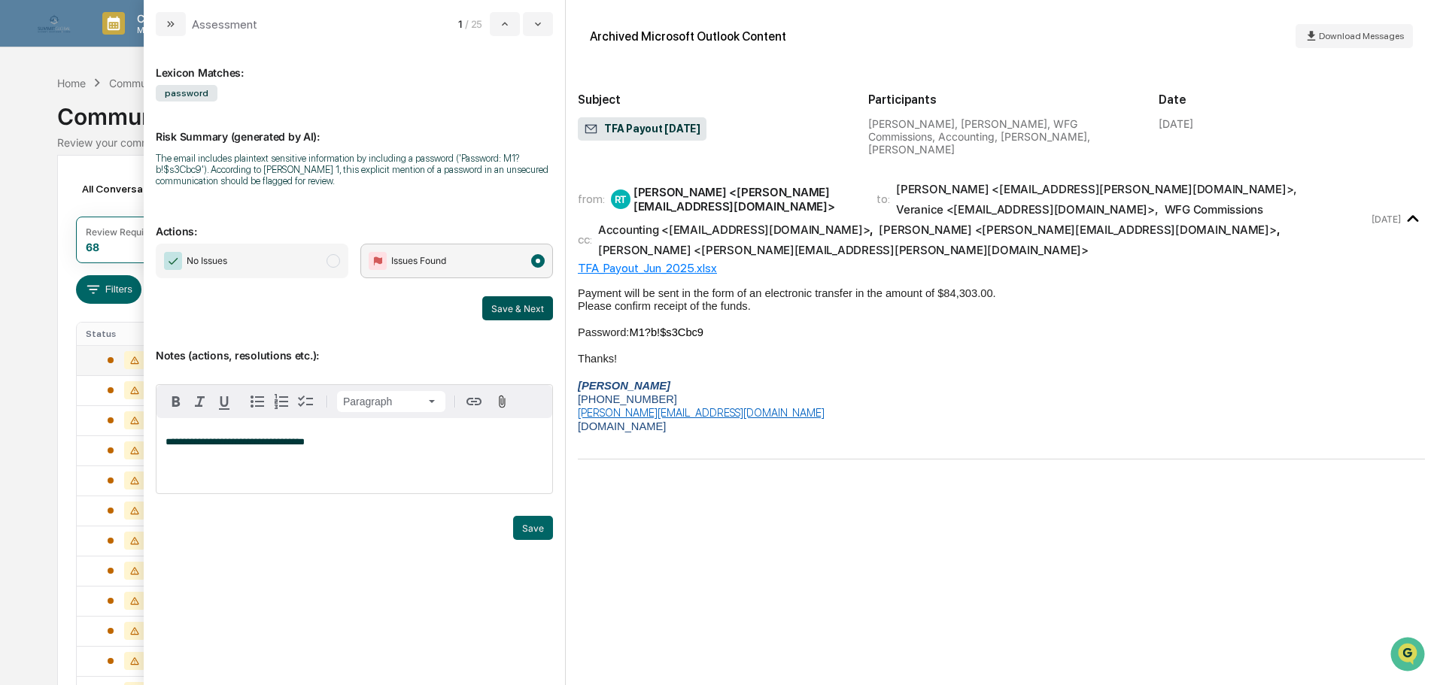
click at [497, 310] on button "Save & Next" at bounding box center [517, 308] width 71 height 24
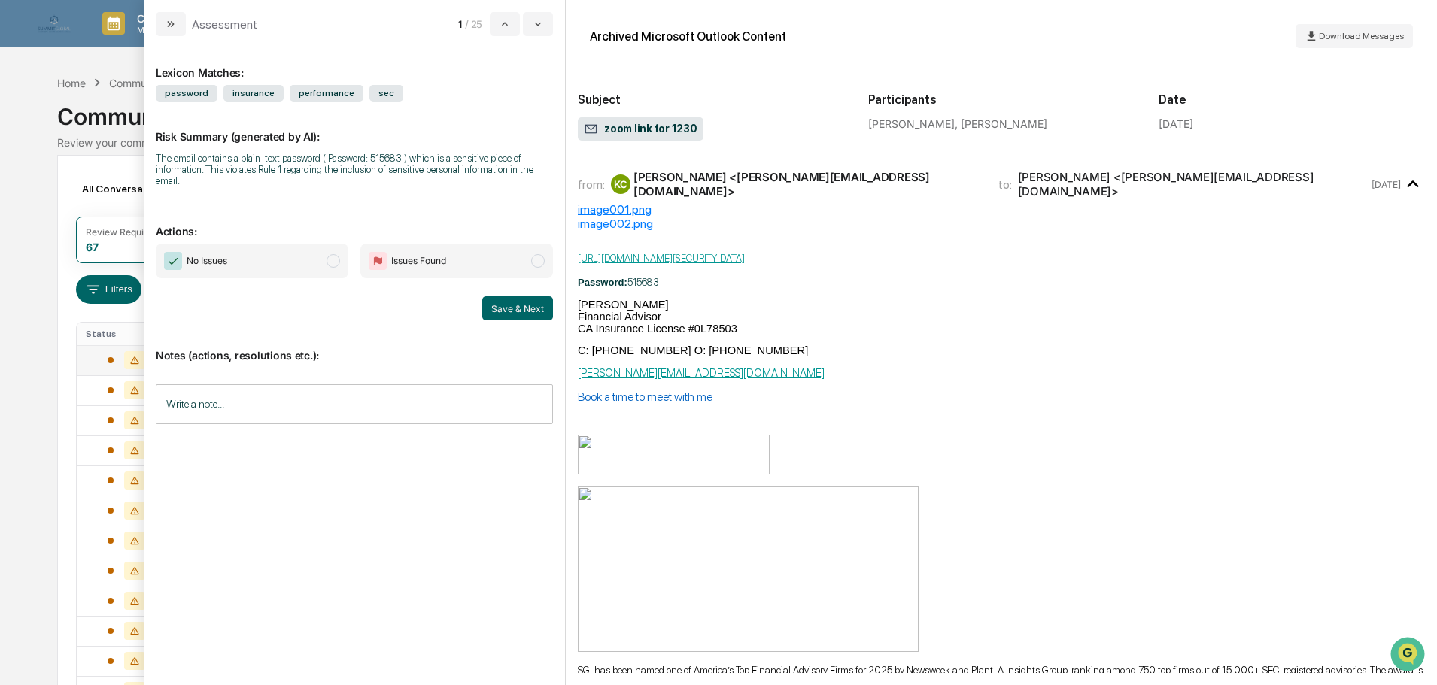
click at [325, 248] on span "No Issues" at bounding box center [252, 261] width 193 height 35
click at [296, 384] on input "Write a note..." at bounding box center [354, 404] width 397 height 40
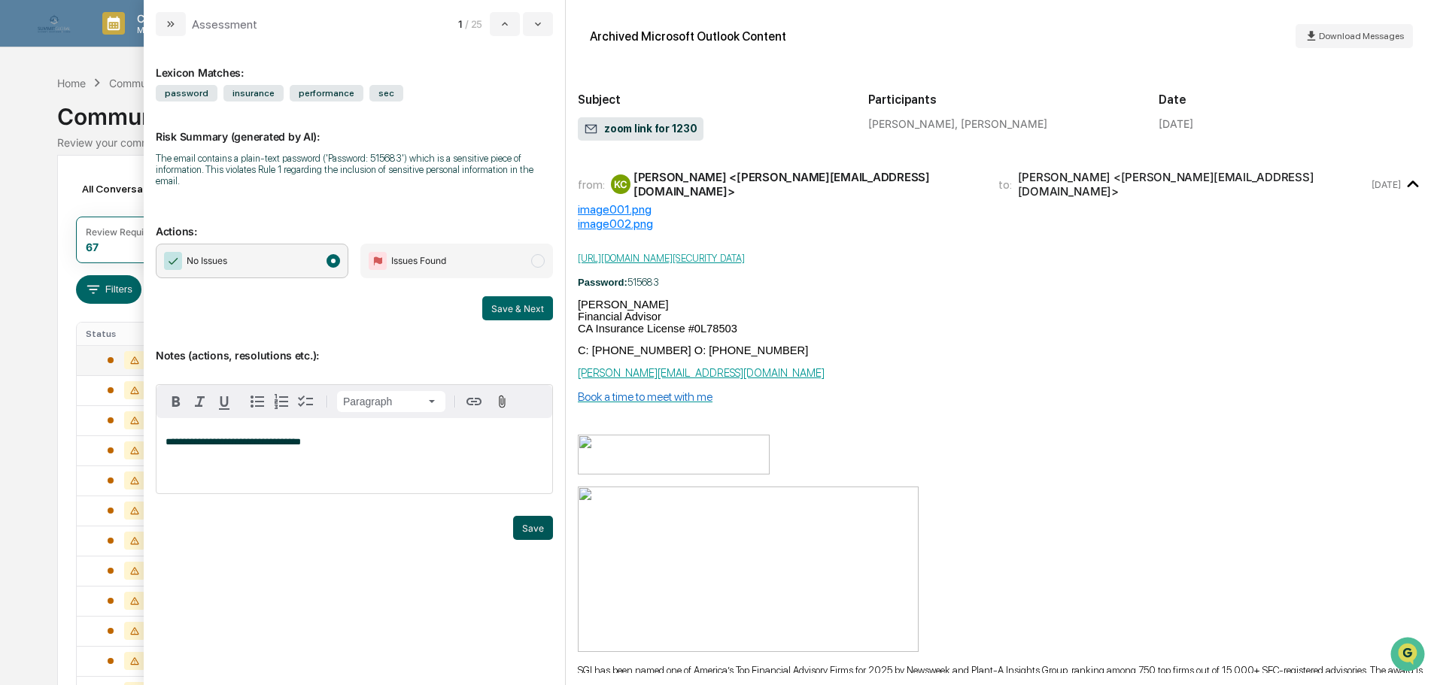
click at [536, 516] on button "Save" at bounding box center [533, 528] width 40 height 24
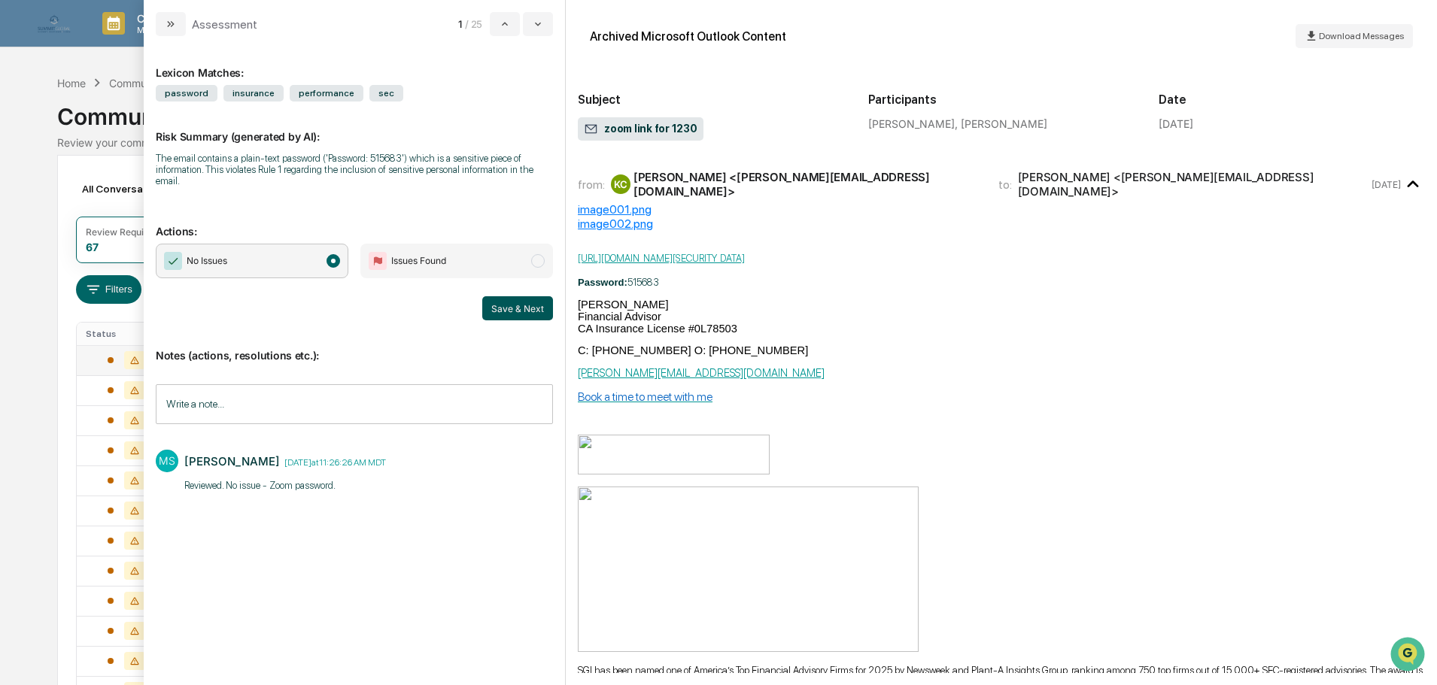
click at [500, 296] on button "Save & Next" at bounding box center [517, 308] width 71 height 24
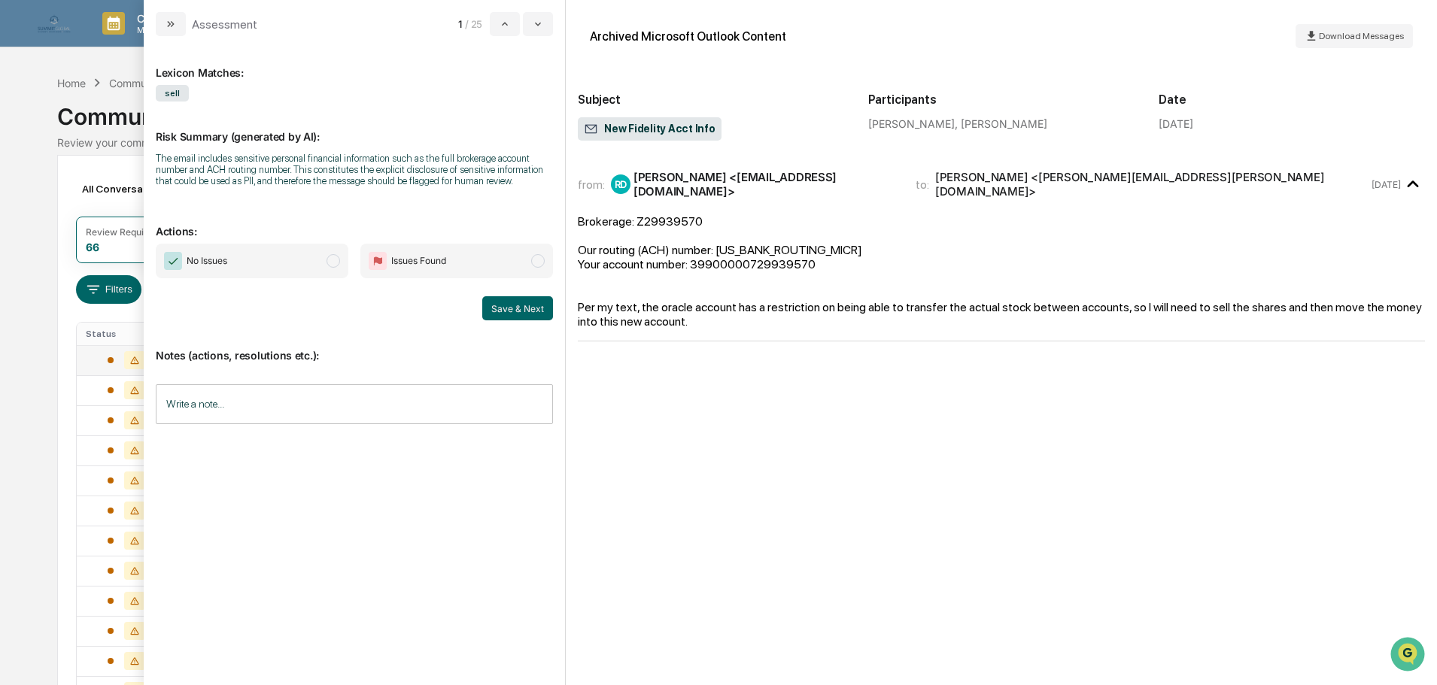
click at [483, 253] on span "Issues Found" at bounding box center [456, 261] width 193 height 35
click at [320, 399] on input "Write a note..." at bounding box center [354, 404] width 397 height 40
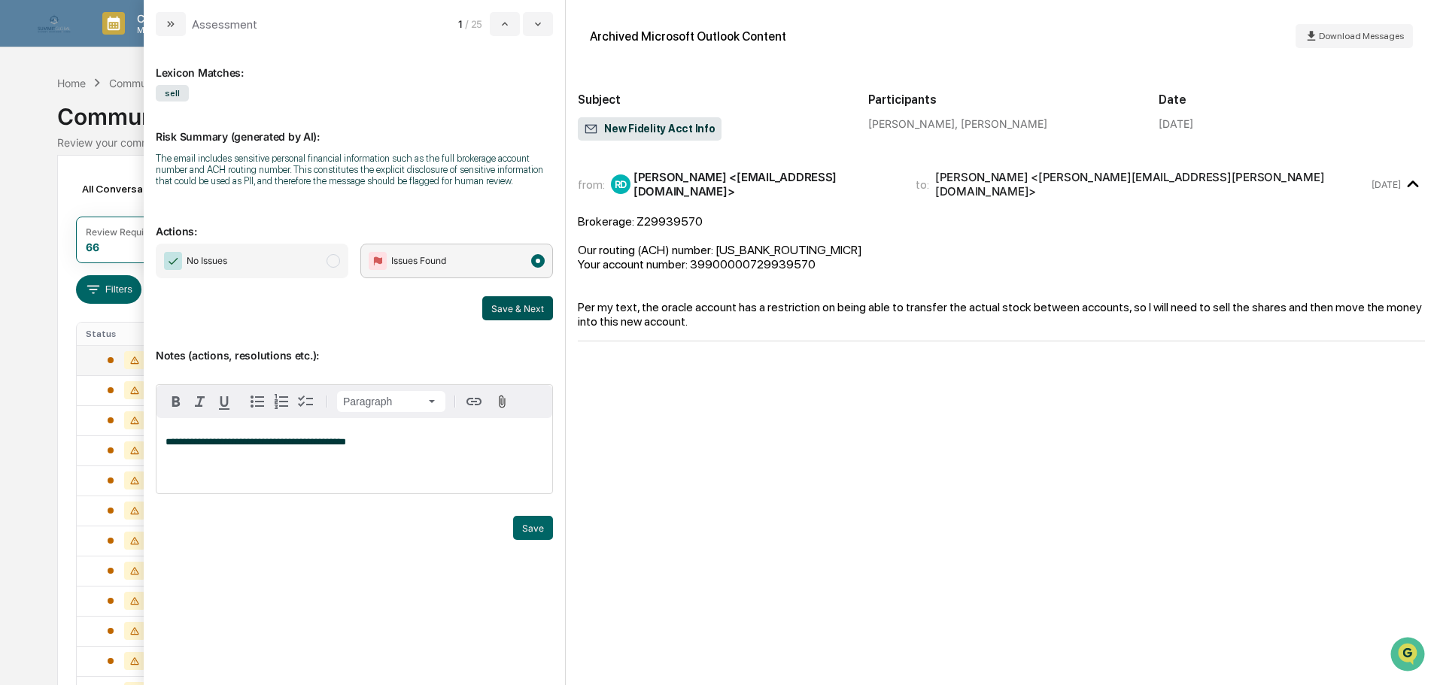
click at [524, 318] on button "Save & Next" at bounding box center [517, 308] width 71 height 24
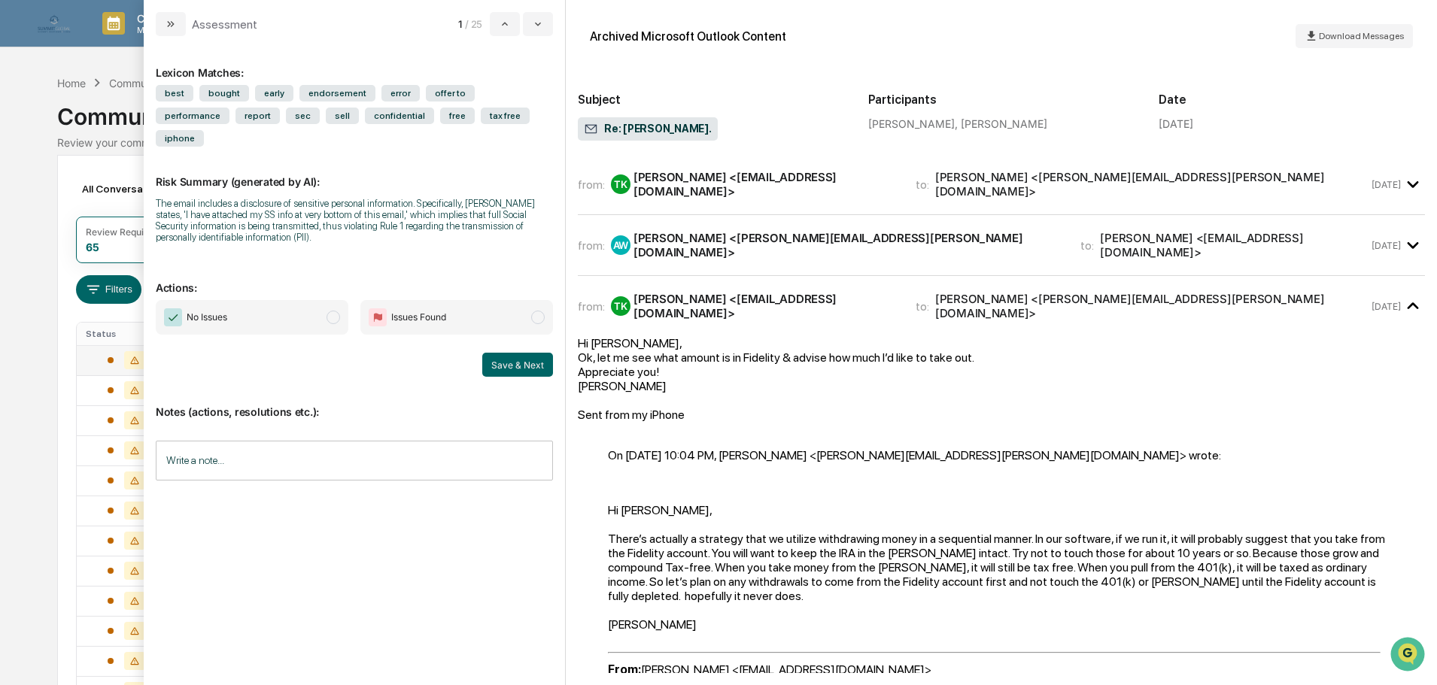
click at [330, 300] on span "No Issues" at bounding box center [252, 317] width 193 height 35
click at [255, 441] on input "Write a note..." at bounding box center [354, 461] width 397 height 40
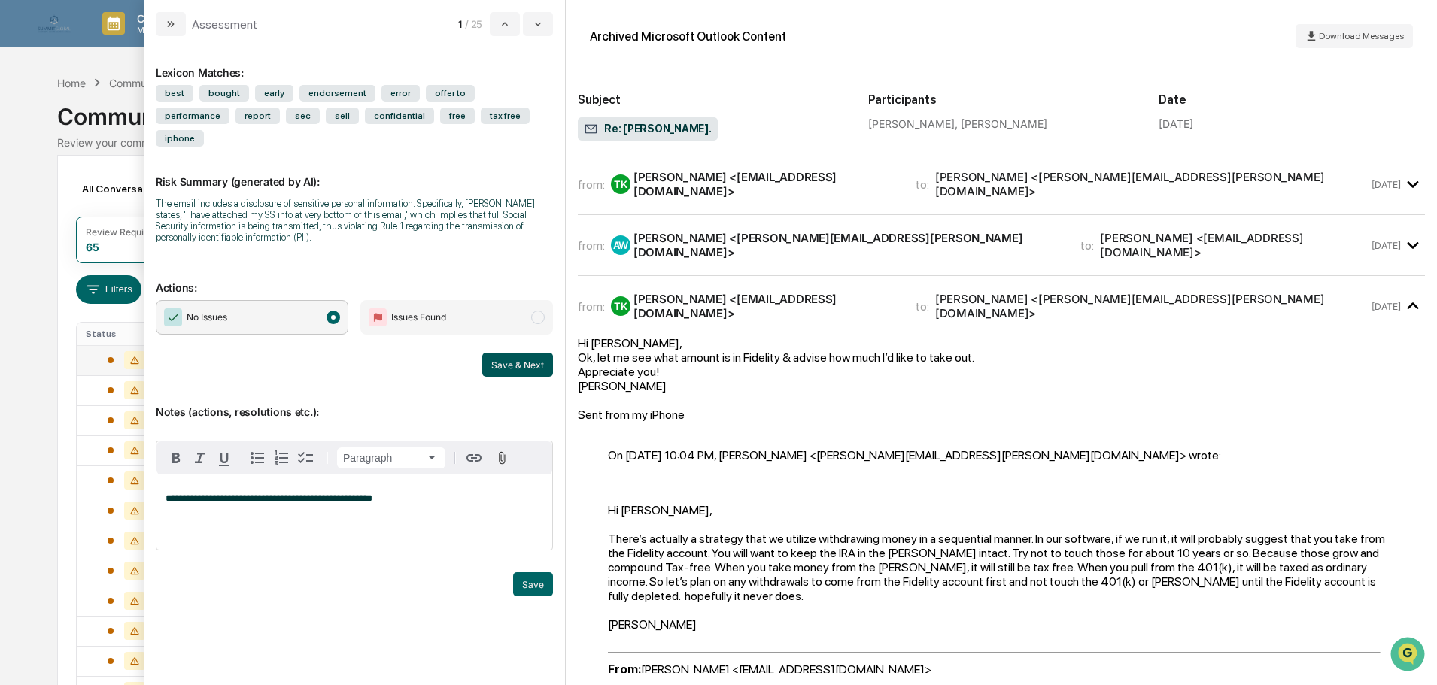
click at [527, 353] on button "Save & Next" at bounding box center [517, 365] width 71 height 24
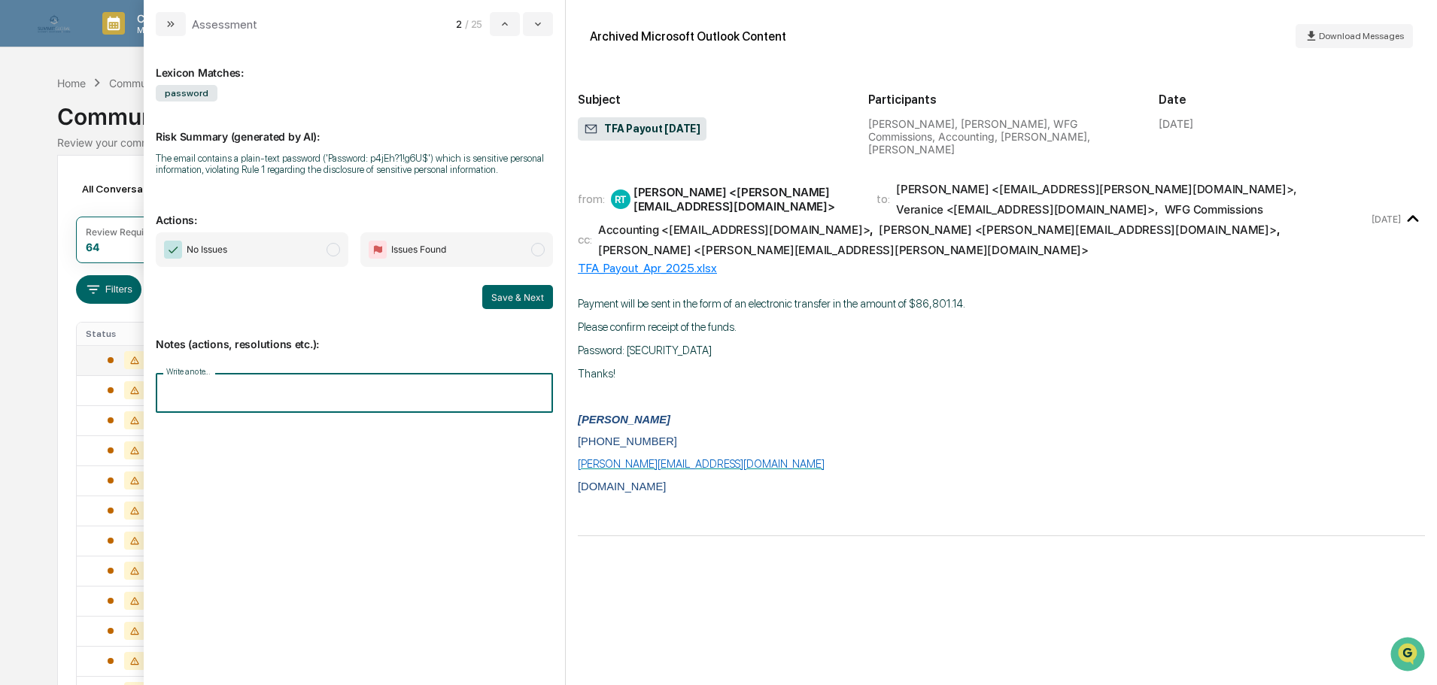
click at [340, 392] on input "Write a note..." at bounding box center [354, 393] width 397 height 40
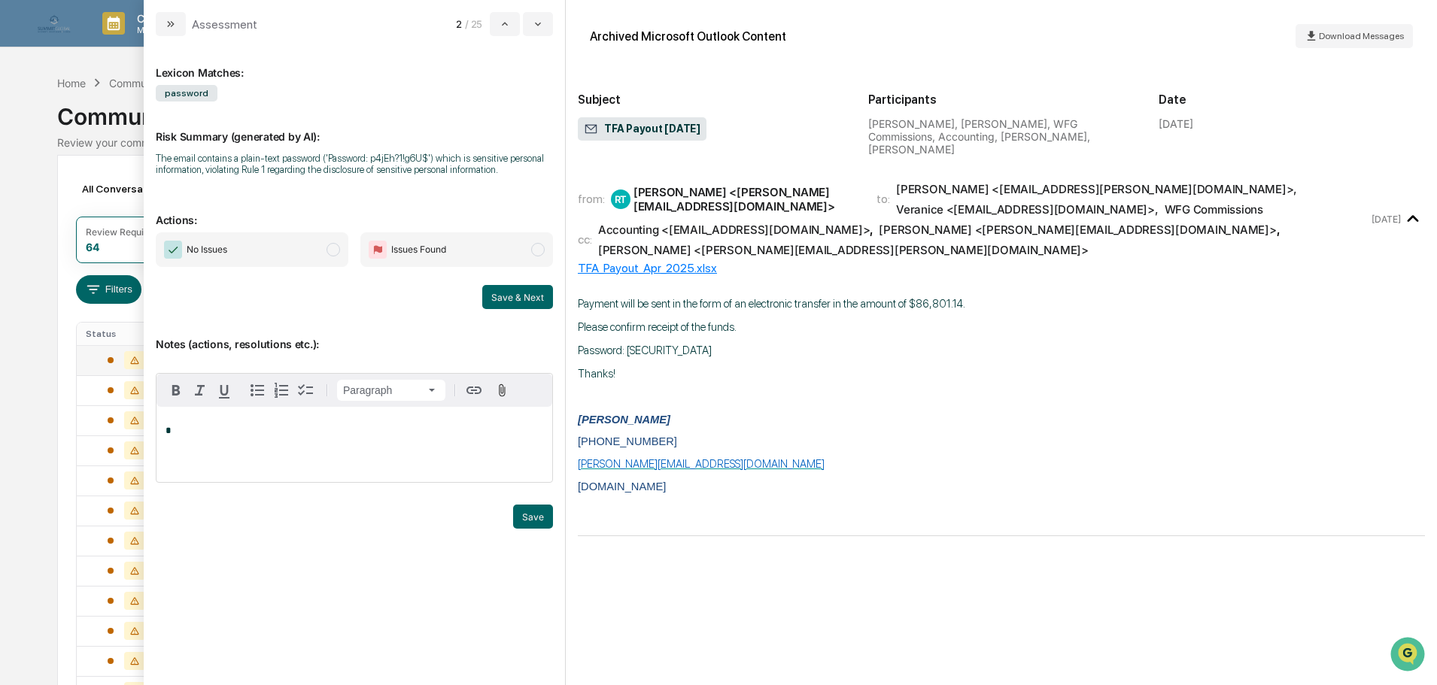
click at [535, 248] on span "modal" at bounding box center [538, 250] width 14 height 14
click at [271, 451] on div "*" at bounding box center [354, 444] width 396 height 75
click at [319, 434] on p "*" at bounding box center [355, 431] width 378 height 11
